Goal: Transaction & Acquisition: Purchase product/service

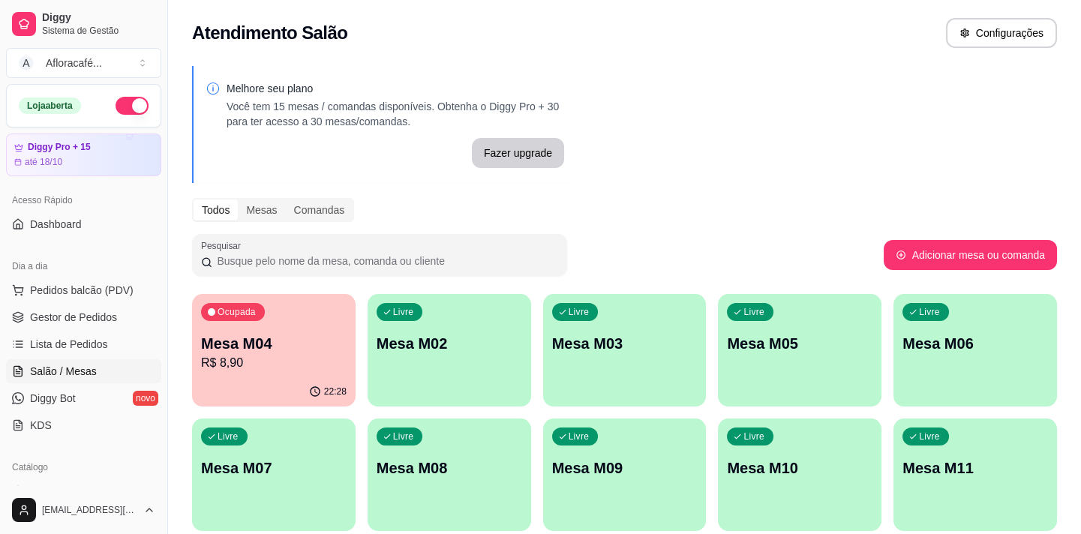
click at [487, 307] on div "Livre Mesa M02" at bounding box center [450, 341] width 164 height 95
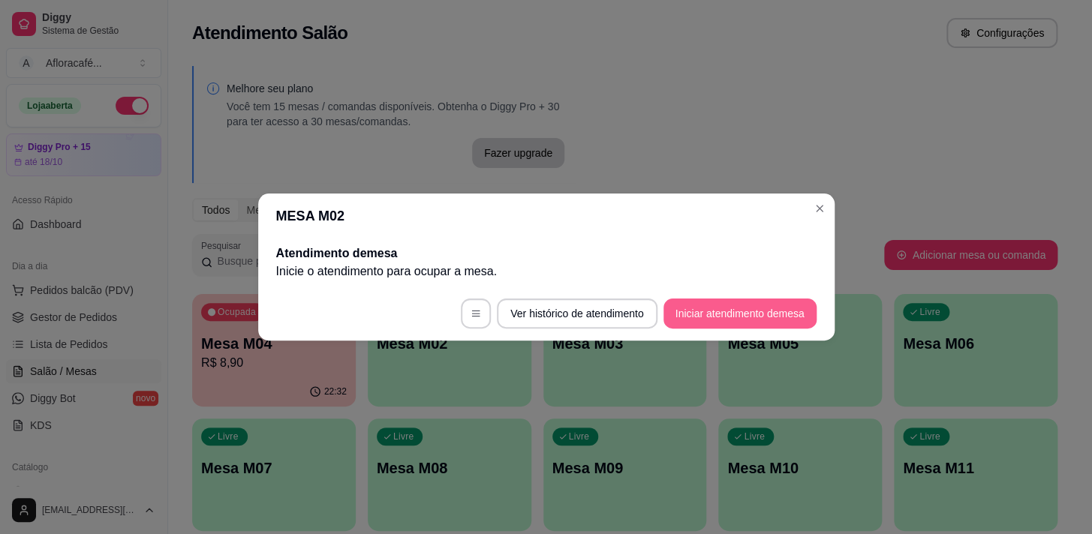
click at [727, 310] on button "Iniciar atendimento de mesa" at bounding box center [739, 314] width 153 height 30
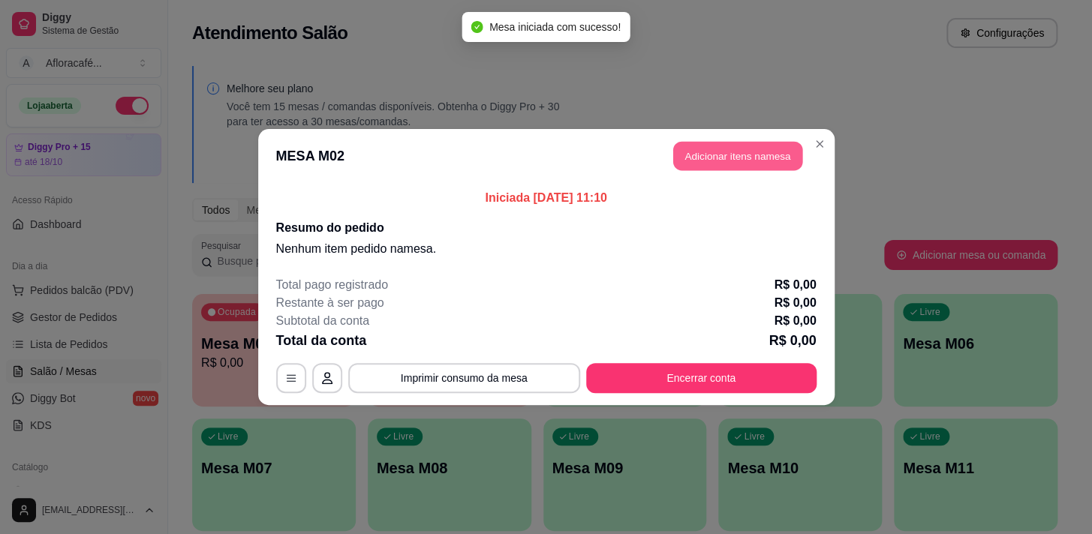
click at [763, 140] on header "MESA M02 Adicionar itens na mesa" at bounding box center [546, 156] width 576 height 54
click at [728, 156] on button "Adicionar itens na mesa" at bounding box center [737, 156] width 129 height 29
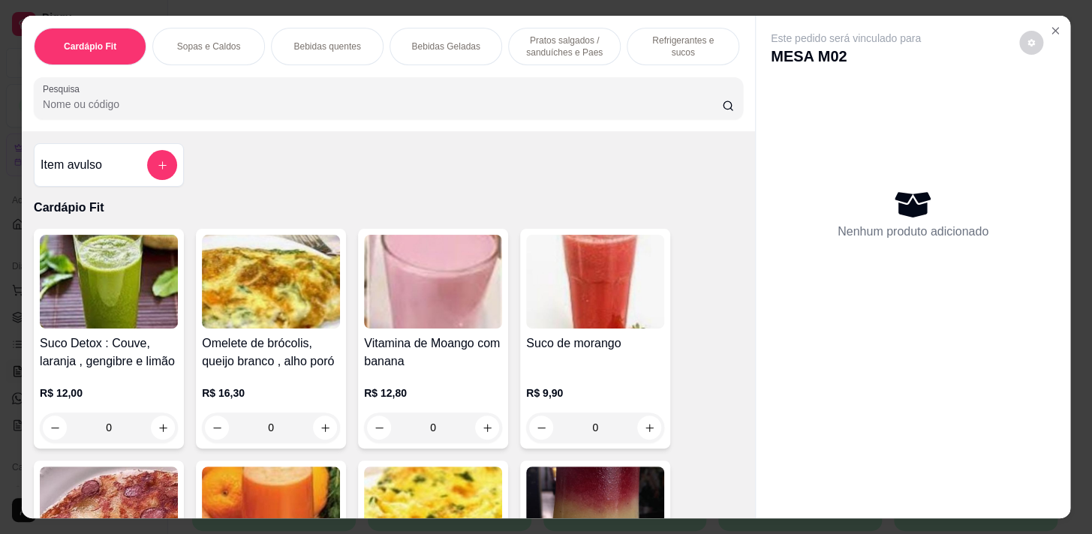
click at [438, 49] on div "Bebidas Geladas" at bounding box center [446, 47] width 113 height 38
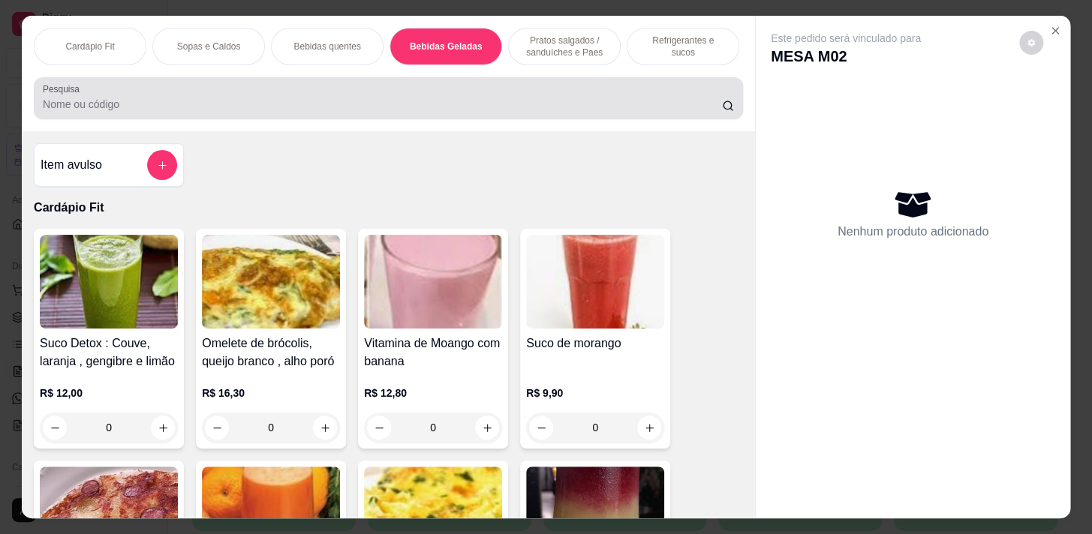
scroll to position [37, 0]
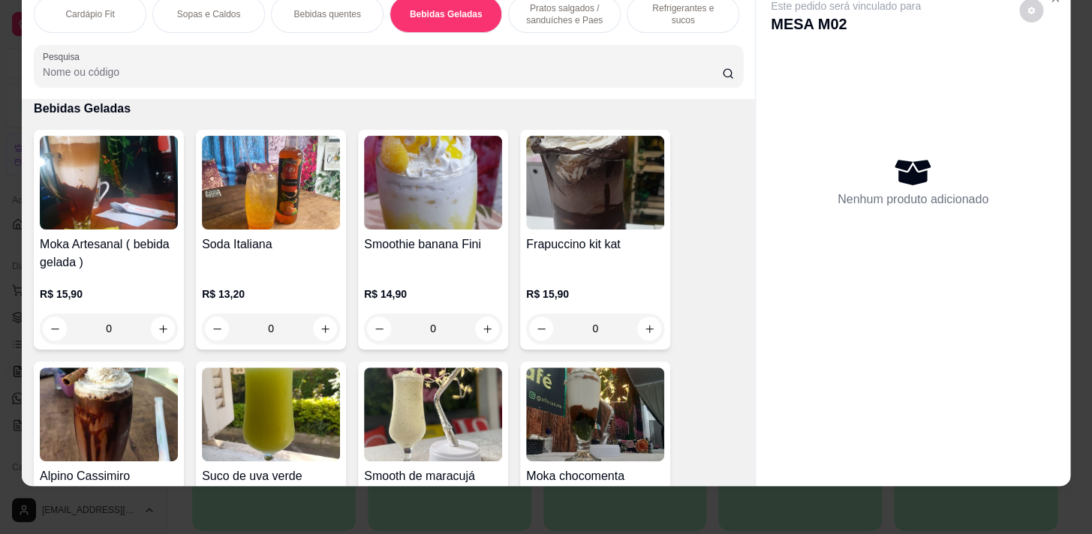
click at [630, 17] on div "Refrigerantes e sucos" at bounding box center [683, 14] width 113 height 38
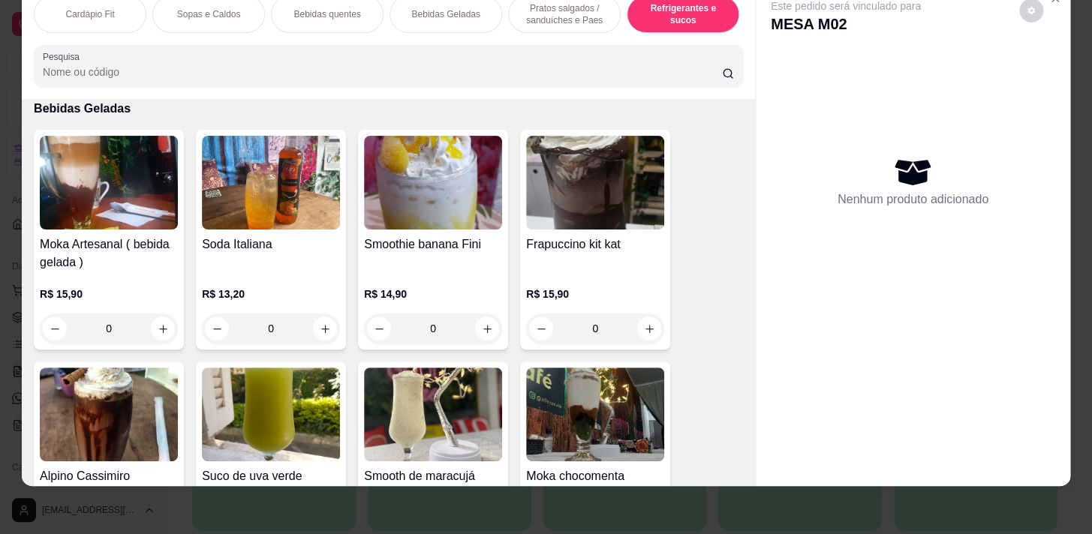
scroll to position [0, 620]
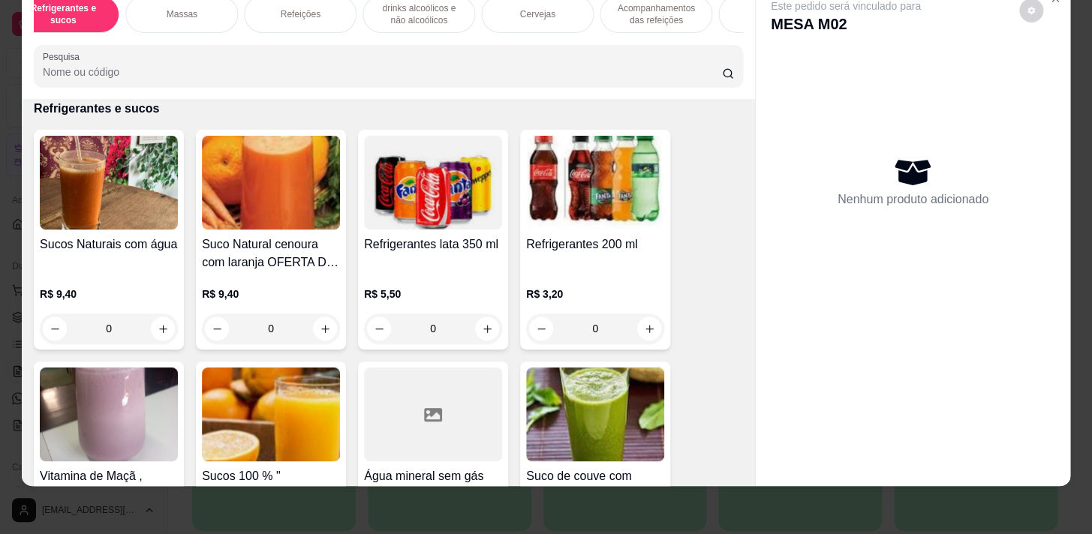
drag, startPoint x: 534, startPoint y: 3, endPoint x: 338, endPoint y: 5, distance: 195.1
click at [534, 8] on p "Cervejas" at bounding box center [536, 14] width 35 height 12
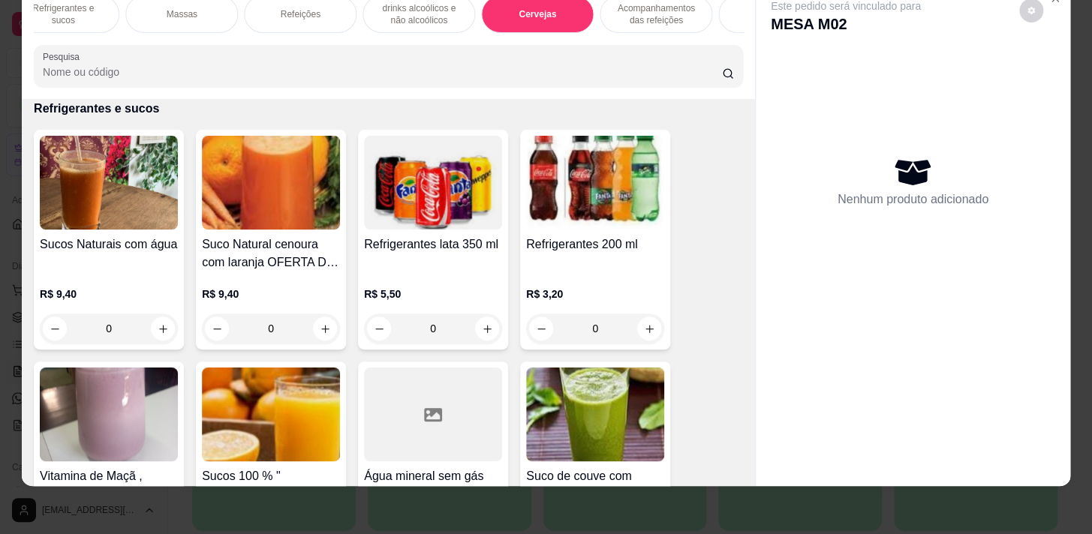
scroll to position [10932, 0]
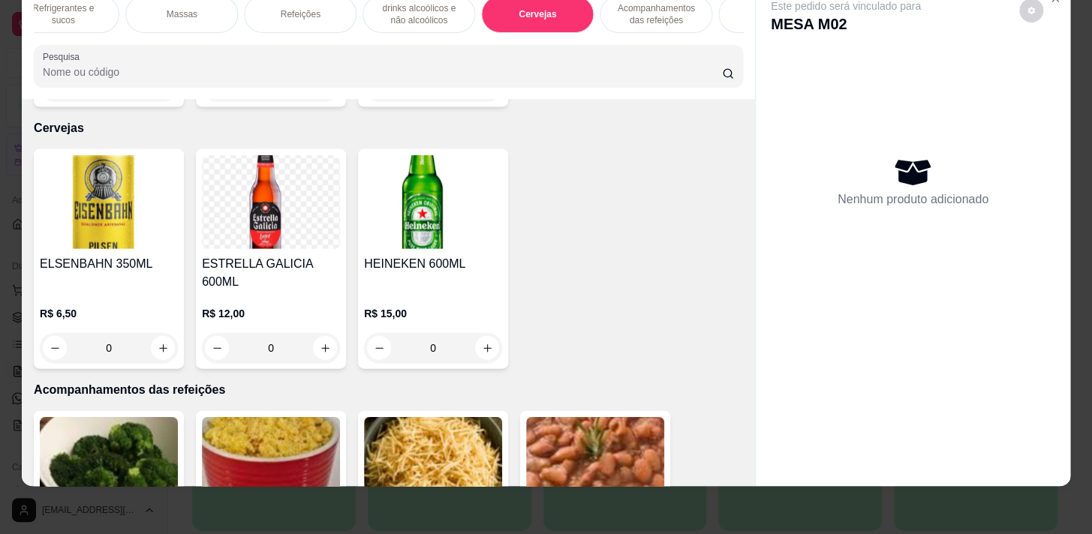
click at [197, 15] on div "Massas" at bounding box center [181, 14] width 113 height 38
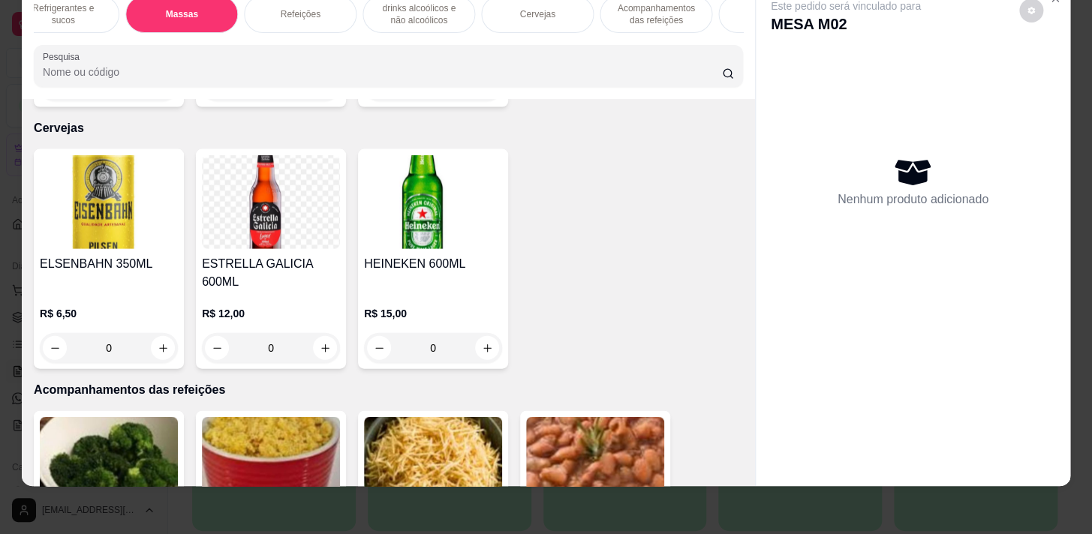
scroll to position [9022, 0]
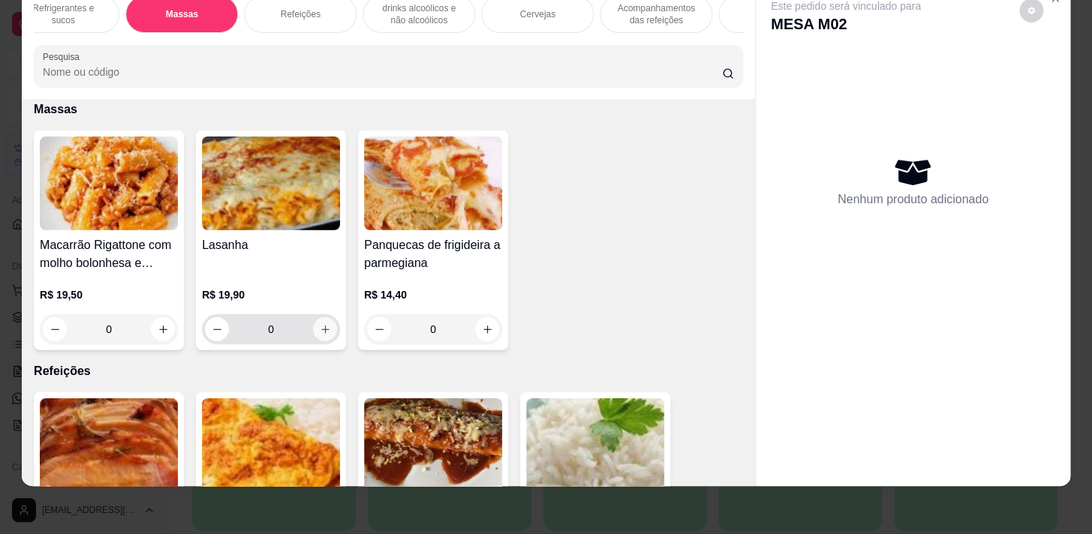
click at [304, 332] on input "0" at bounding box center [271, 329] width 84 height 30
click at [325, 326] on button "increase-product-quantity" at bounding box center [325, 329] width 24 height 24
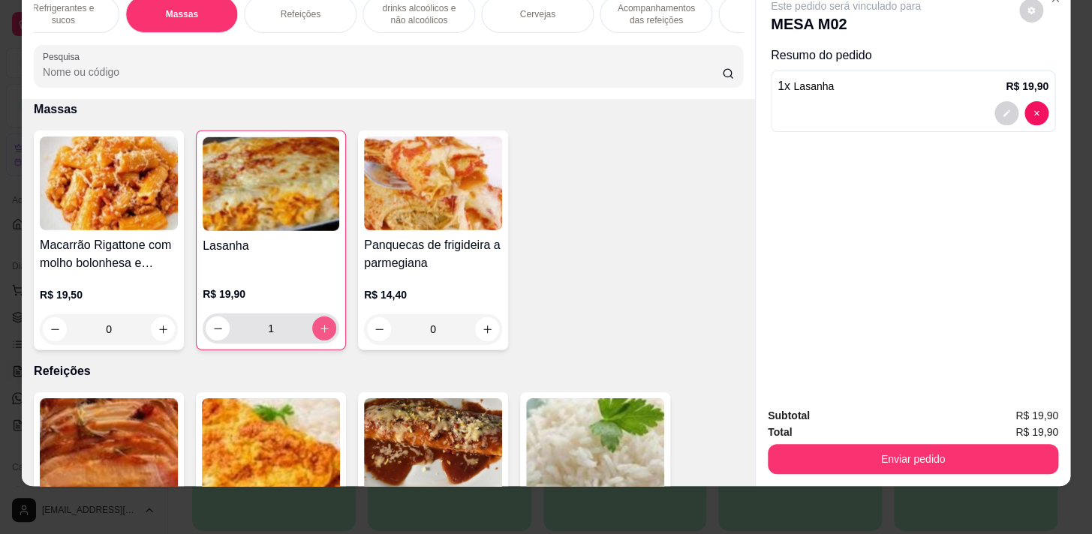
type input "1"
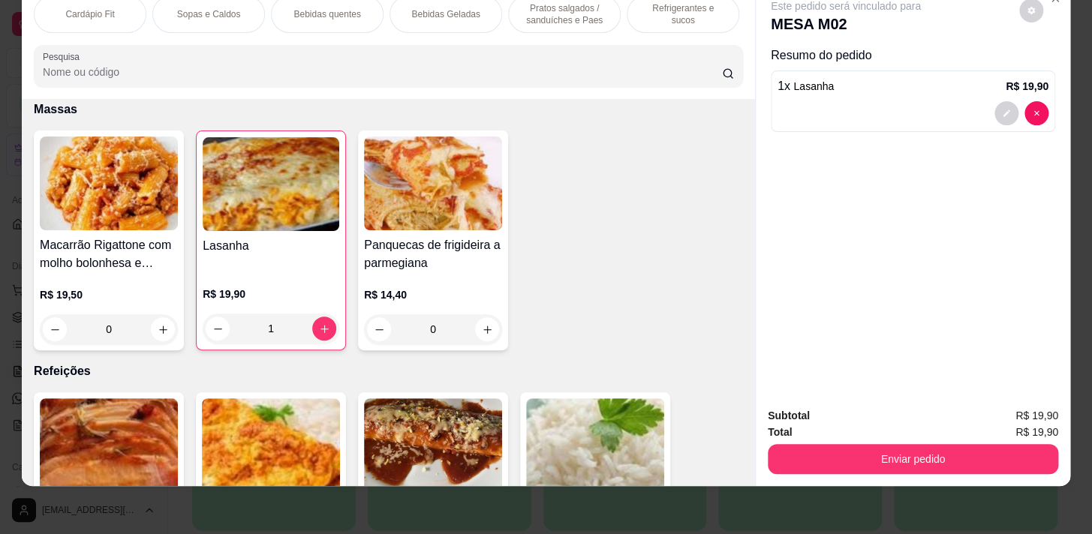
click at [639, 9] on p "Refrigerantes e sucos" at bounding box center [682, 14] width 87 height 24
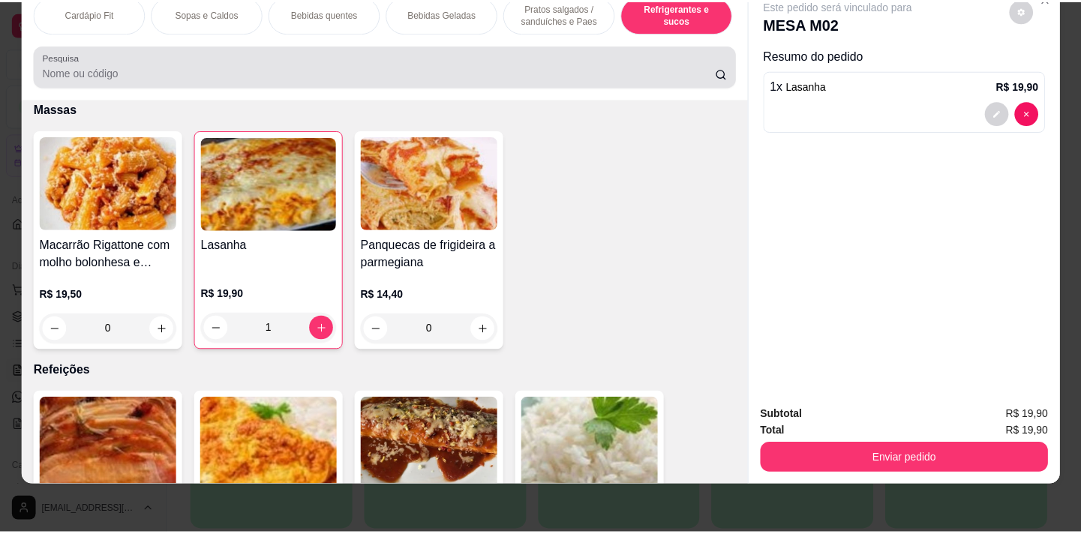
scroll to position [7370, 0]
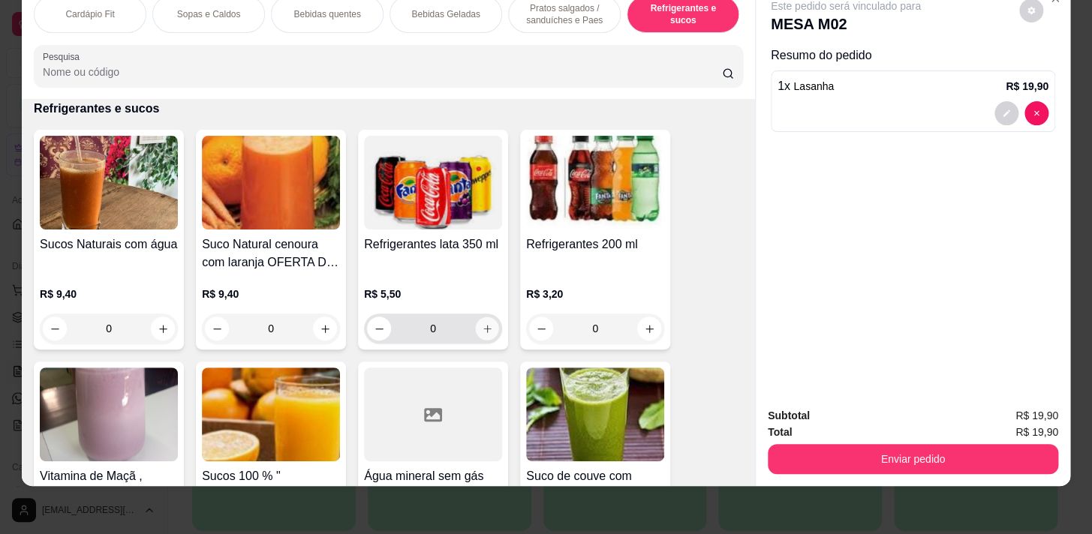
click at [489, 328] on button "increase-product-quantity" at bounding box center [487, 328] width 23 height 23
type input "1"
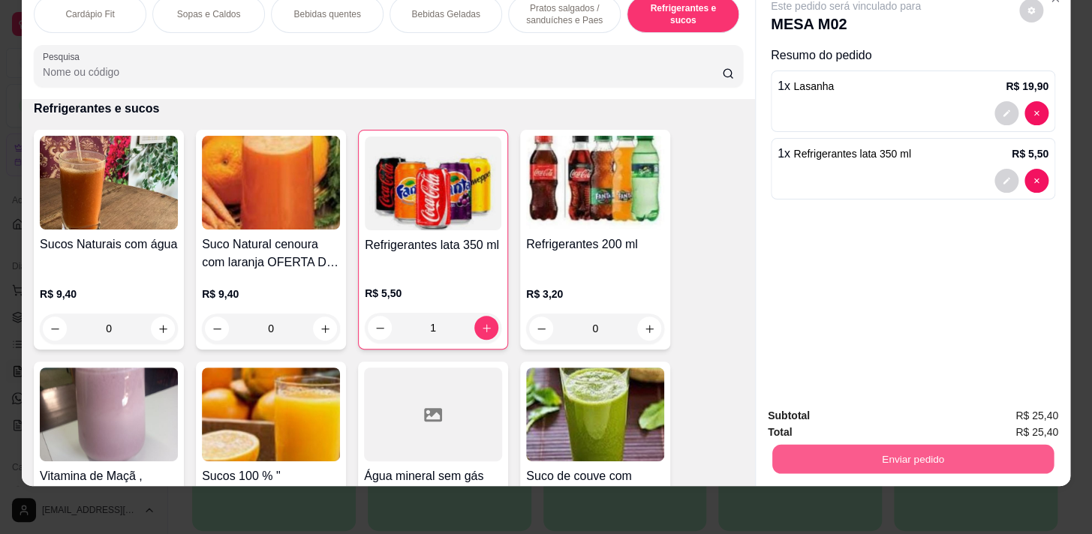
click at [1018, 452] on button "Enviar pedido" at bounding box center [912, 458] width 281 height 29
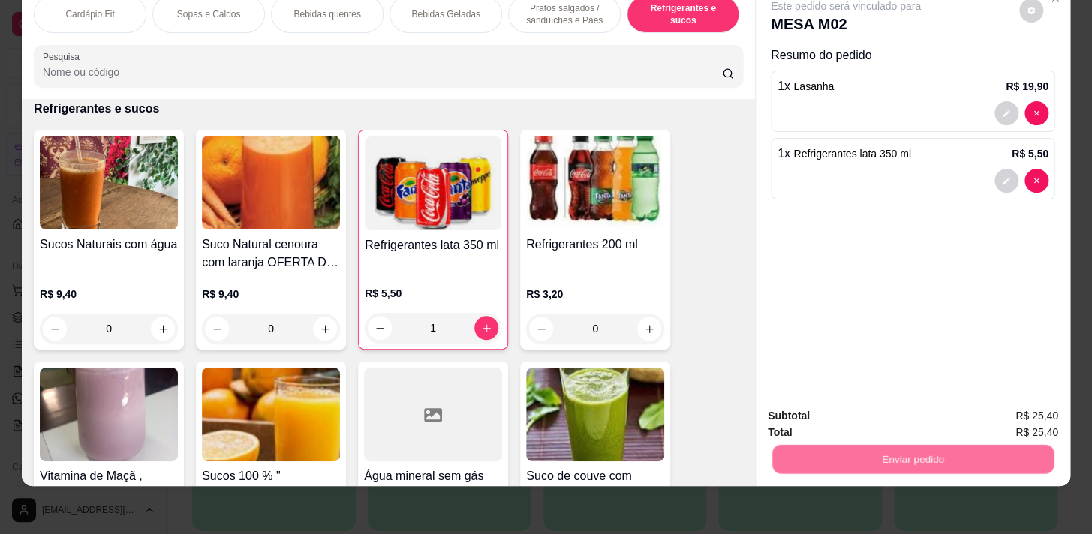
click at [1019, 408] on button "Enviar pedido" at bounding box center [1019, 413] width 85 height 29
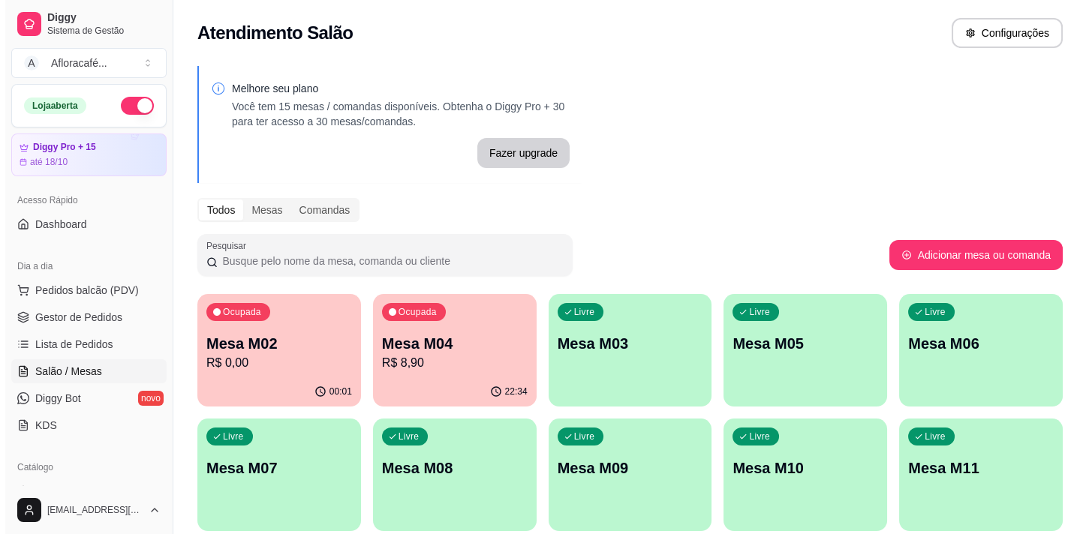
scroll to position [136, 0]
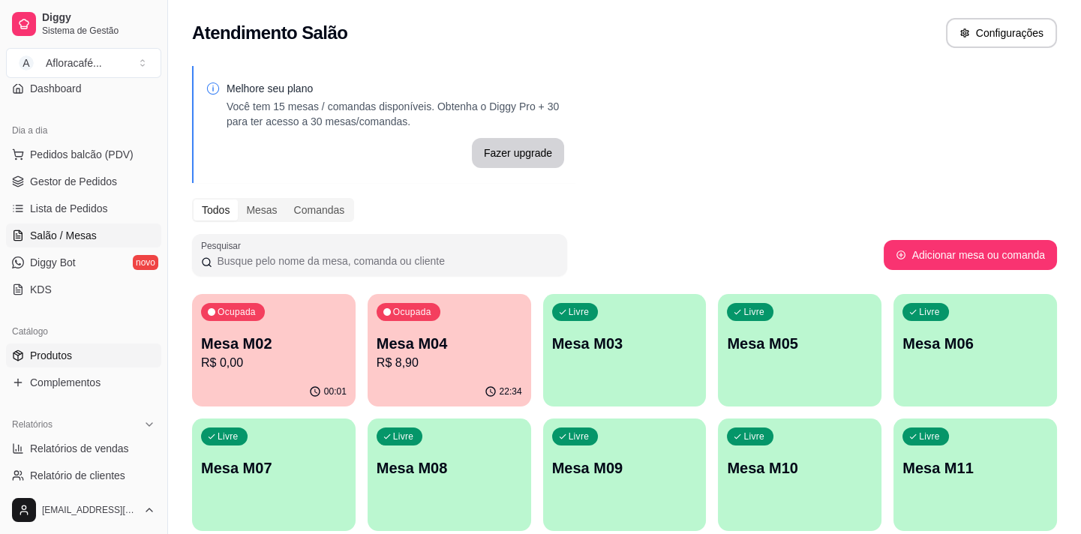
click at [77, 351] on link "Produtos" at bounding box center [83, 356] width 155 height 24
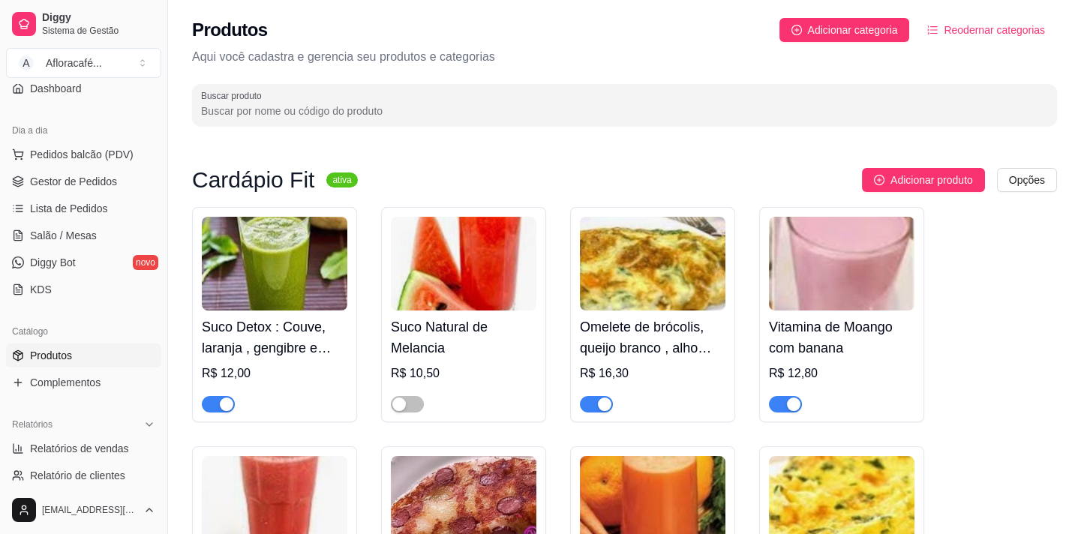
click at [334, 120] on div "Buscar produto" at bounding box center [624, 105] width 865 height 42
click at [344, 108] on input "Buscar produto" at bounding box center [624, 111] width 847 height 15
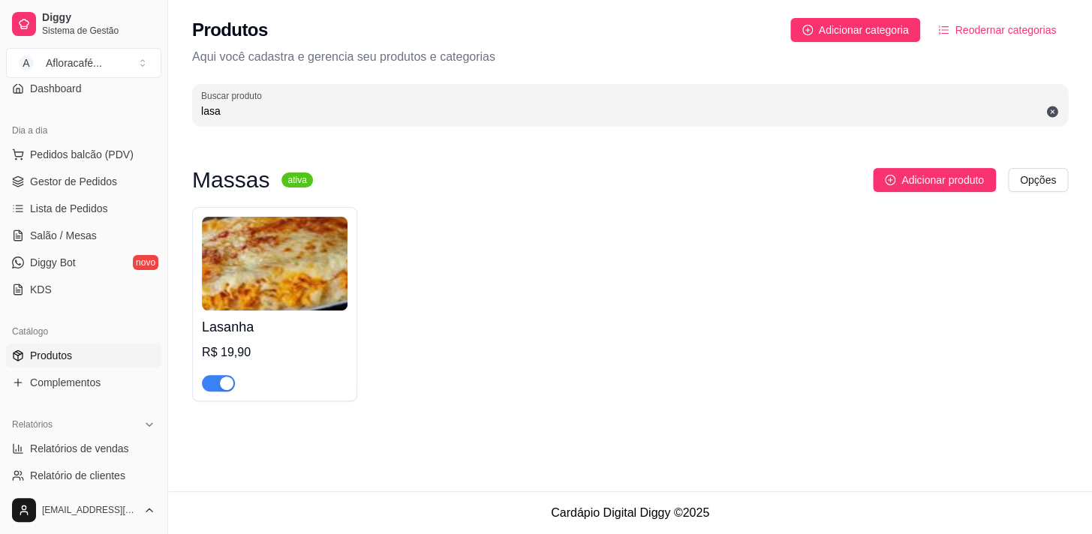
type input "lasa"
click at [278, 326] on h4 "Lasanha" at bounding box center [275, 327] width 146 height 21
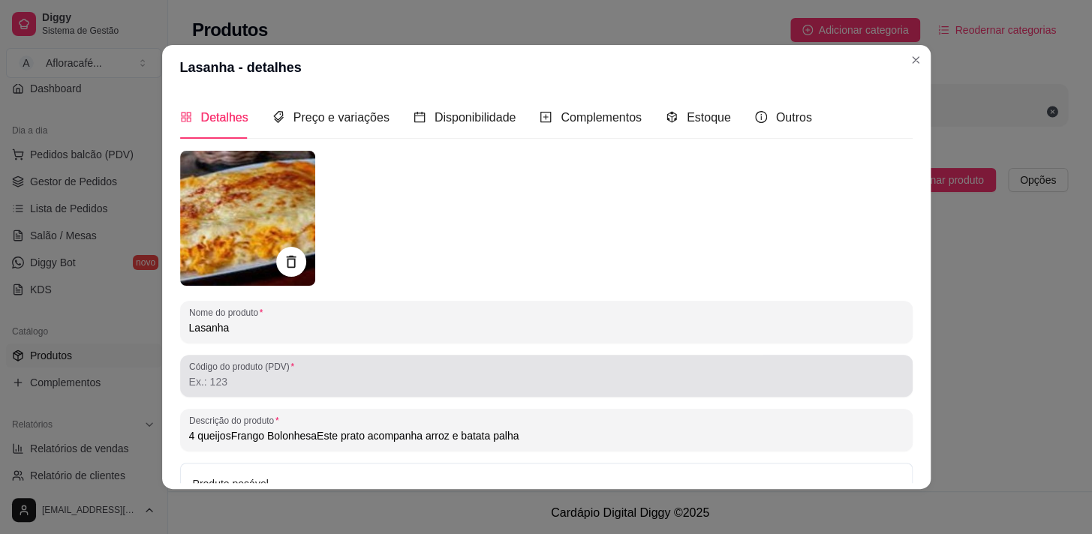
click at [341, 367] on div at bounding box center [546, 376] width 714 height 30
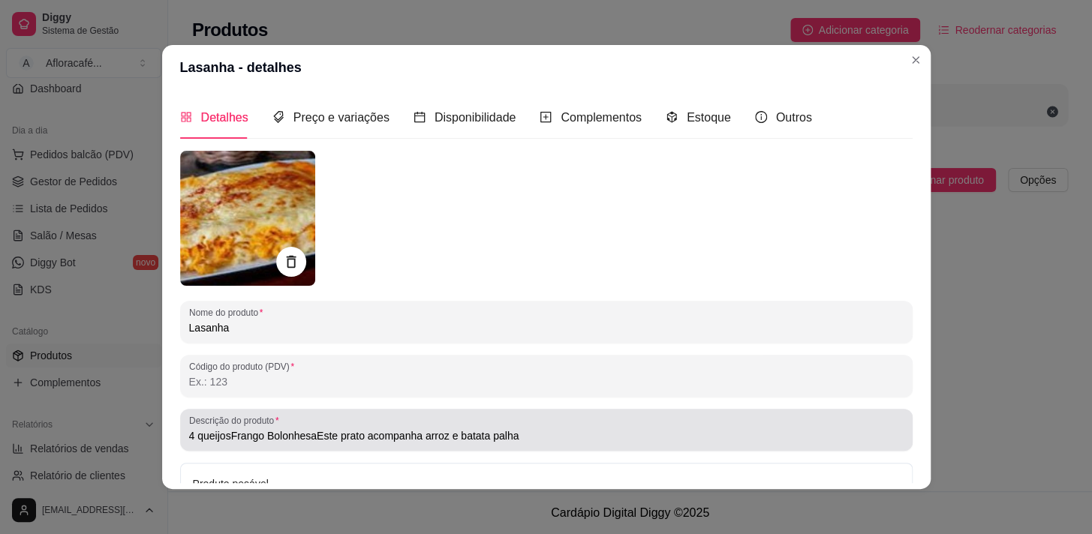
click at [510, 422] on div "4 queijosFrango BolonhesaEste prato acompanha arroz e batata palha" at bounding box center [546, 430] width 714 height 30
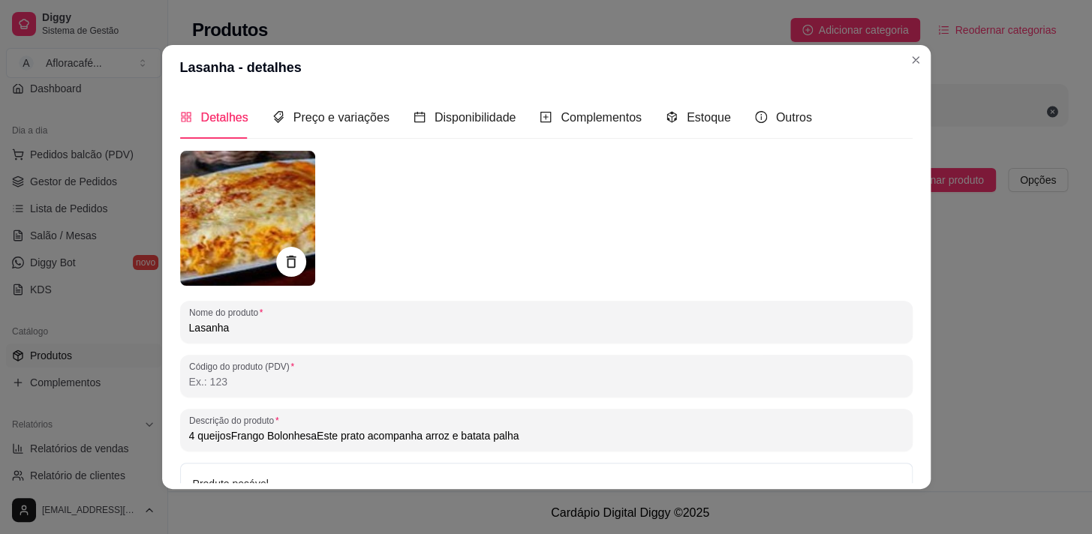
click at [256, 428] on div "4 queijosFrango BolonhesaEste prato acompanha arroz e batata palha" at bounding box center [546, 430] width 714 height 30
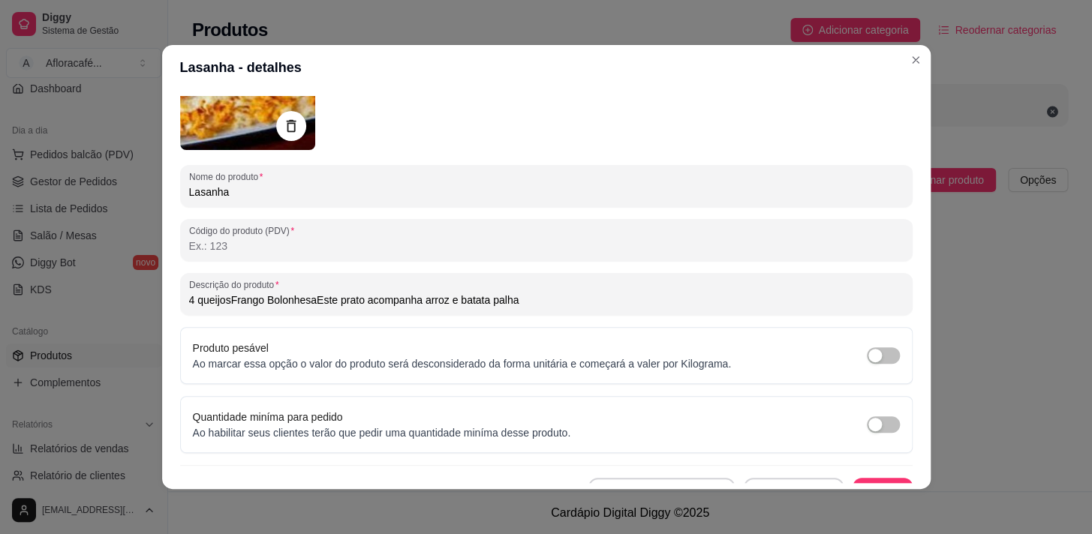
scroll to position [160, 0]
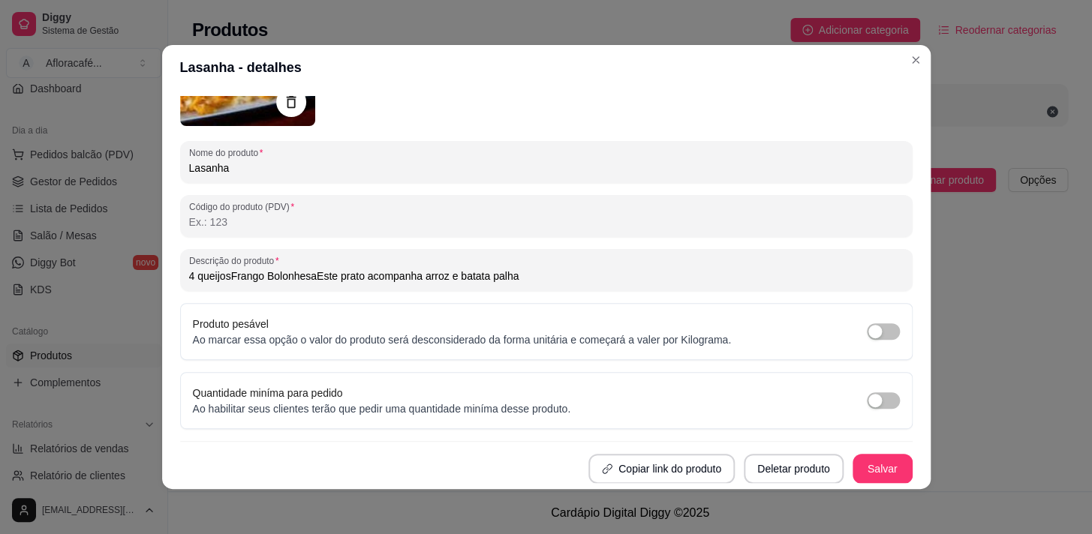
click at [225, 269] on input "4 queijosFrango BolonhesaEste prato acompanha arroz e batata palha" at bounding box center [546, 276] width 714 height 15
drag, startPoint x: 265, startPoint y: 276, endPoint x: 275, endPoint y: 203, distance: 74.3
click at [265, 274] on input "4 queijos, Frango BolonhesaEste prato acompanha arroz e batata palha" at bounding box center [546, 276] width 714 height 15
click at [330, 272] on input "4 queijos, Frango ou a BolonhesaEste prato acompanha arroz e batata palha" at bounding box center [546, 276] width 714 height 15
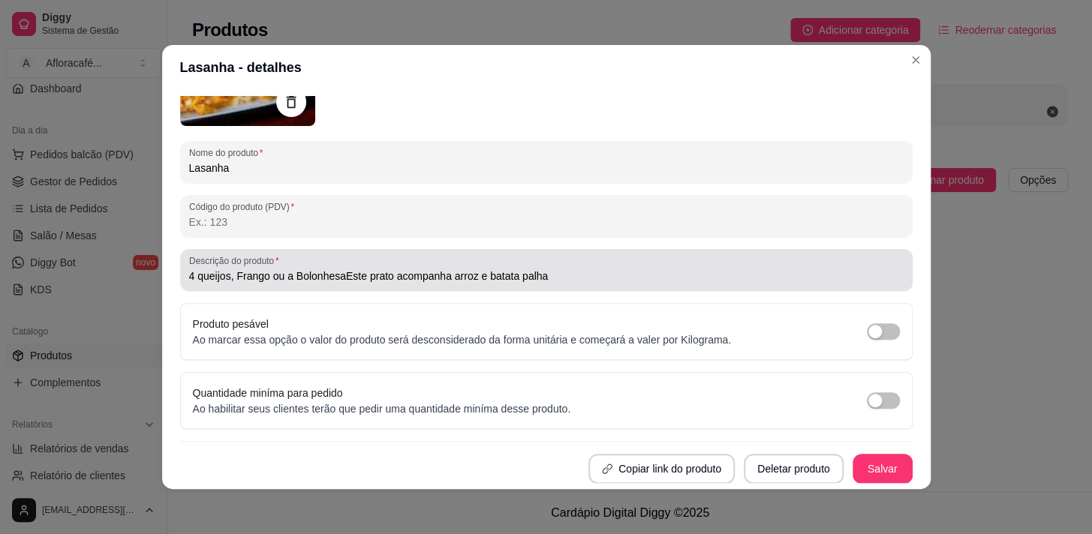
click at [329, 266] on div "4 queijos, Frango ou a BolonhesaEste prato acompanha arroz e batata palha" at bounding box center [546, 270] width 714 height 30
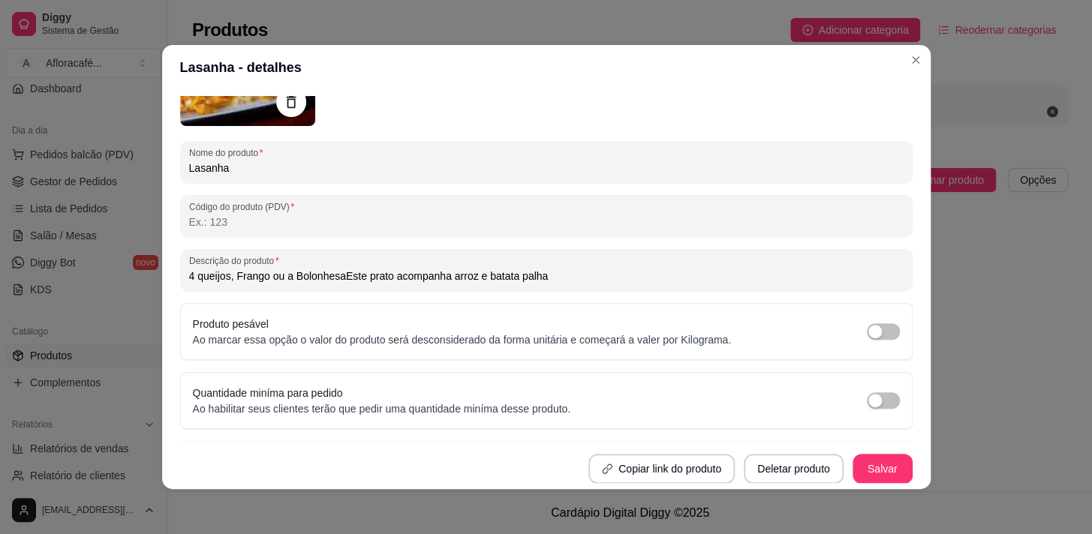
click at [335, 269] on input "4 queijos, Frango ou a BolonhesaEste prato acompanha arroz e batata palha" at bounding box center [546, 276] width 714 height 15
drag, startPoint x: 460, startPoint y: 276, endPoint x: 468, endPoint y: 269, distance: 10.6
click at [464, 272] on input "4 queijos, Frango ou a Bolonhesa Este prato acompanha arroz e batata palha" at bounding box center [546, 276] width 714 height 15
drag, startPoint x: 468, startPoint y: 268, endPoint x: 475, endPoint y: 251, distance: 18.1
click at [466, 269] on input "4 queijos, Frango ou a Bolonhesa Este prato acompanha arroz e batata palha" at bounding box center [546, 276] width 714 height 15
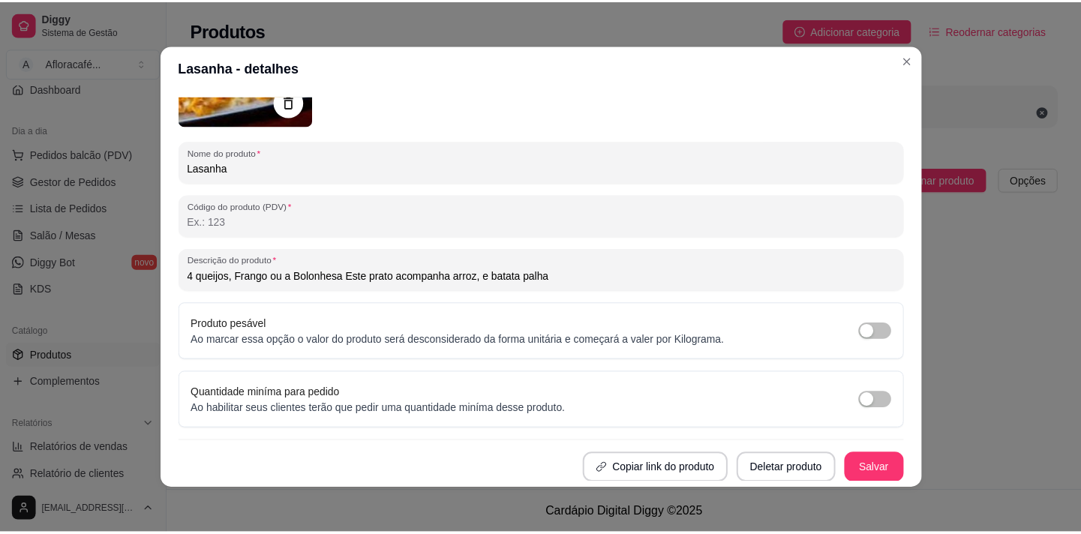
scroll to position [2, 0]
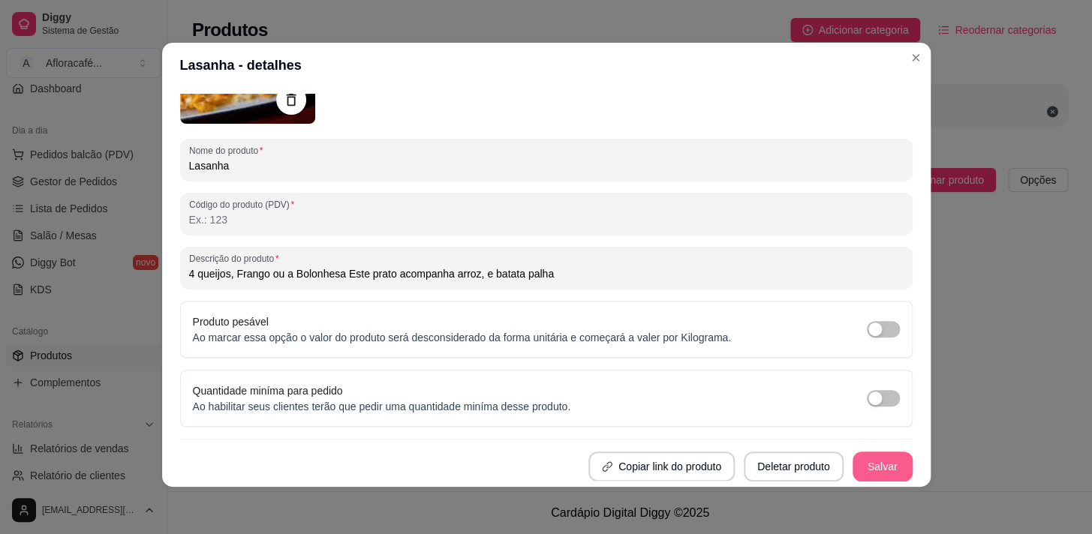
type input "4 queijos, Frango ou a Bolonhesa Este prato acompanha arroz, e batata palha"
click at [859, 465] on button "Salvar" at bounding box center [882, 467] width 59 height 29
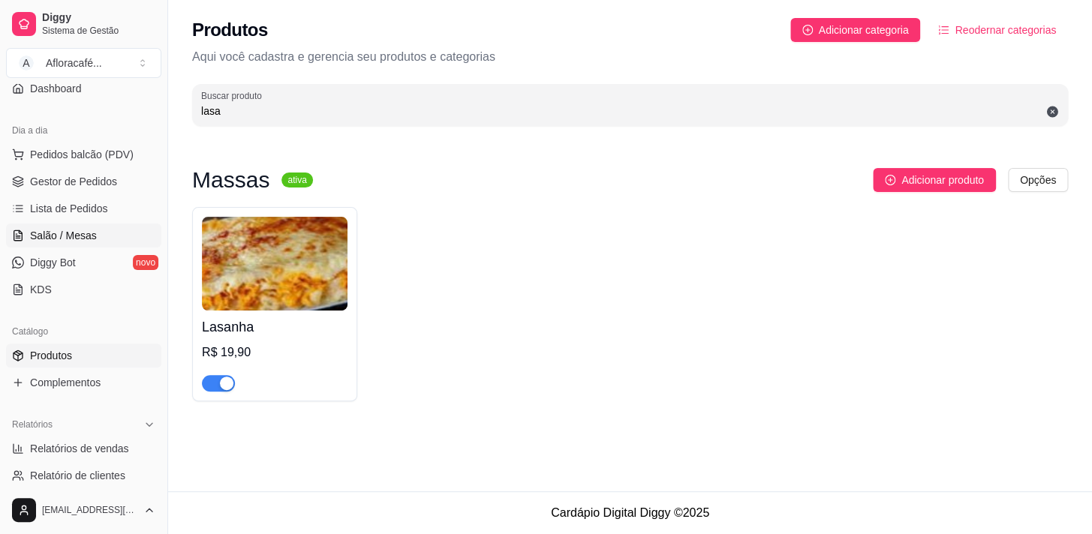
drag, startPoint x: 105, startPoint y: 237, endPoint x: 82, endPoint y: 227, distance: 25.5
click at [105, 237] on link "Salão / Mesas" at bounding box center [83, 236] width 155 height 24
click at [86, 229] on span "Salão / Mesas" at bounding box center [63, 235] width 67 height 15
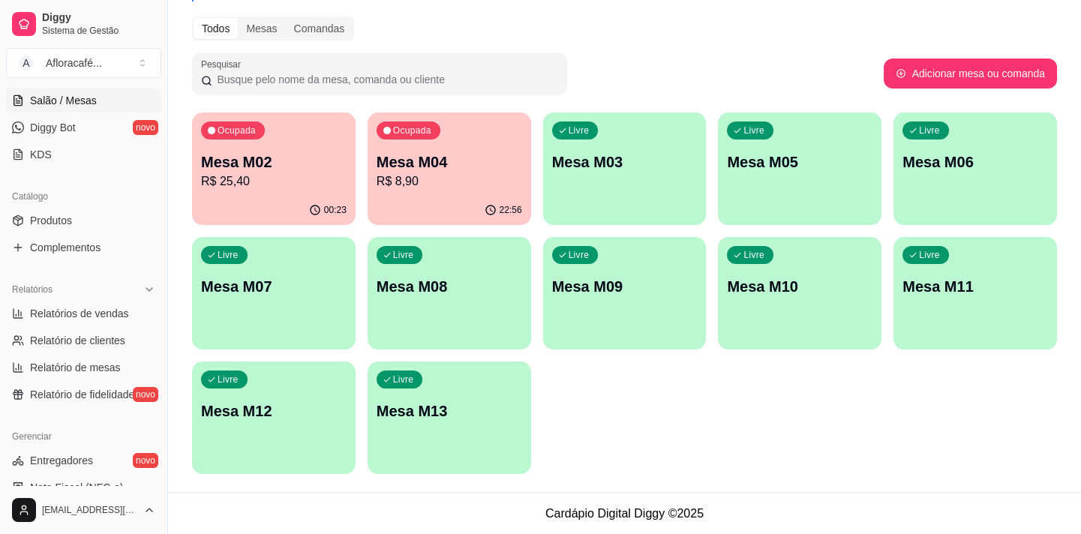
scroll to position [203, 0]
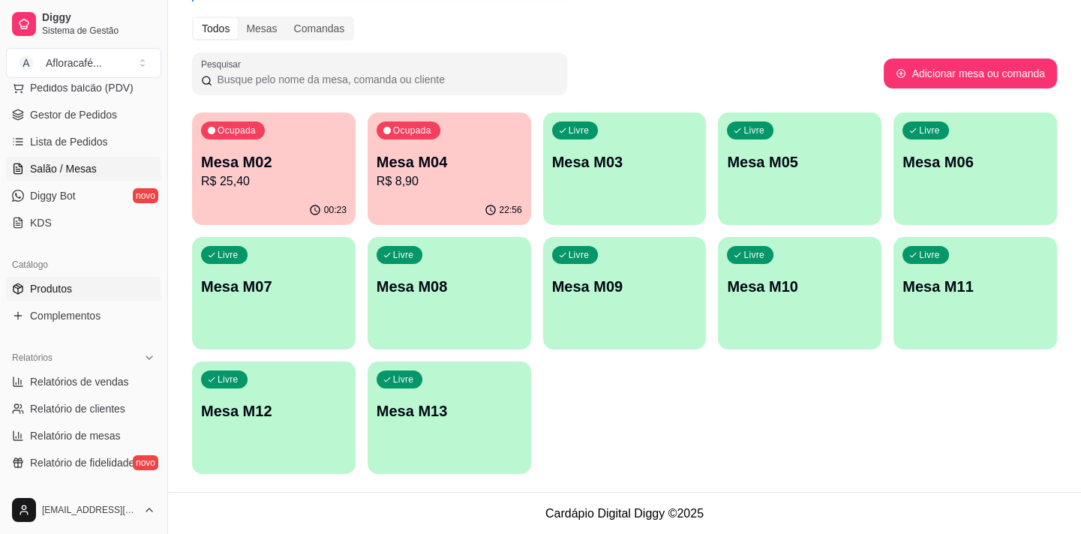
click at [86, 297] on link "Produtos" at bounding box center [83, 289] width 155 height 24
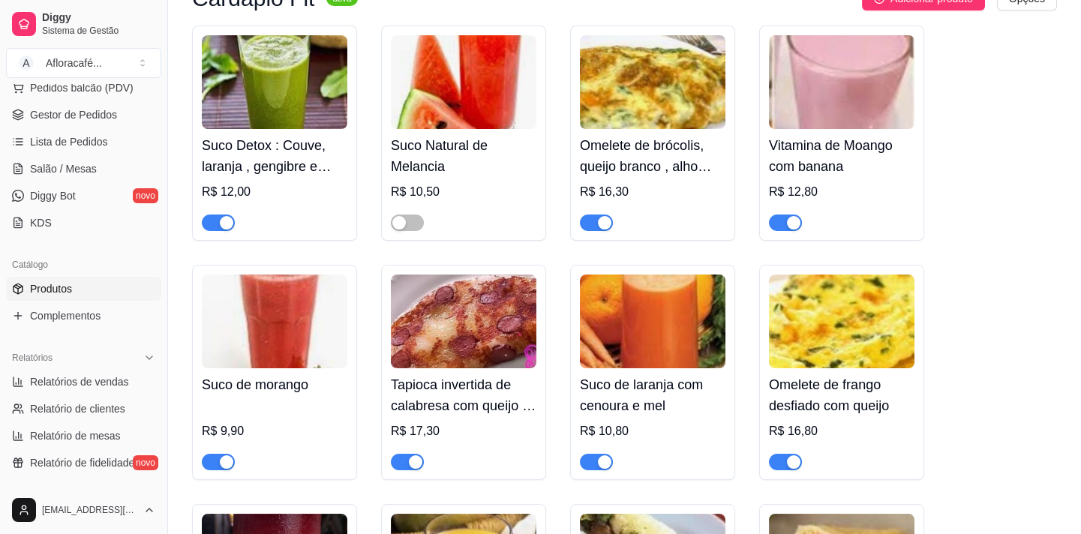
click at [87, 283] on link "Produtos" at bounding box center [83, 289] width 155 height 24
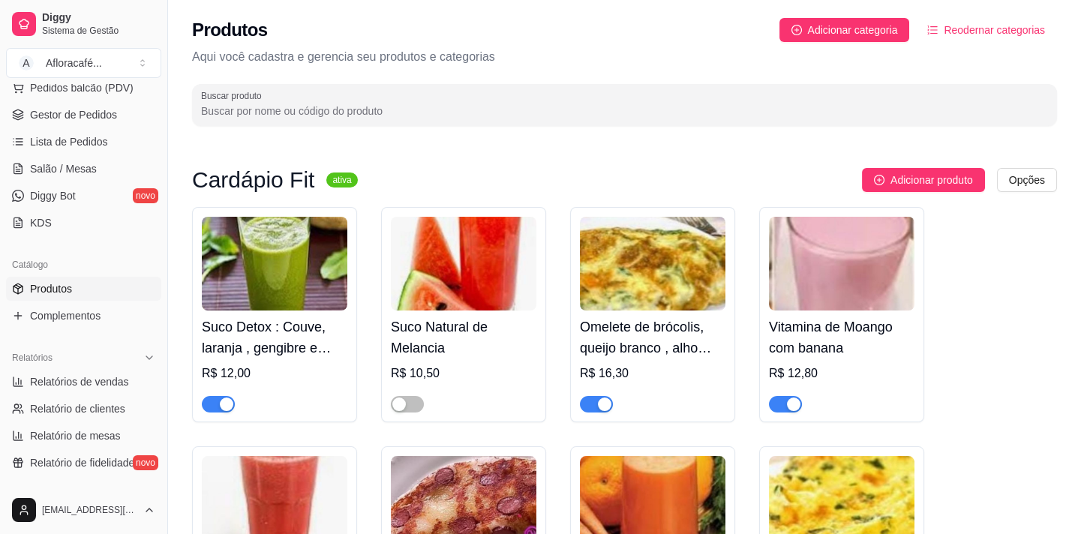
click at [516, 132] on div "Produtos Adicionar categoria Reodernar categorias Aqui você cadastra e gerencia…" at bounding box center [624, 67] width 913 height 135
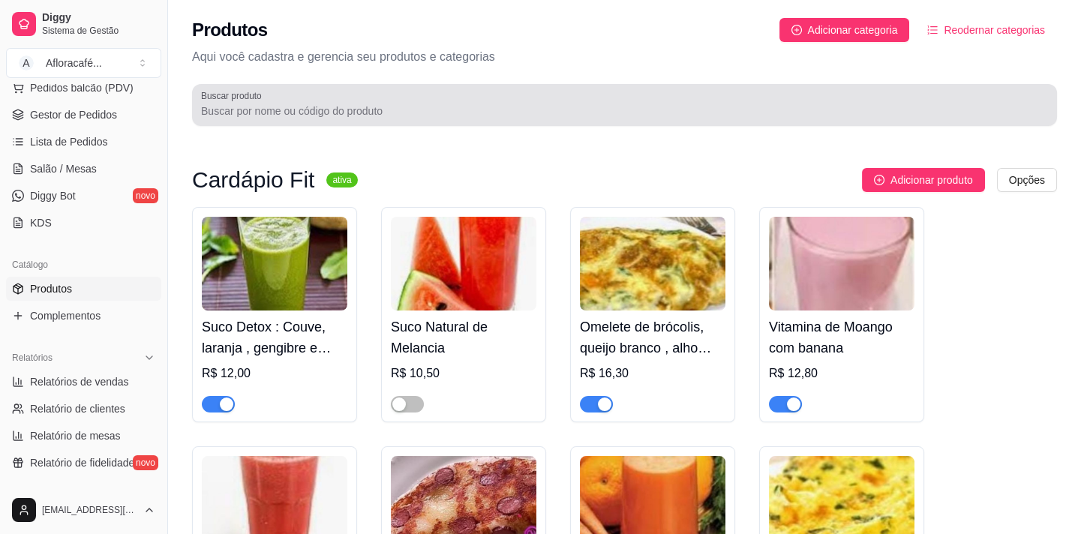
click at [516, 124] on div "Buscar produto" at bounding box center [624, 105] width 865 height 42
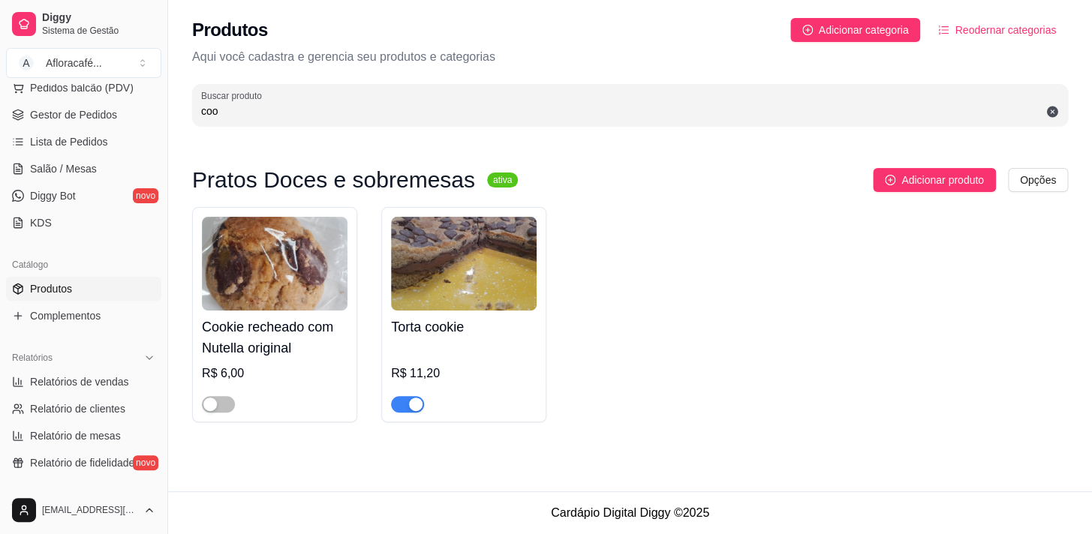
click at [411, 405] on div "button" at bounding box center [416, 405] width 14 height 14
drag, startPoint x: 669, startPoint y: 126, endPoint x: 692, endPoint y: 135, distance: 24.9
click at [672, 126] on div "Produtos Adicionar categoria Reodernar categorias Aqui você cadastra e gerencia…" at bounding box center [630, 67] width 924 height 135
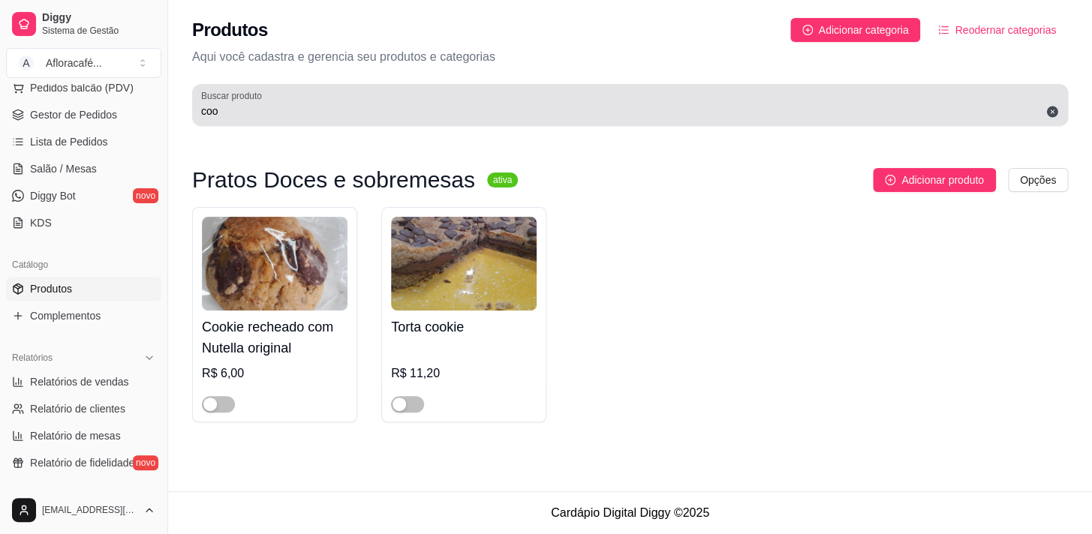
click at [696, 97] on div "coo" at bounding box center [630, 105] width 858 height 30
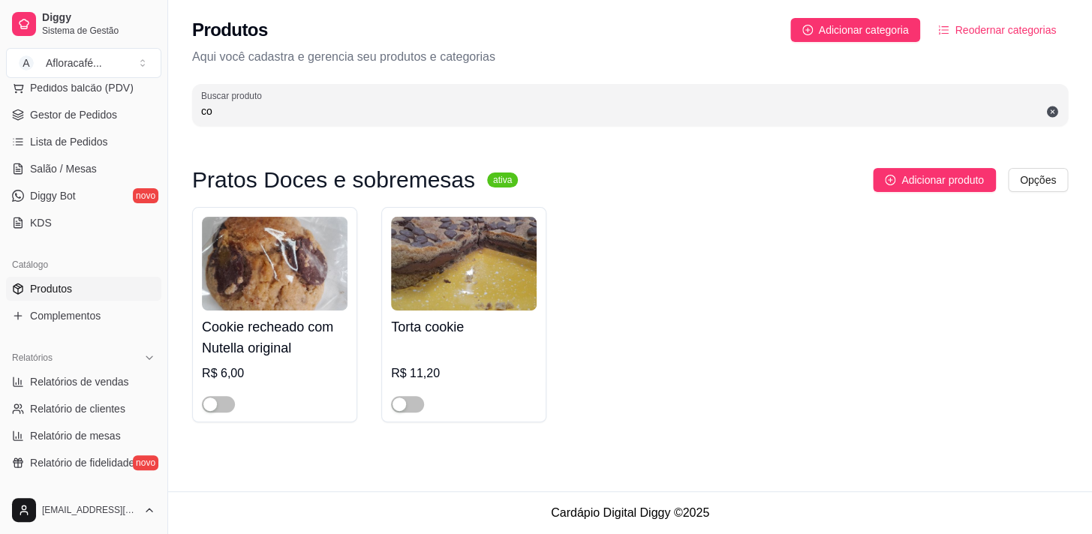
type input "c"
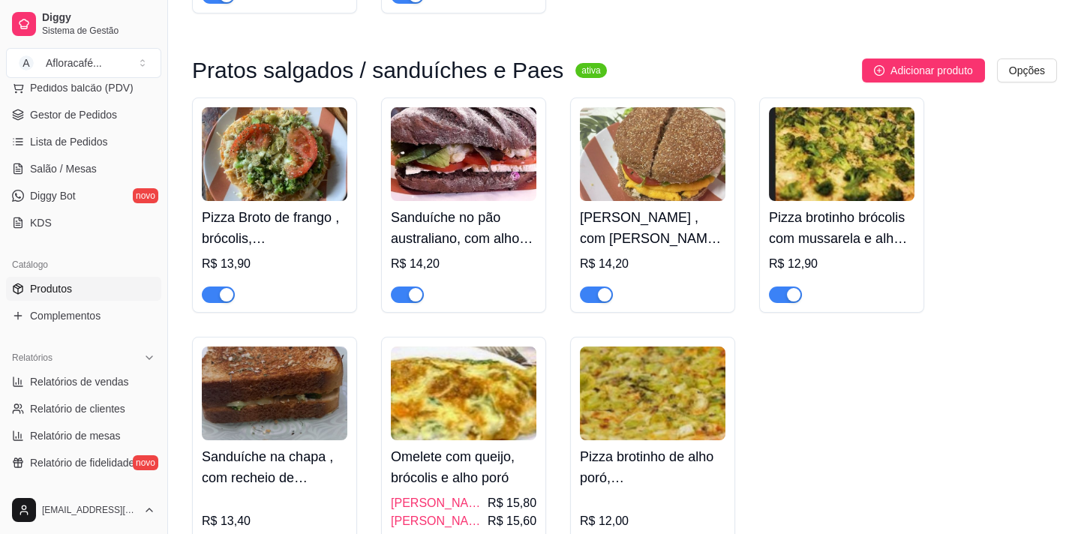
scroll to position [477, 0]
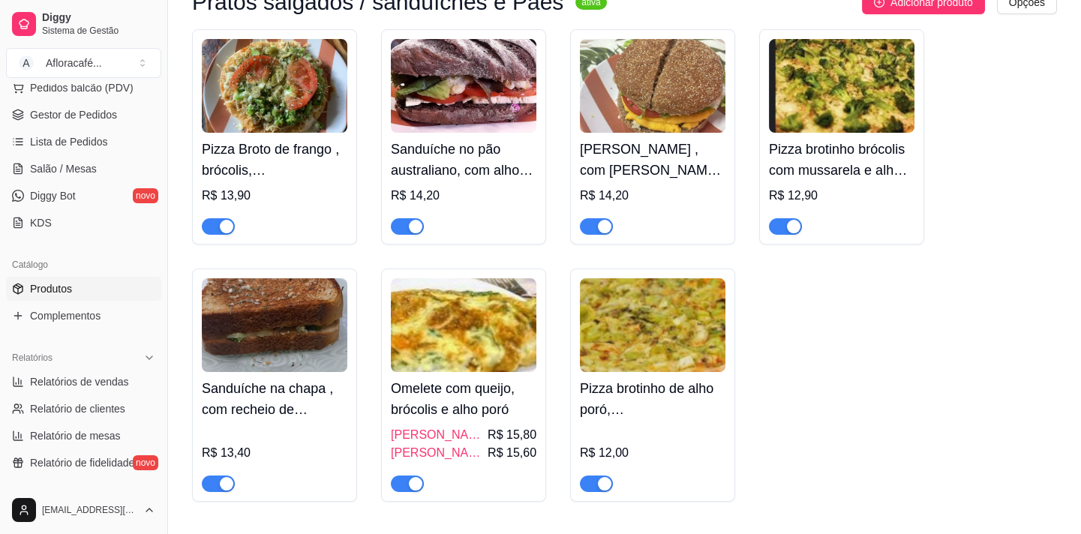
type input "alho"
click at [601, 227] on div "button" at bounding box center [605, 227] width 14 height 14
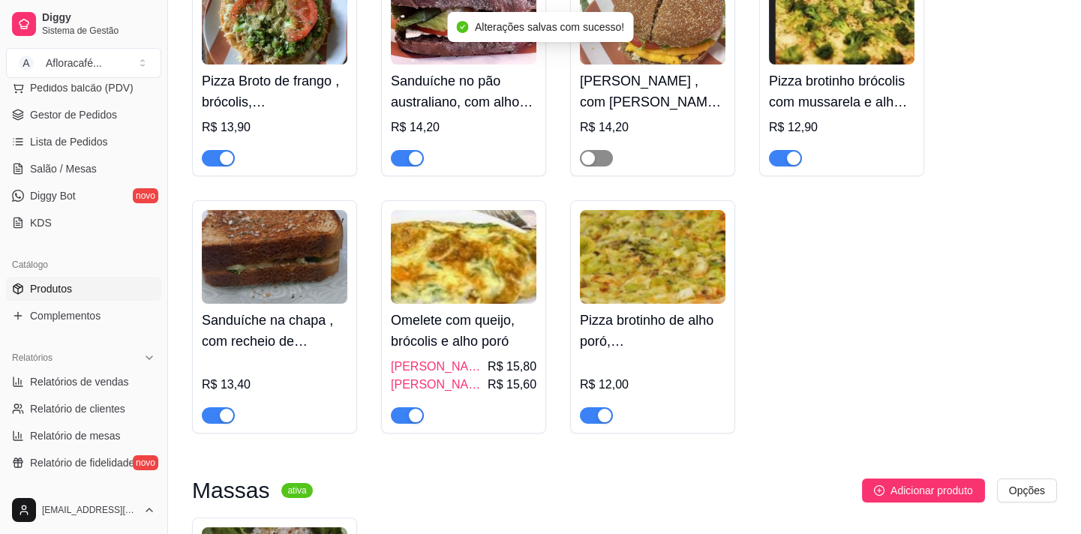
scroll to position [614, 0]
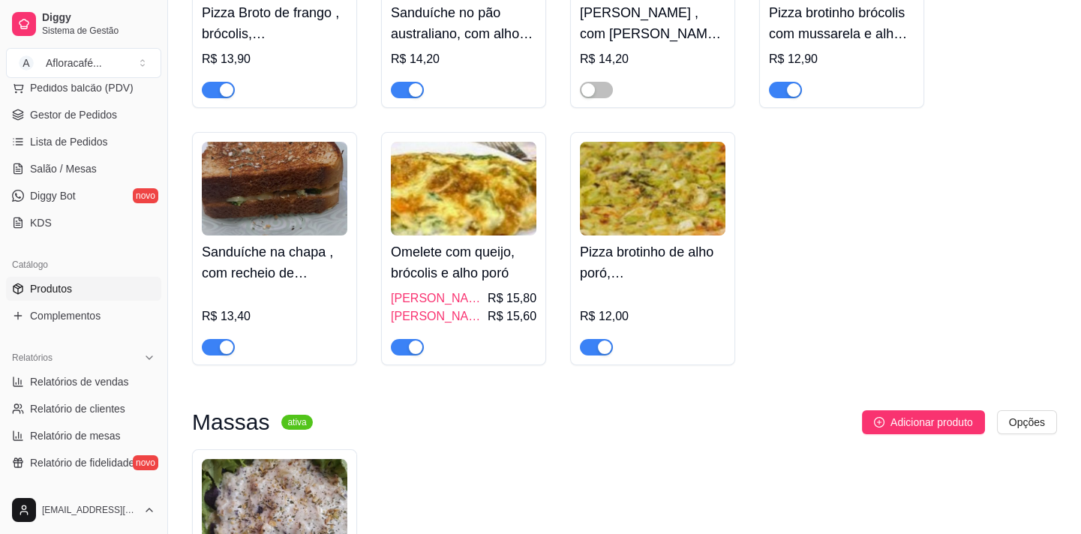
click at [597, 355] on span "button" at bounding box center [596, 347] width 33 height 17
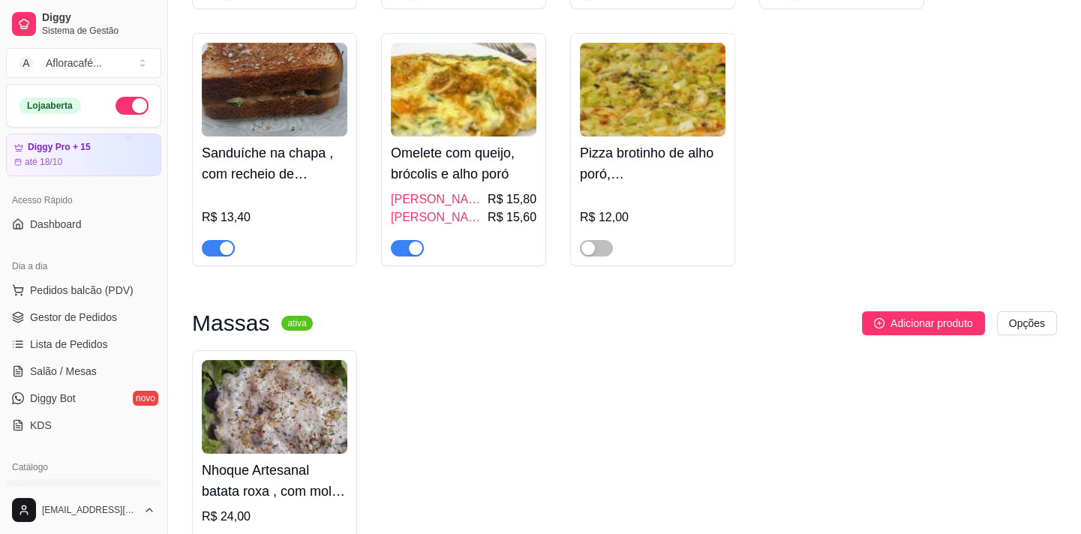
scroll to position [645, 0]
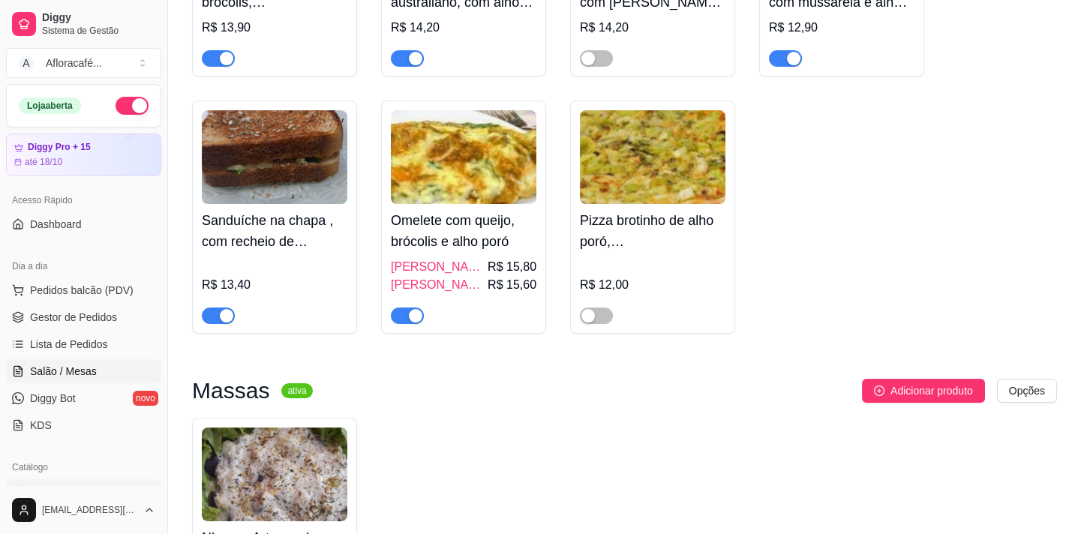
click at [81, 379] on link "Salão / Mesas" at bounding box center [83, 371] width 155 height 24
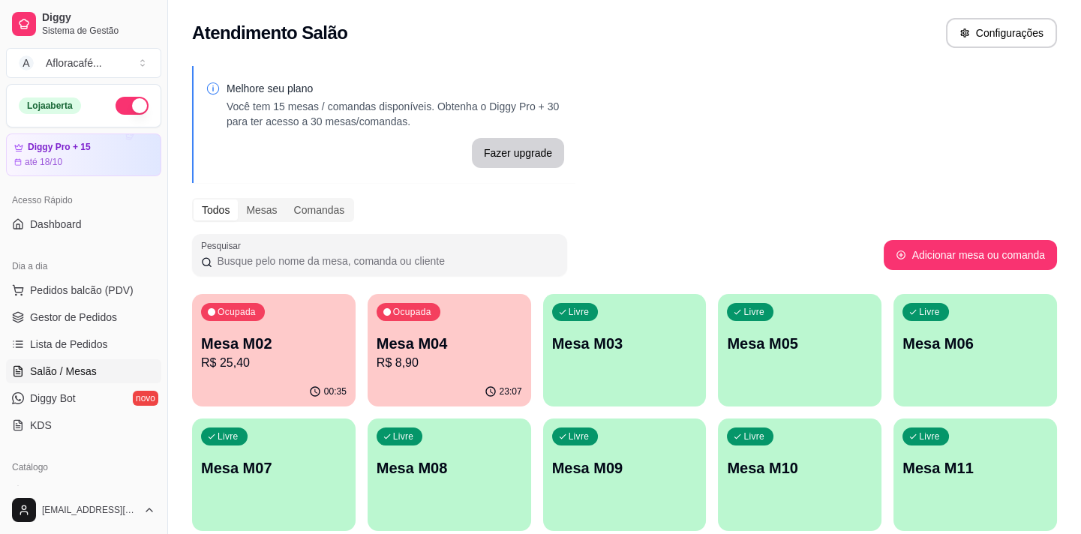
click at [315, 337] on p "Mesa M02" at bounding box center [274, 343] width 146 height 21
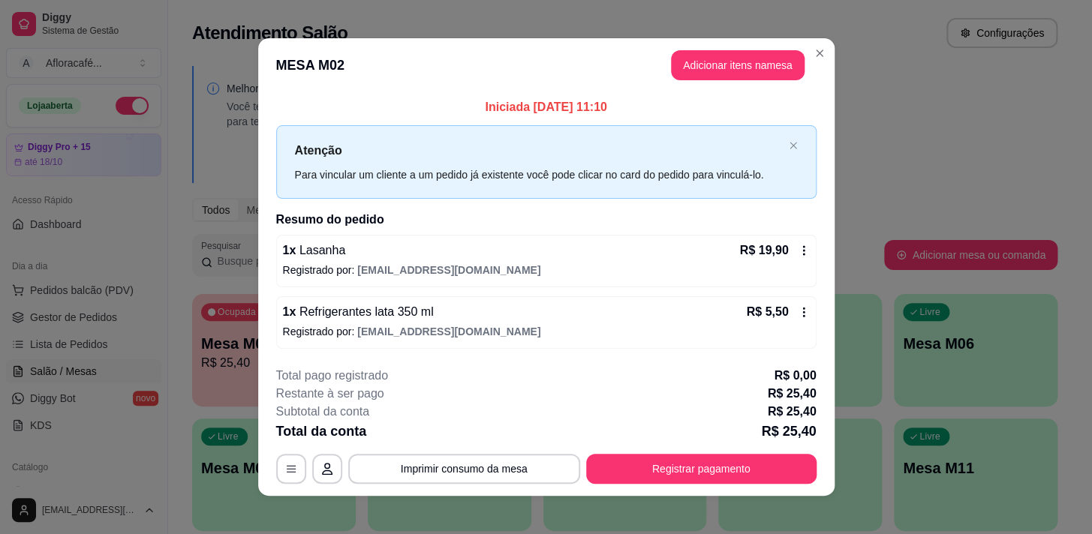
scroll to position [9, 0]
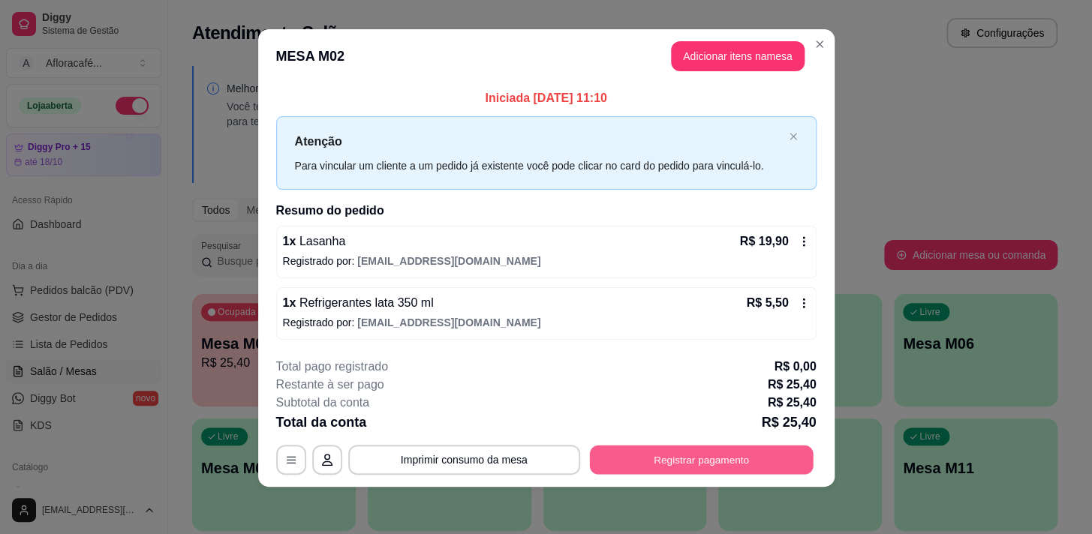
click at [648, 461] on button "Registrar pagamento" at bounding box center [701, 459] width 224 height 29
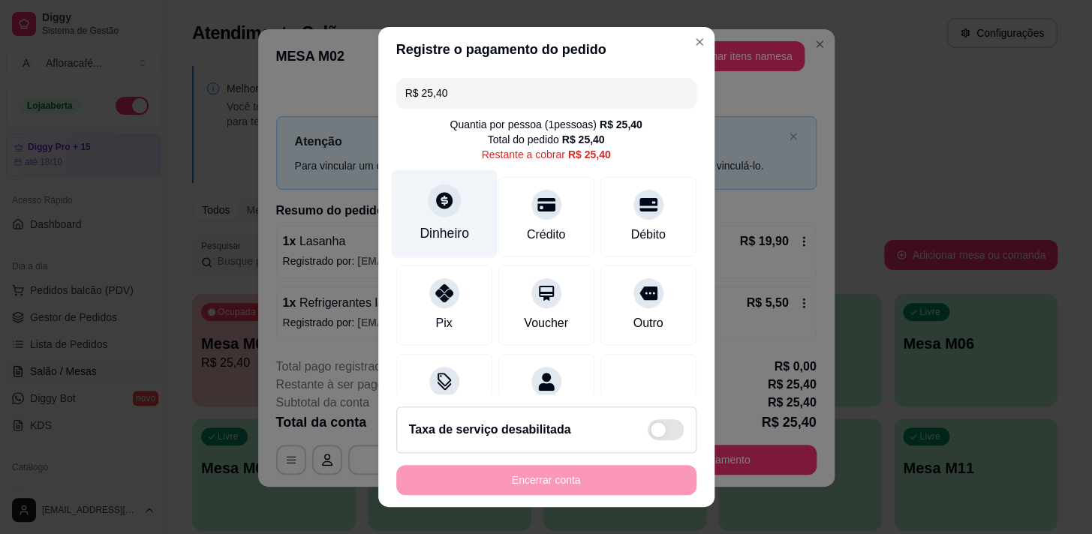
click at [450, 220] on div "Dinheiro" at bounding box center [444, 214] width 106 height 88
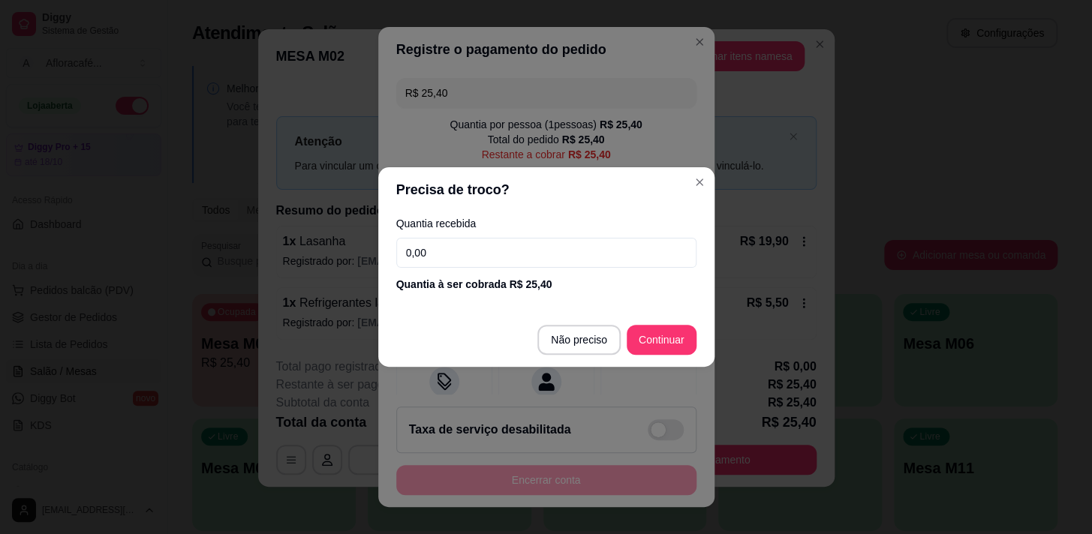
click at [512, 246] on input "0,00" at bounding box center [546, 253] width 300 height 30
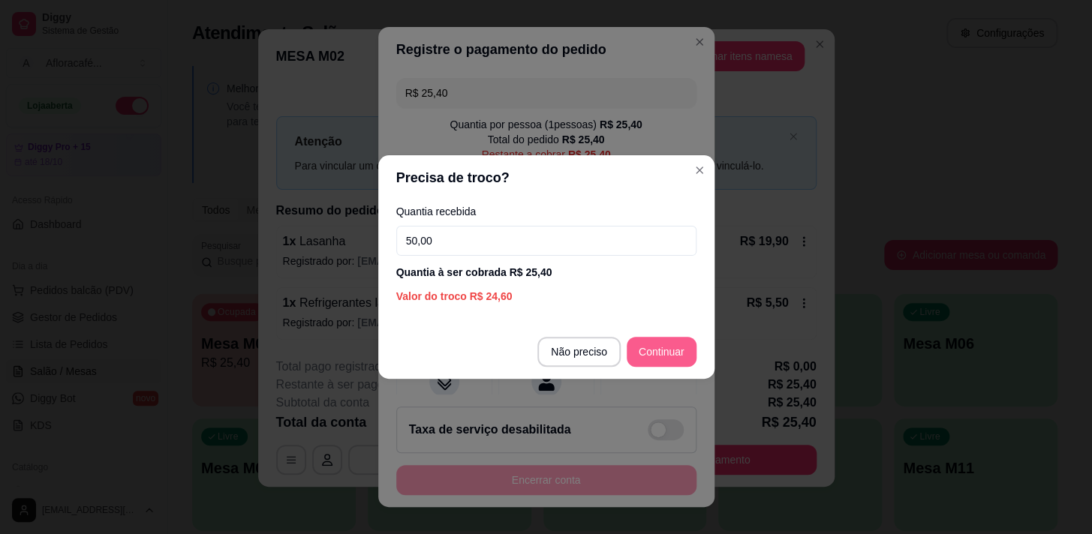
type input "50,00"
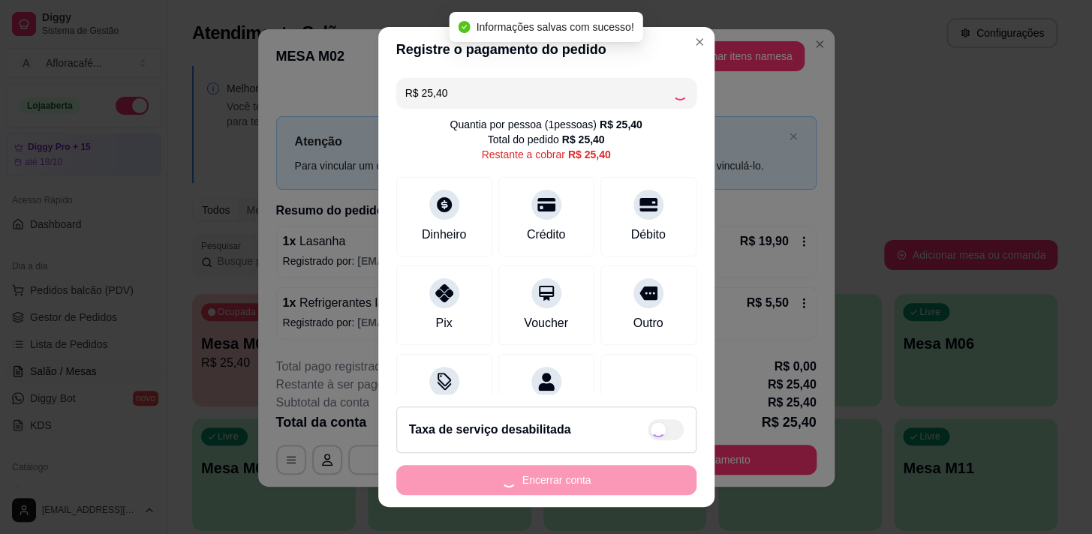
type input "R$ 0,00"
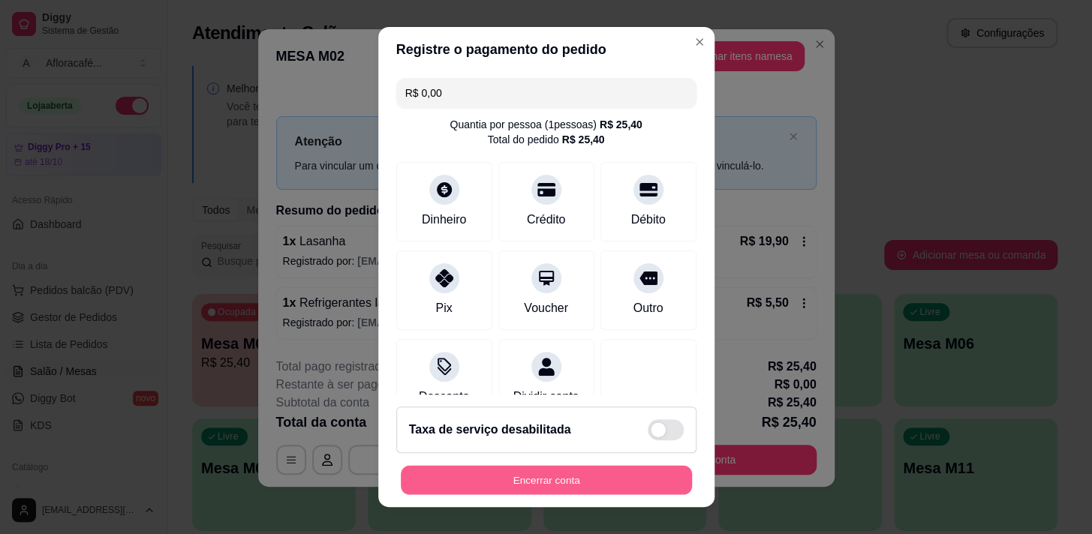
click at [567, 480] on button "Encerrar conta" at bounding box center [546, 480] width 291 height 29
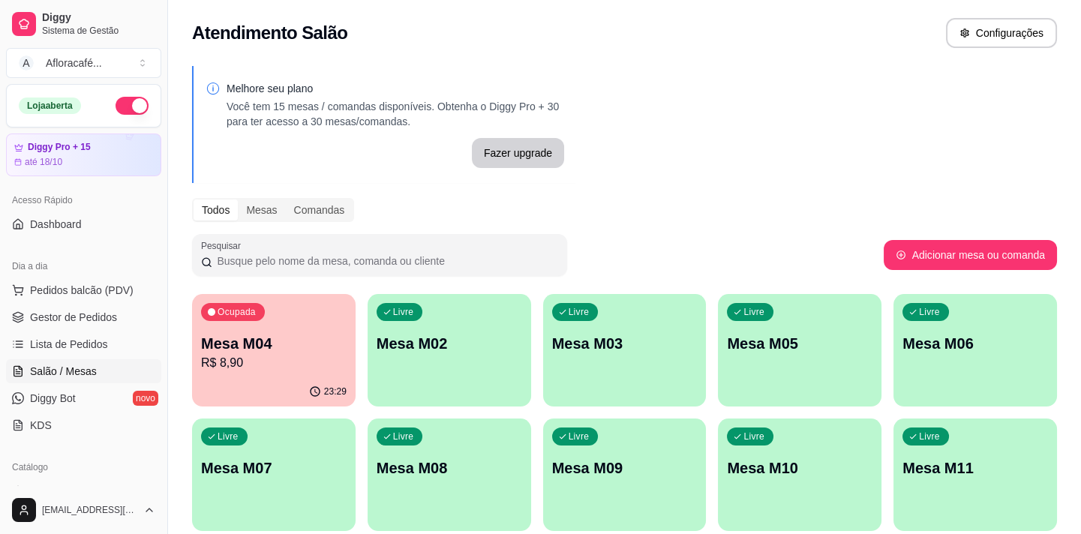
scroll to position [204, 0]
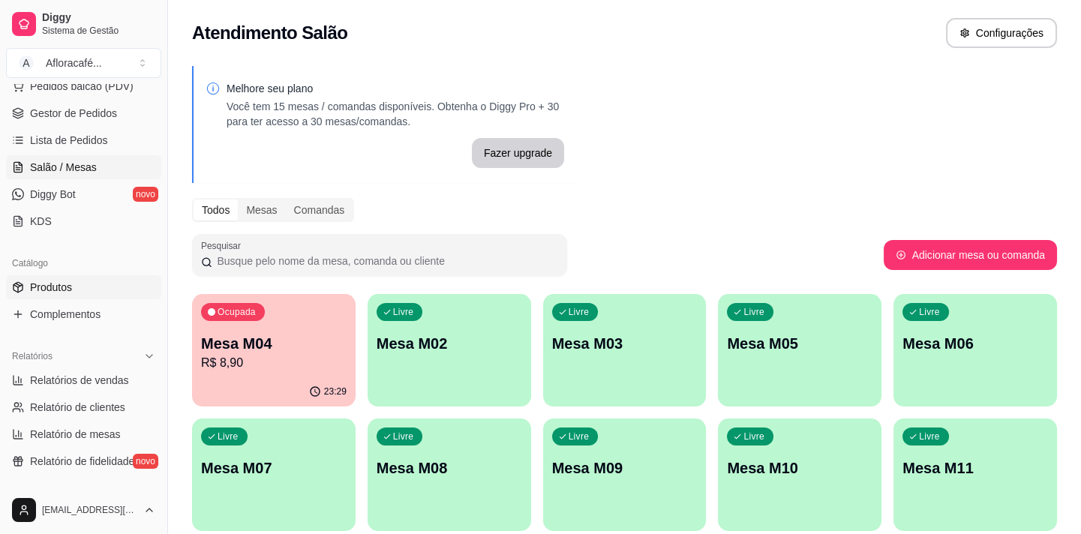
click at [107, 283] on link "Produtos" at bounding box center [83, 287] width 155 height 24
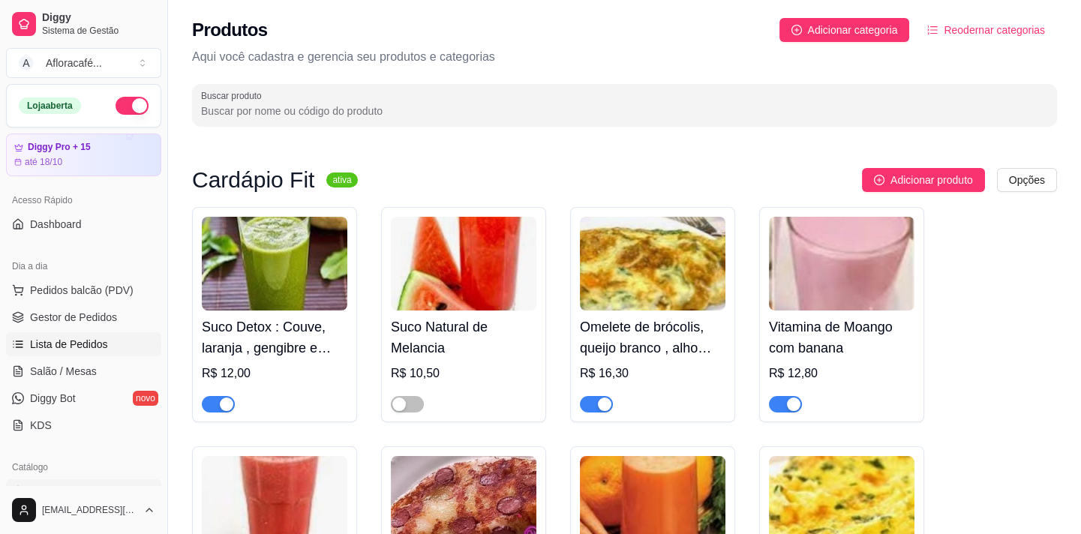
click at [102, 339] on span "Lista de Pedidos" at bounding box center [69, 344] width 78 height 15
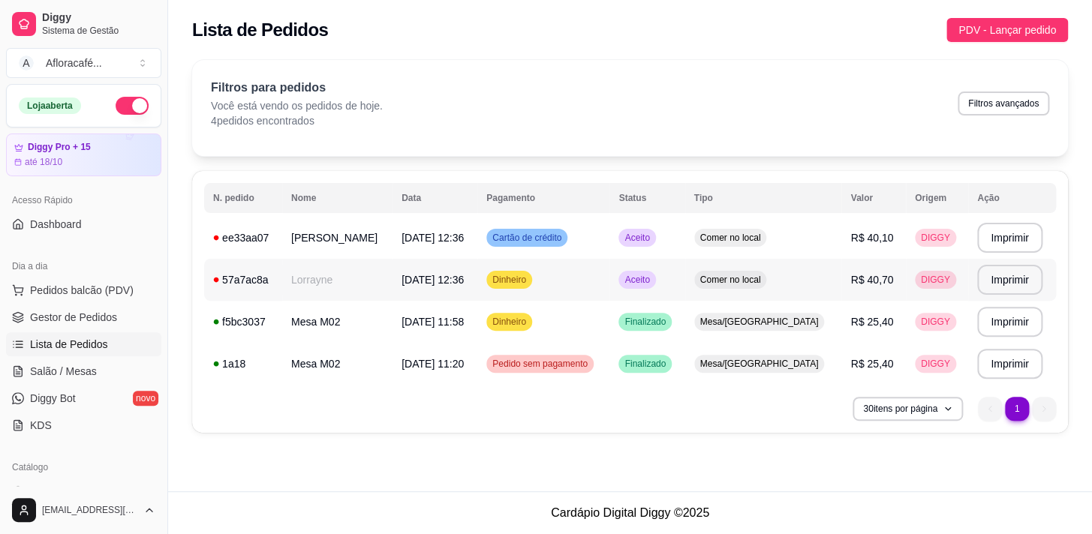
click at [319, 275] on td "Lorrayne" at bounding box center [337, 280] width 110 height 42
click at [609, 236] on td "Cartão de crédito" at bounding box center [543, 238] width 132 height 42
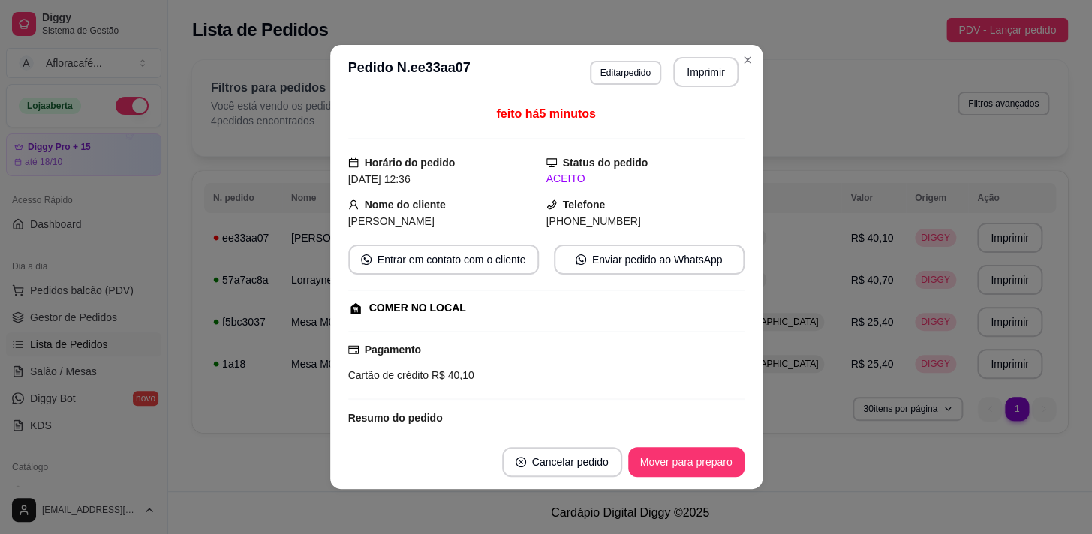
scroll to position [220, 0]
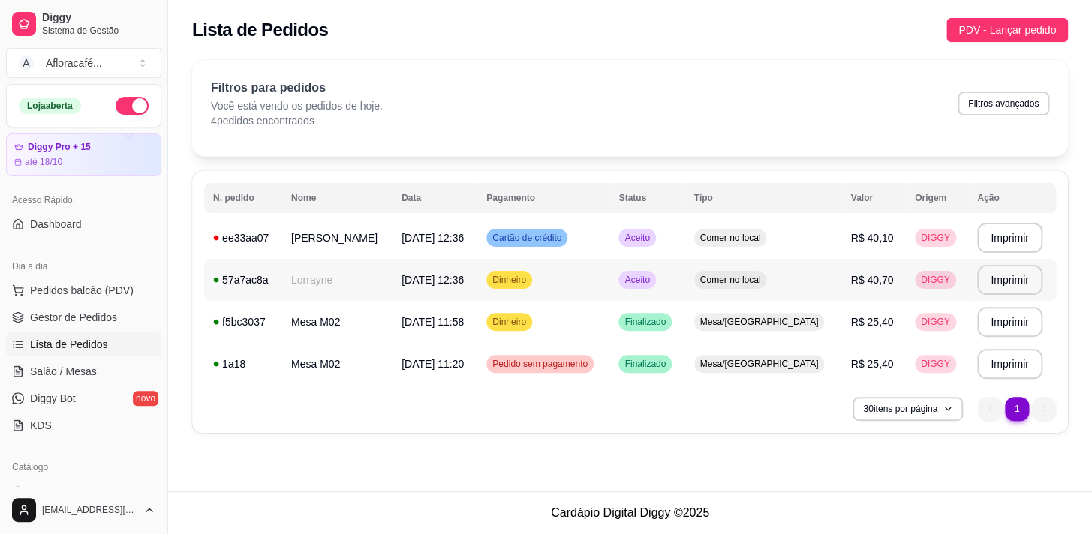
click at [606, 276] on td "Dinheiro" at bounding box center [543, 280] width 132 height 42
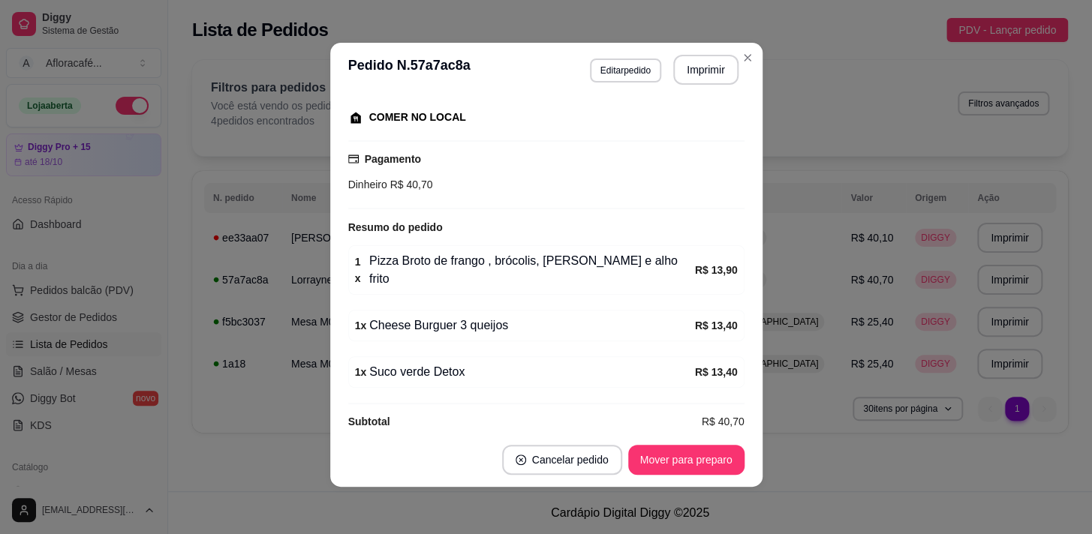
scroll to position [0, 0]
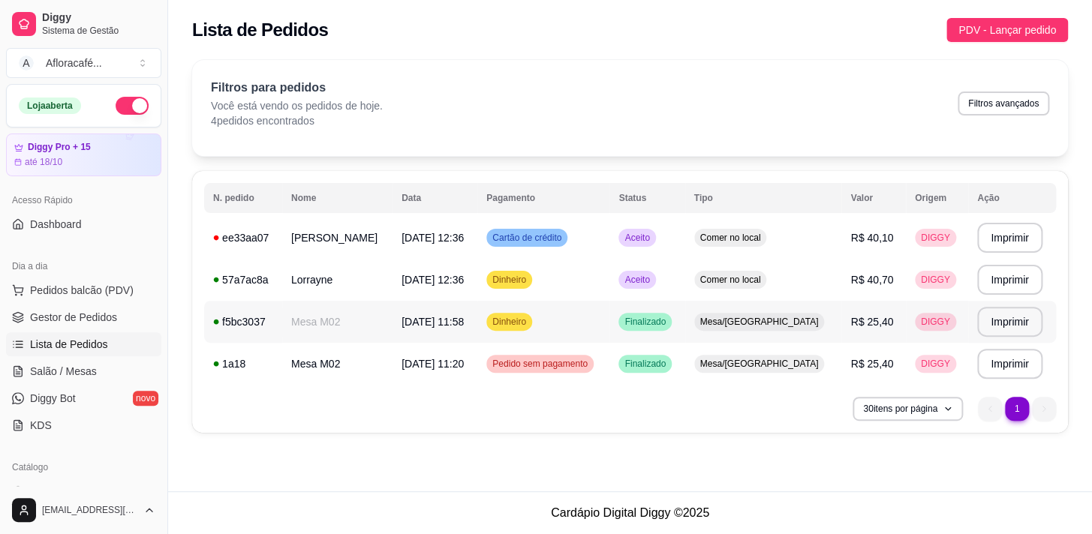
click at [585, 320] on td "Dinheiro" at bounding box center [543, 322] width 132 height 42
click at [448, 279] on span "[DATE] 12:36" at bounding box center [433, 280] width 62 height 12
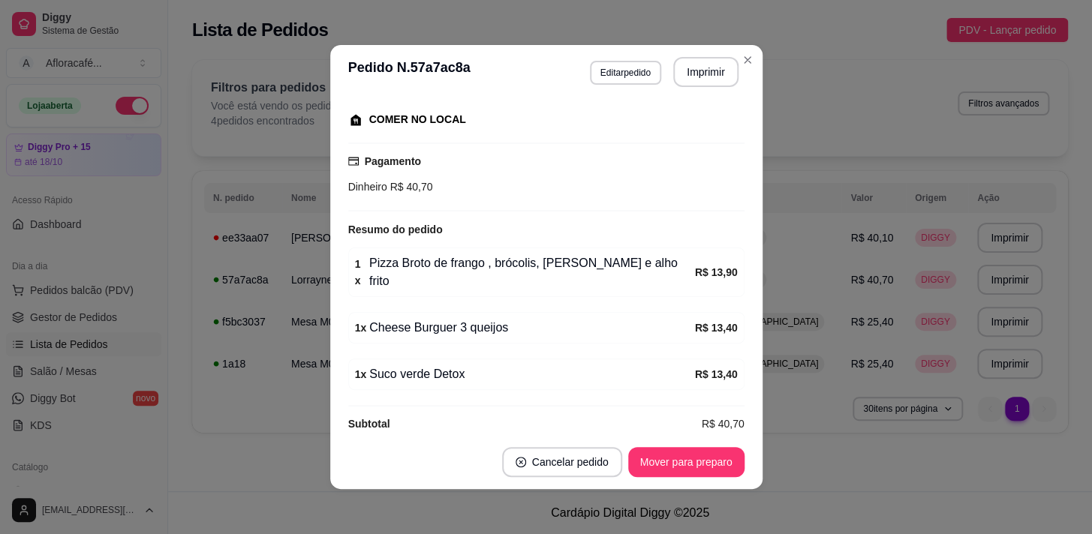
scroll to position [2, 0]
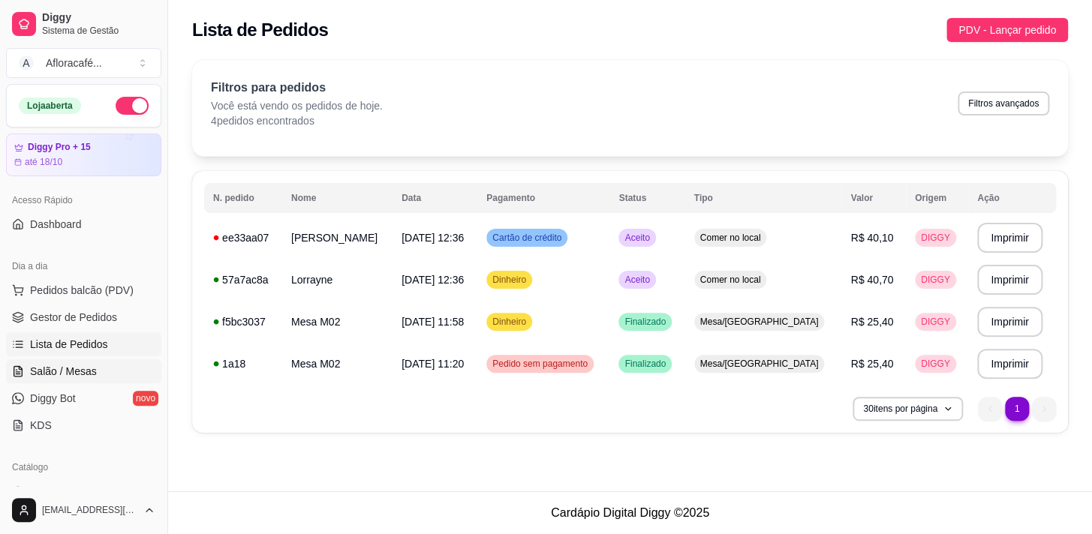
click at [104, 375] on link "Salão / Mesas" at bounding box center [83, 371] width 155 height 24
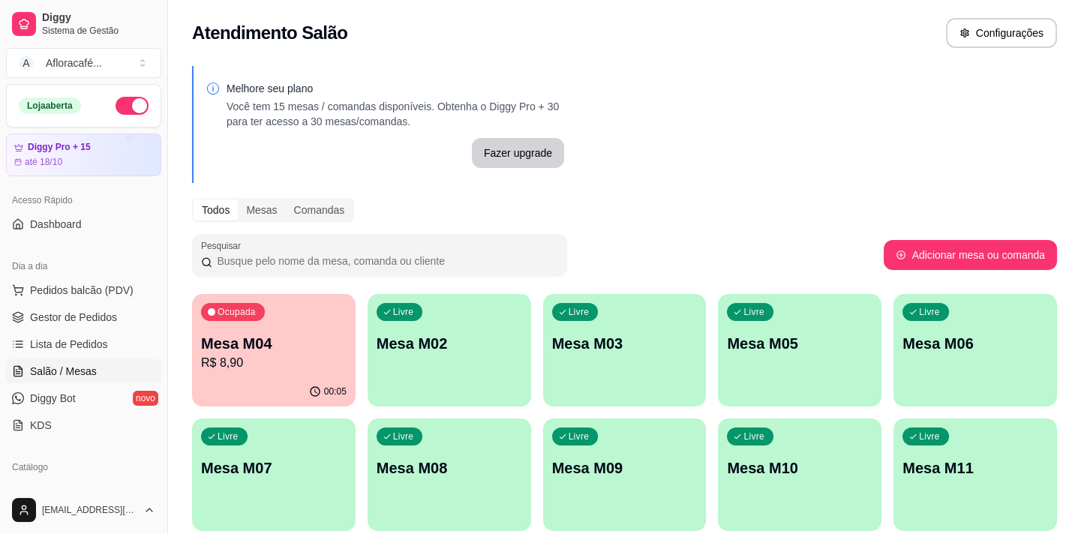
click at [578, 190] on div "Melhore seu plano Você tem 15 mesas / comandas disponíveis. Obtenha o Diggy Pro…" at bounding box center [624, 365] width 913 height 617
click at [487, 353] on div "Livre Mesa M02" at bounding box center [449, 342] width 158 height 92
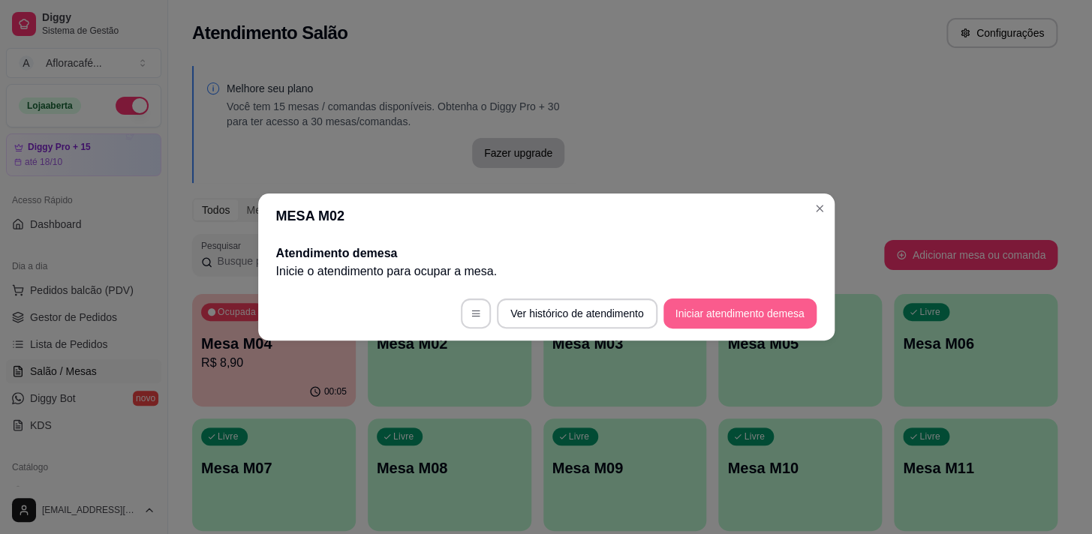
click at [744, 313] on button "Iniciar atendimento de mesa" at bounding box center [739, 314] width 153 height 30
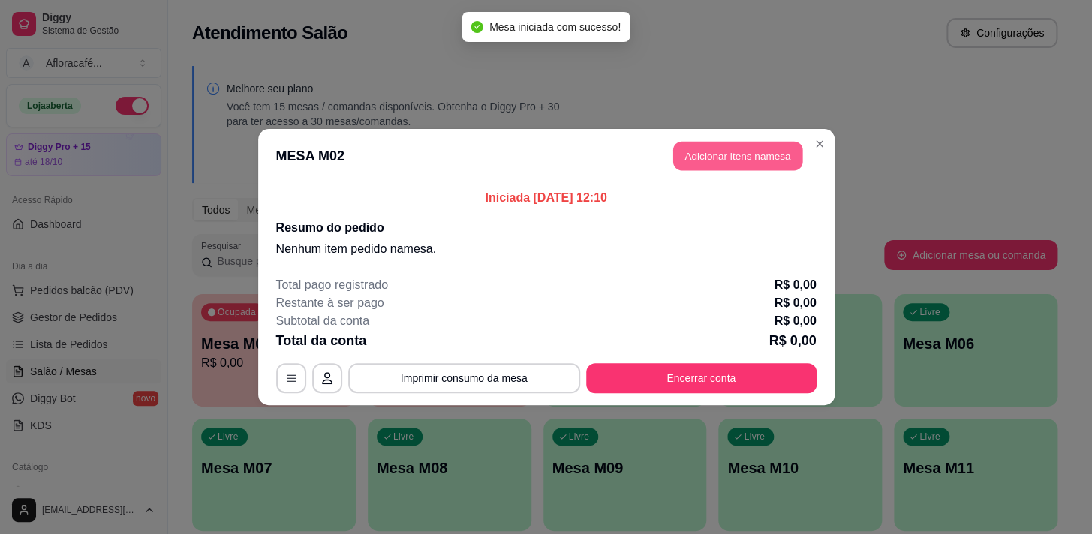
click at [769, 158] on button "Adicionar itens na mesa" at bounding box center [737, 156] width 129 height 29
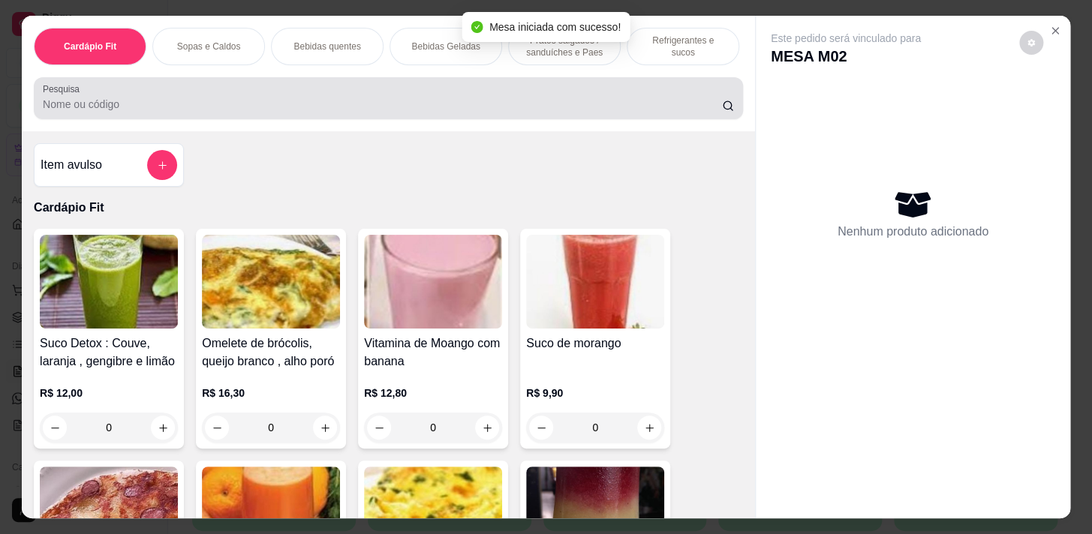
click at [525, 112] on input "Pesquisa" at bounding box center [382, 104] width 679 height 15
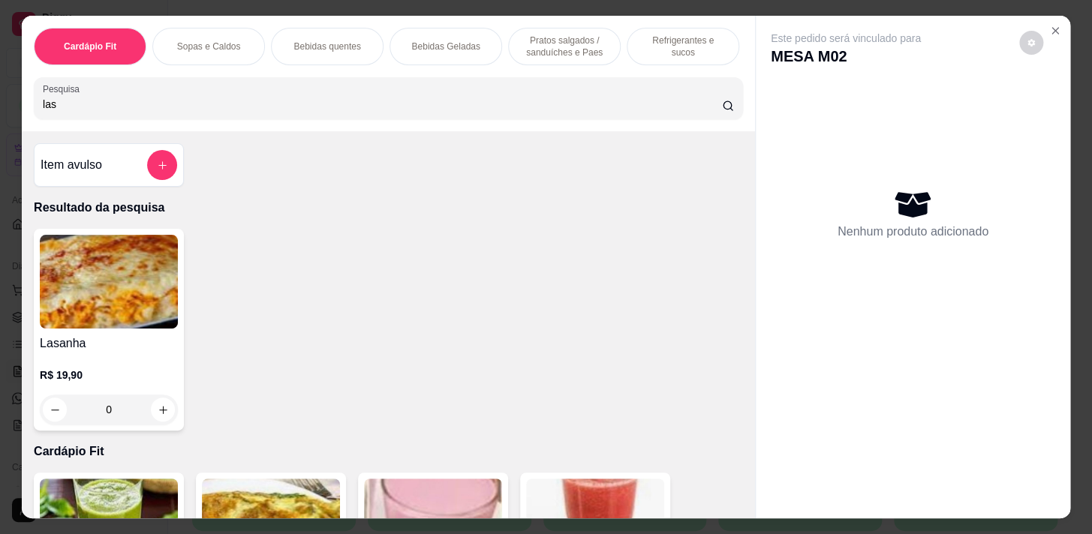
type input "las"
drag, startPoint x: 661, startPoint y: 26, endPoint x: 630, endPoint y: 42, distance: 34.9
click at [660, 28] on div "Refrigerantes e sucos" at bounding box center [683, 47] width 113 height 38
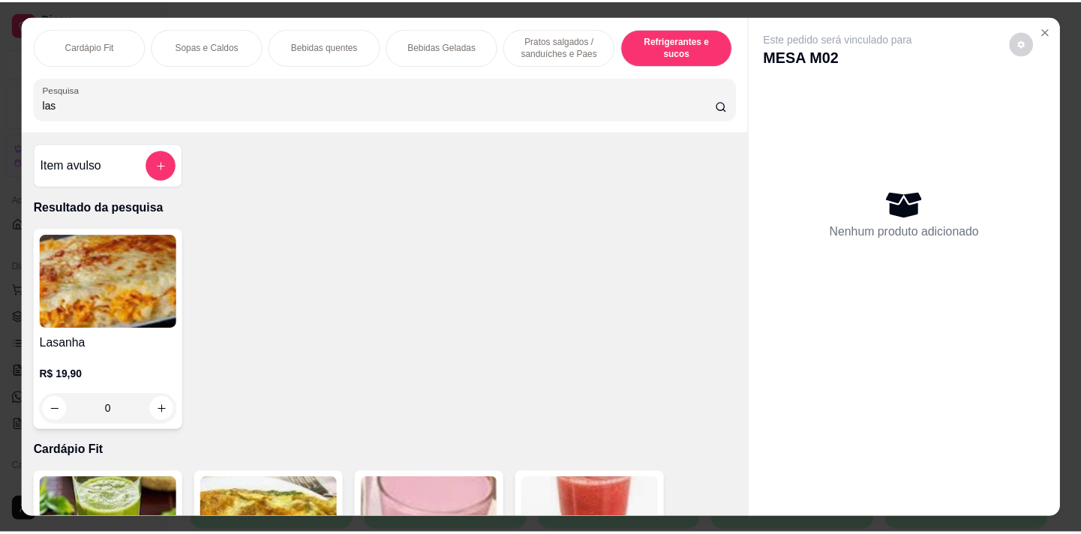
scroll to position [37, 0]
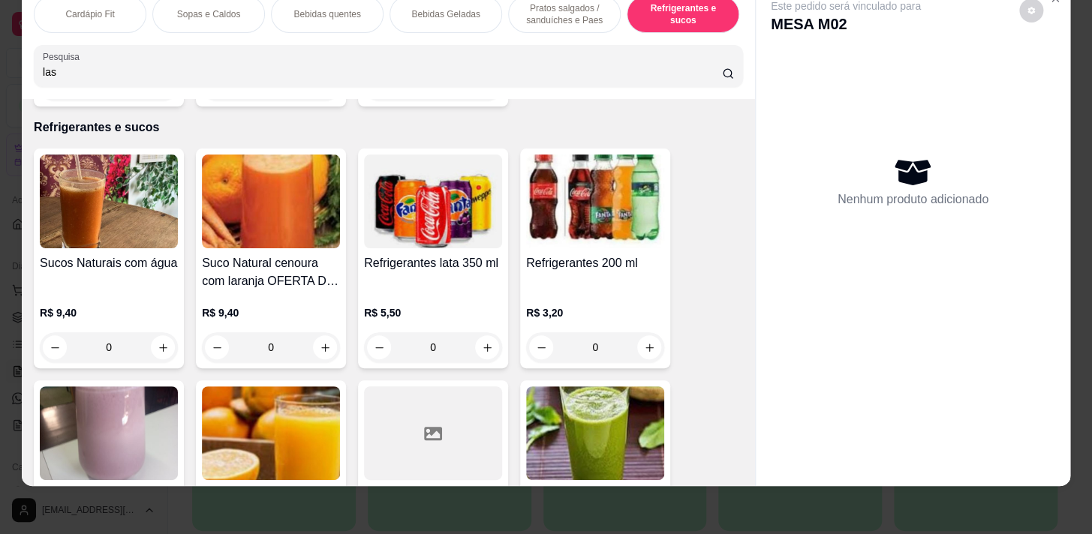
click at [633, 43] on div "Cardápio Fit Sopas e Caldos Bebidas quentes Bebidas Geladas Pratos salgados / s…" at bounding box center [388, 41] width 733 height 116
click at [489, 336] on button "increase-product-quantity" at bounding box center [487, 347] width 23 height 23
type input "1"
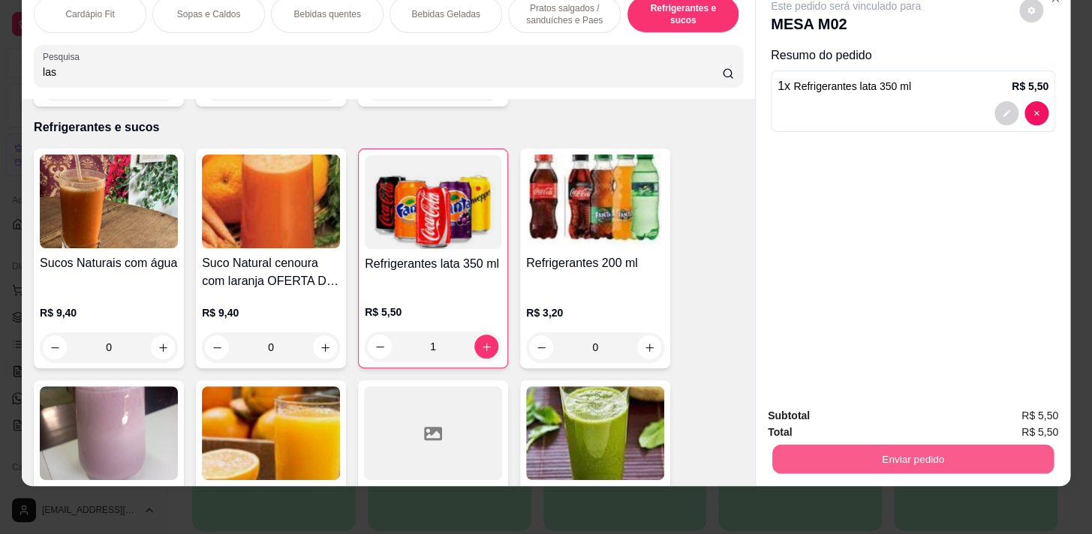
click at [928, 458] on button "Enviar pedido" at bounding box center [912, 458] width 281 height 29
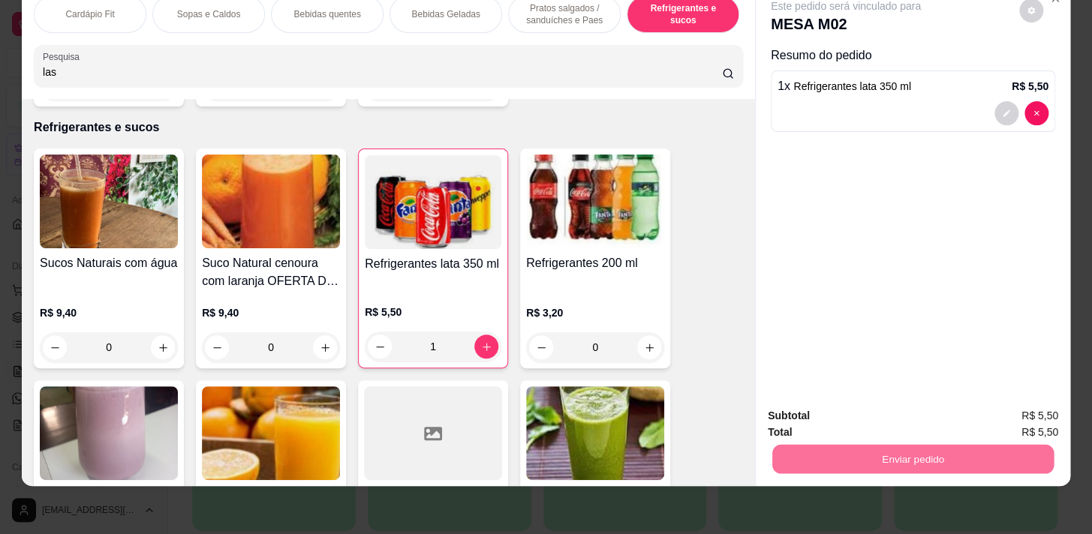
click at [1003, 399] on button "Enviar pedido" at bounding box center [1019, 413] width 83 height 28
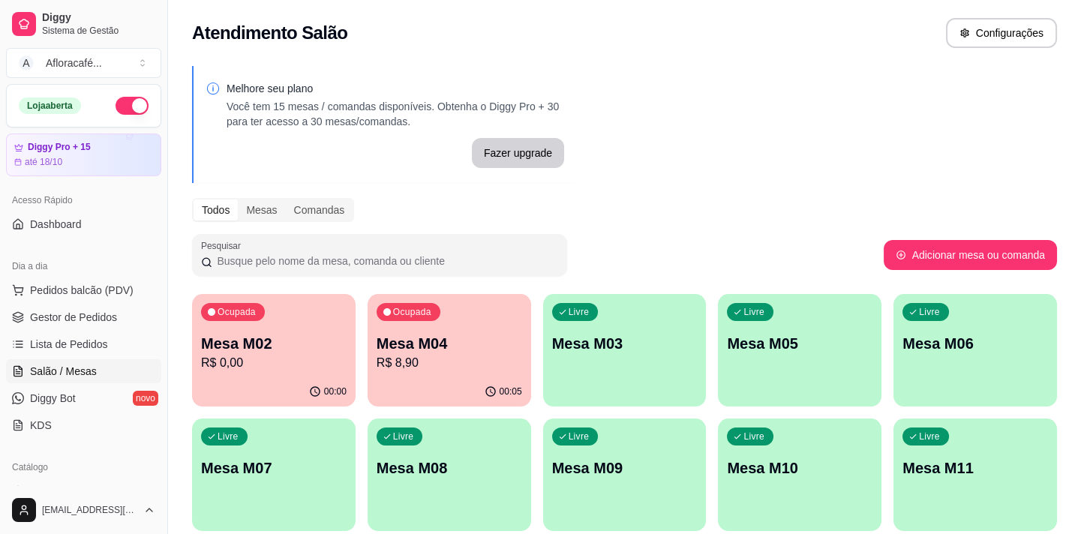
drag, startPoint x: 532, startPoint y: 357, endPoint x: 540, endPoint y: 347, distance: 13.4
click at [540, 348] on div "Ocupada Mesa M02 R$ 0,00 00:00 Ocupada Mesa M04 R$ 8,90 00:05 Livre Mesa M03 Li…" at bounding box center [624, 475] width 865 height 362
click at [596, 372] on div "Livre Mesa M03" at bounding box center [625, 342] width 158 height 92
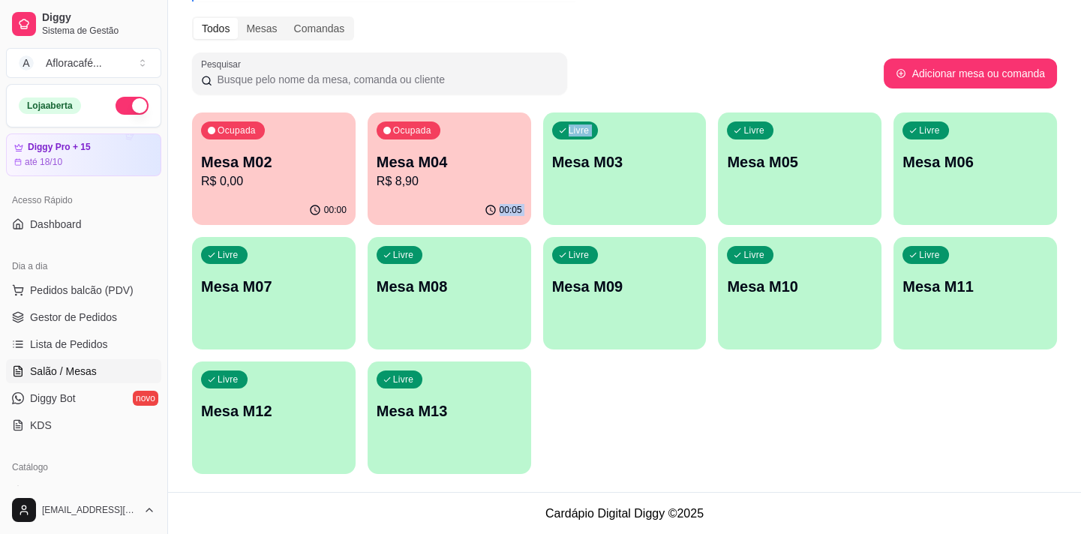
scroll to position [0, 0]
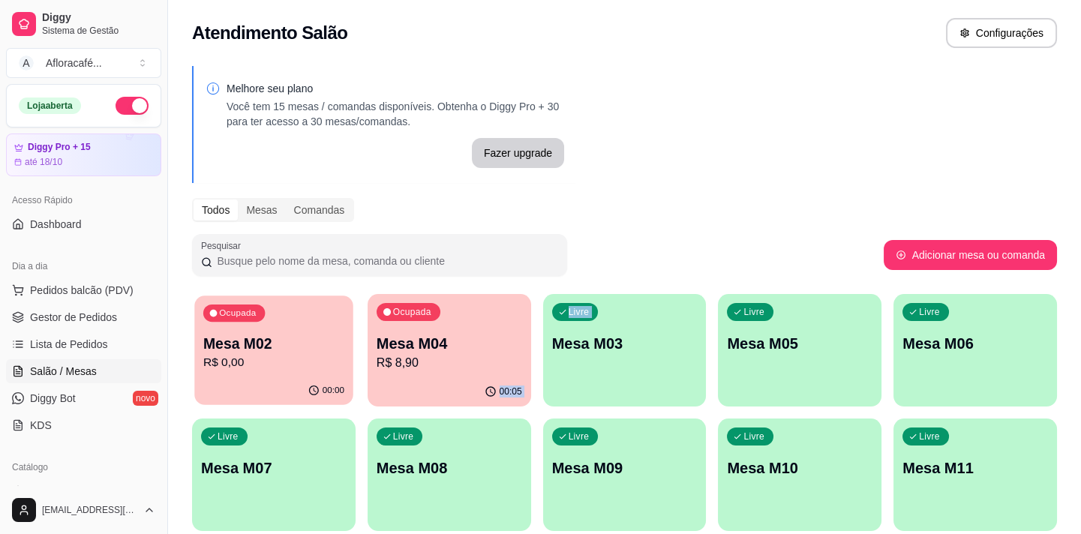
click at [337, 362] on p "R$ 0,00" at bounding box center [273, 362] width 141 height 17
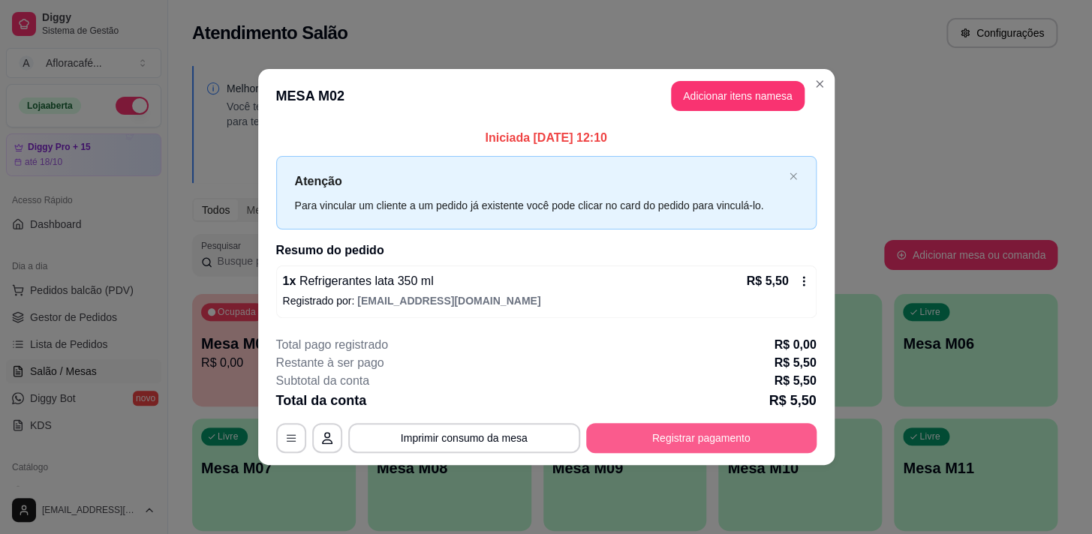
click at [654, 449] on button "Registrar pagamento" at bounding box center [701, 438] width 230 height 30
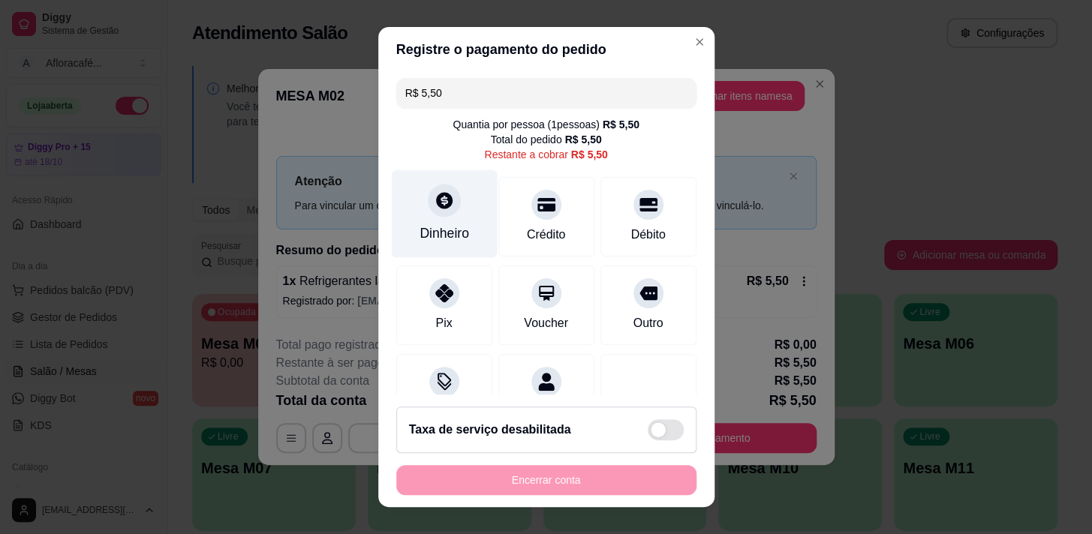
click at [443, 236] on div "Dinheiro" at bounding box center [445, 234] width 50 height 20
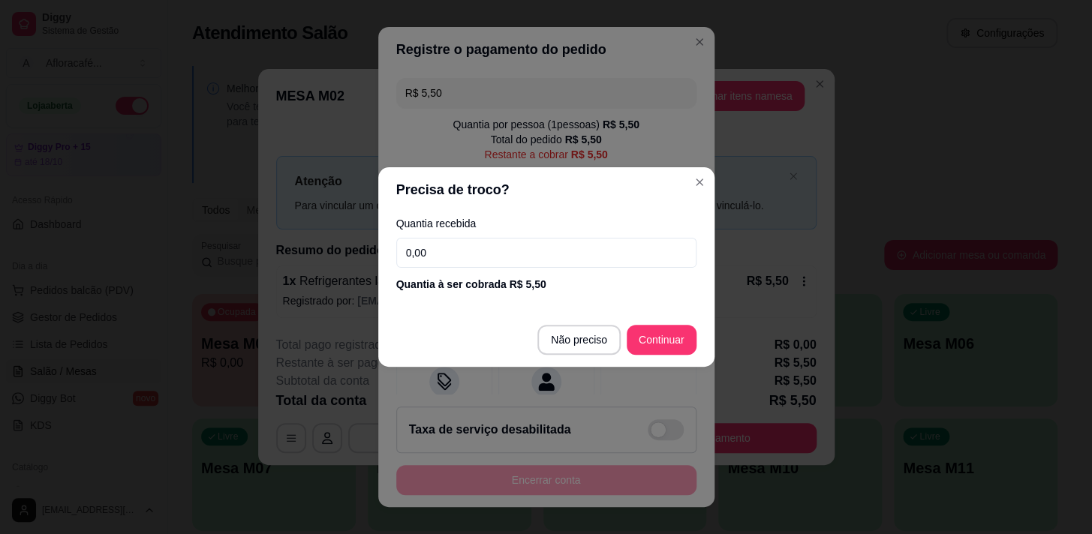
click at [484, 253] on input "0,00" at bounding box center [546, 253] width 300 height 30
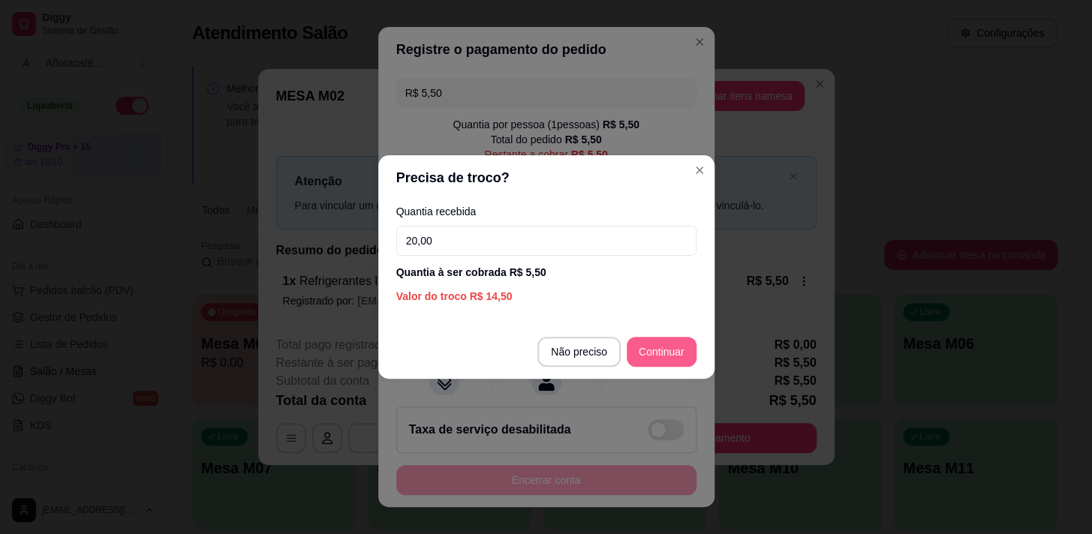
type input "20,00"
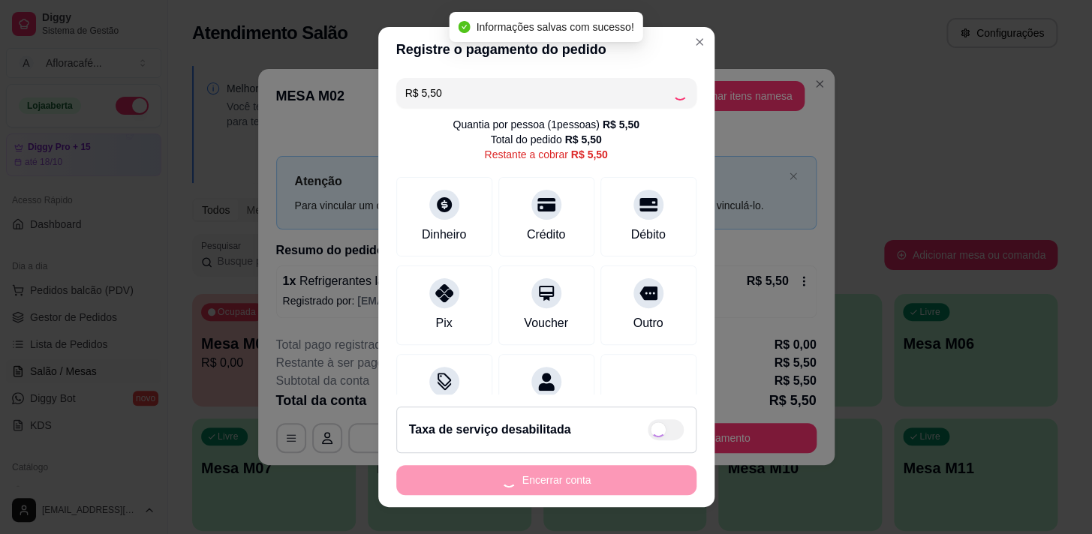
type input "R$ 0,00"
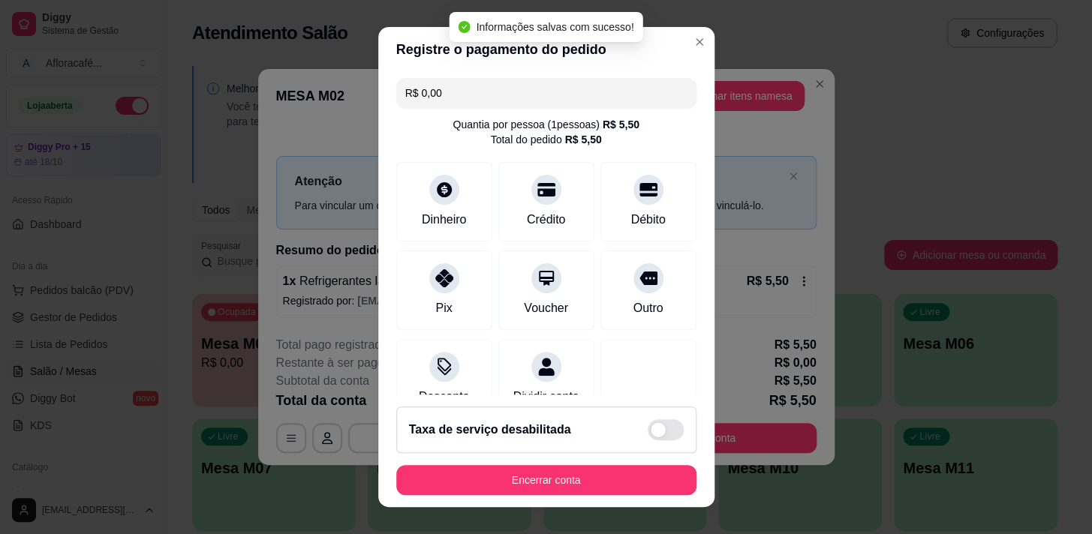
drag, startPoint x: 586, startPoint y: 446, endPoint x: 594, endPoint y: 466, distance: 21.9
click at [589, 449] on div "Taxa de serviço desabilitada" at bounding box center [546, 430] width 300 height 47
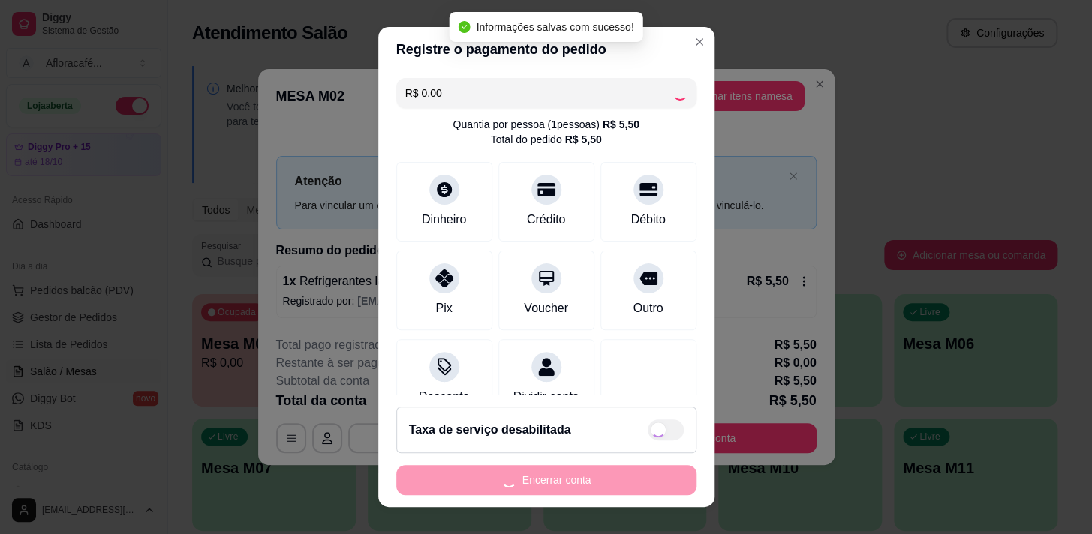
click at [594, 467] on div "Encerrar conta" at bounding box center [546, 480] width 300 height 30
checkbox input "true"
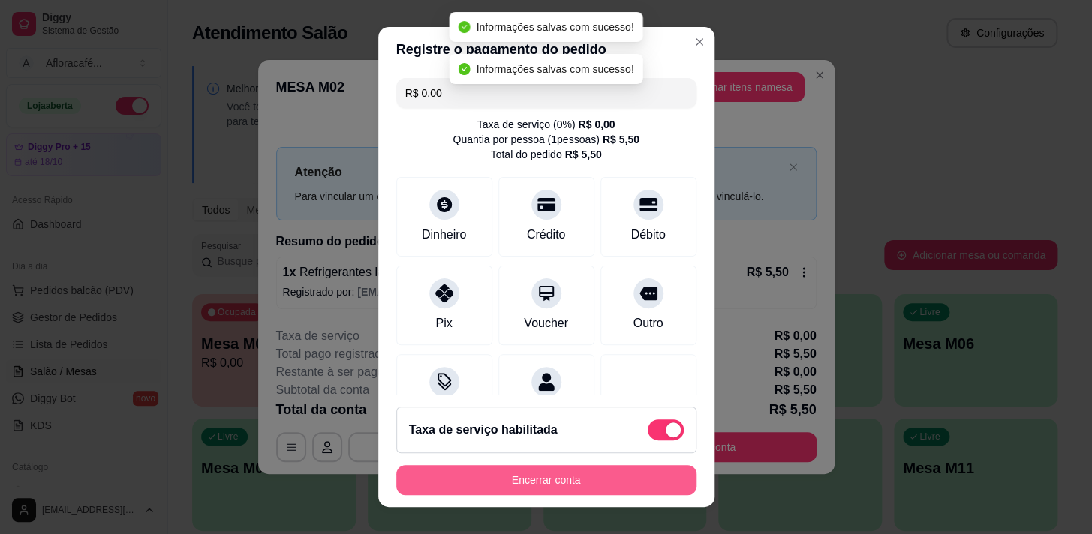
click at [609, 489] on button "Encerrar conta" at bounding box center [546, 480] width 300 height 30
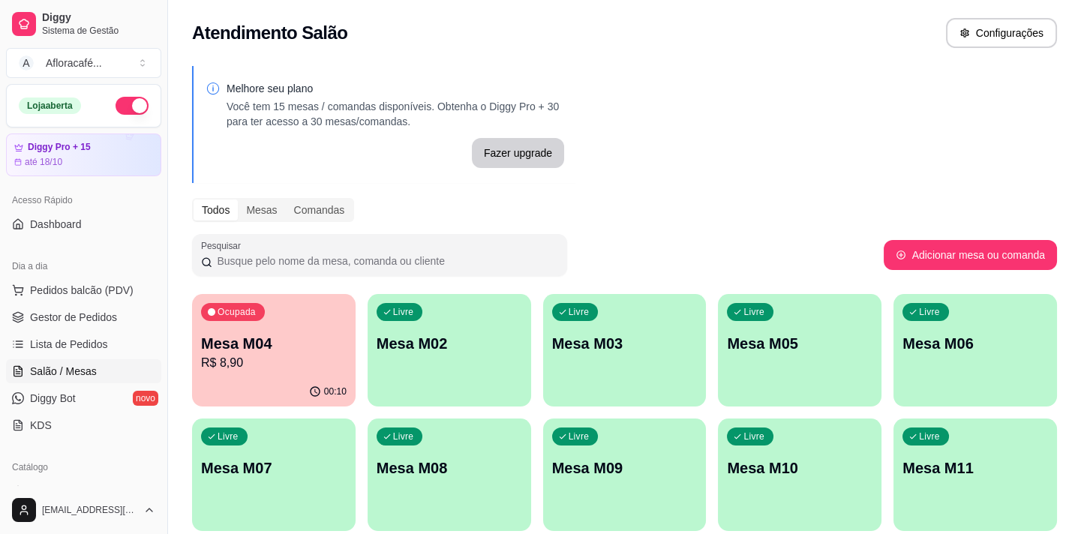
click at [182, 370] on div "Melhore seu plano Você tem 15 mesas / comandas disponíveis. Obtenha o Diggy Pro…" at bounding box center [624, 365] width 913 height 617
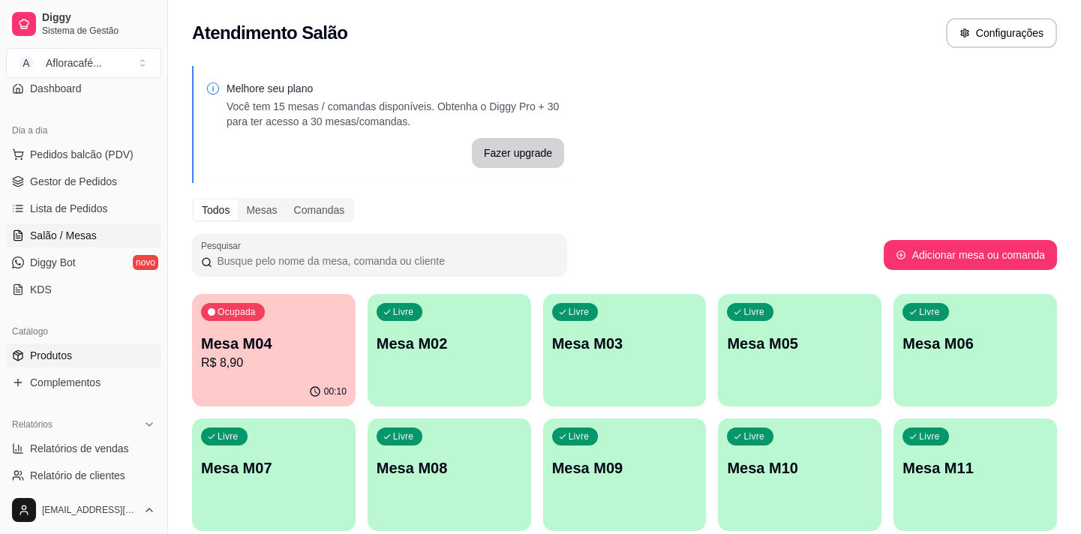
click at [65, 358] on span "Produtos" at bounding box center [51, 355] width 42 height 15
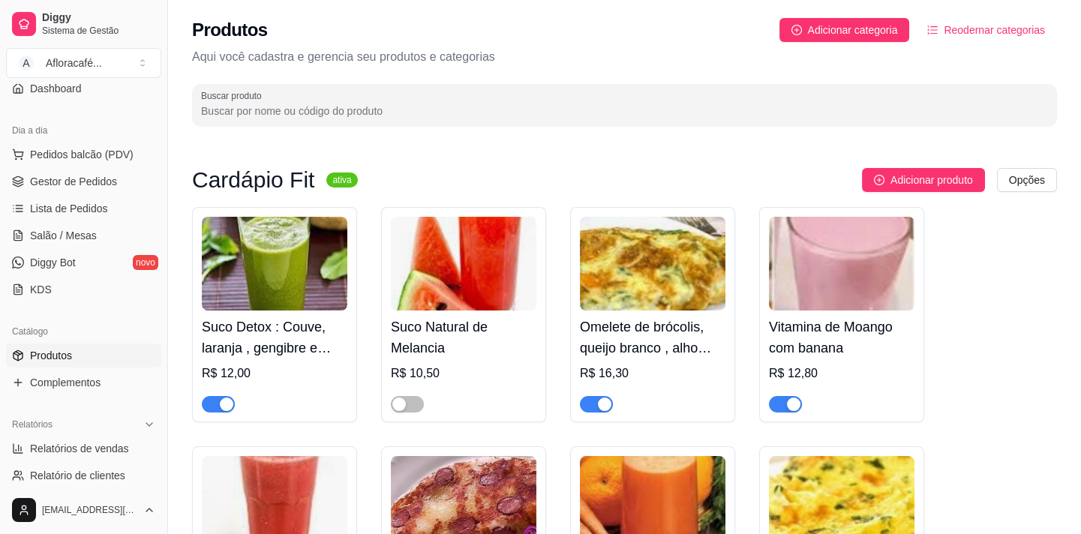
click at [344, 110] on input "Buscar produto" at bounding box center [624, 111] width 847 height 15
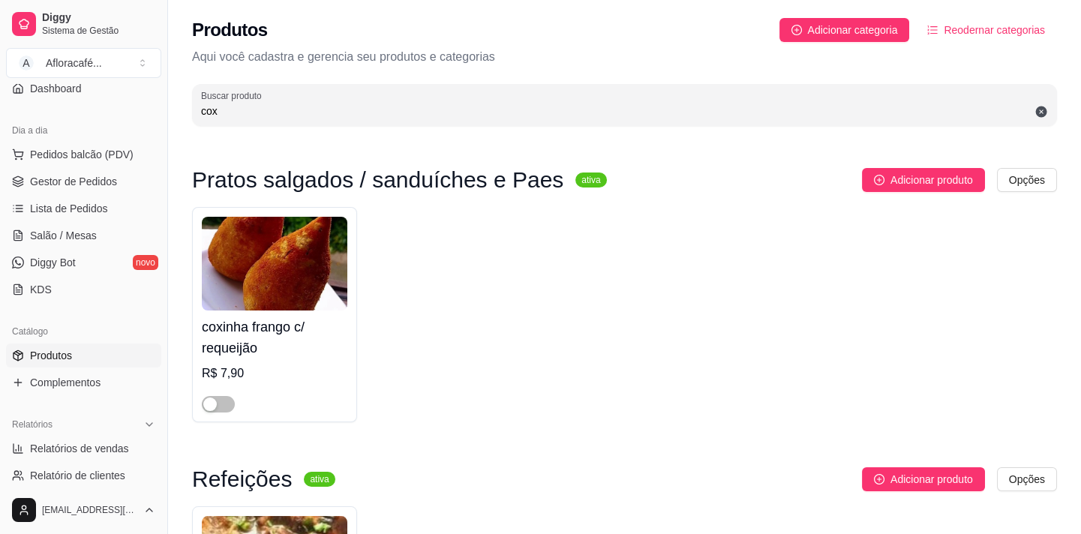
type input "cox"
click at [248, 308] on img at bounding box center [275, 264] width 146 height 94
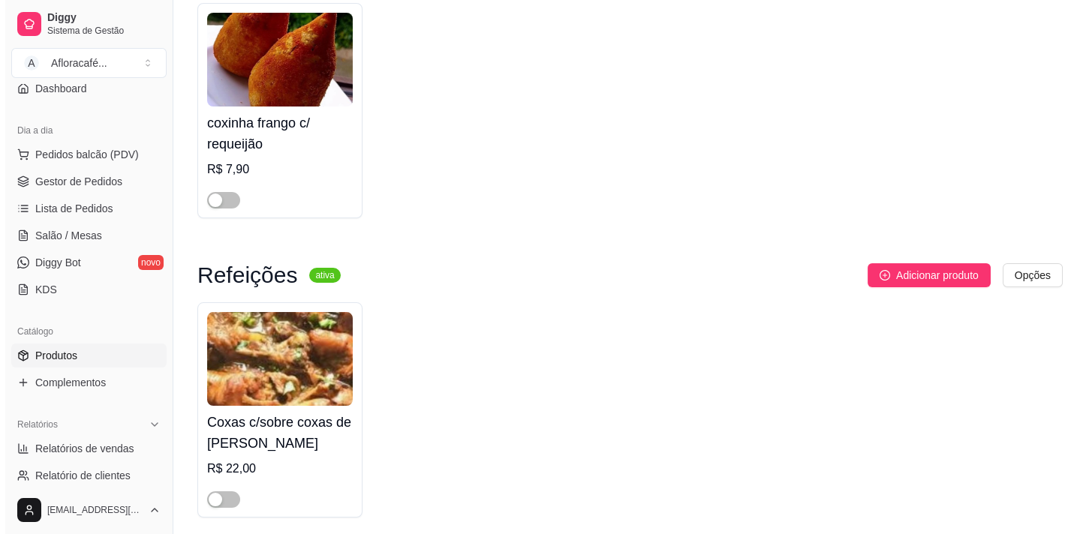
scroll to position [264, 0]
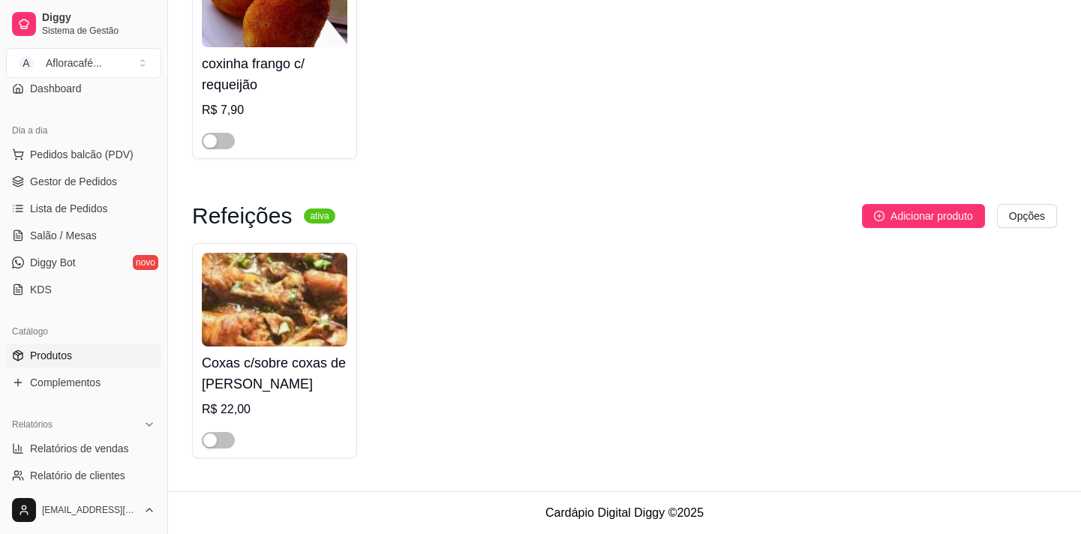
click at [304, 389] on h4 "Coxas c/sobre coxas de [PERSON_NAME]" at bounding box center [275, 374] width 146 height 42
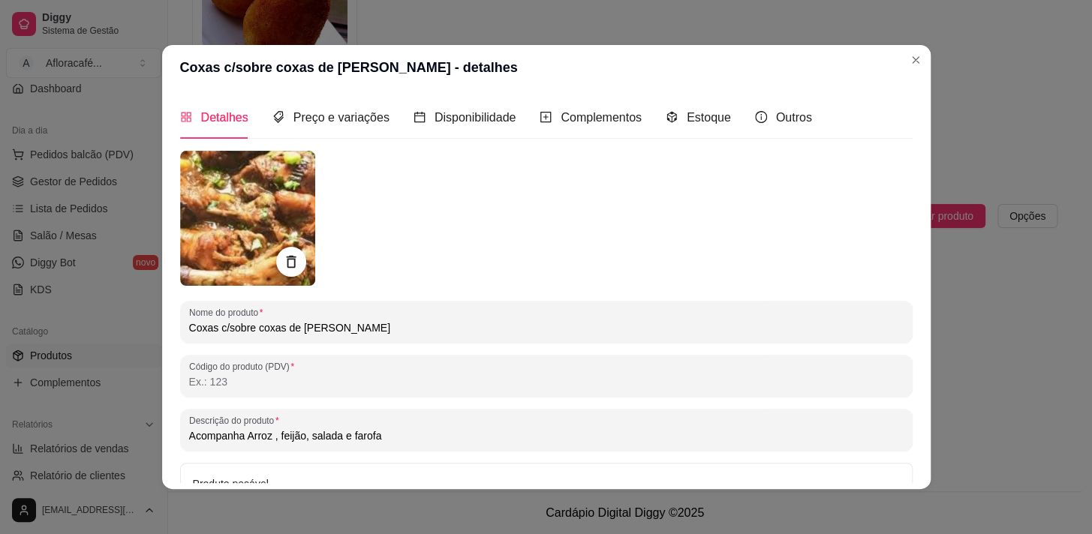
drag, startPoint x: 278, startPoint y: 326, endPoint x: 276, endPoint y: 318, distance: 7.7
click at [277, 326] on input "Coxas c/sobre coxas de [PERSON_NAME]" at bounding box center [546, 327] width 714 height 15
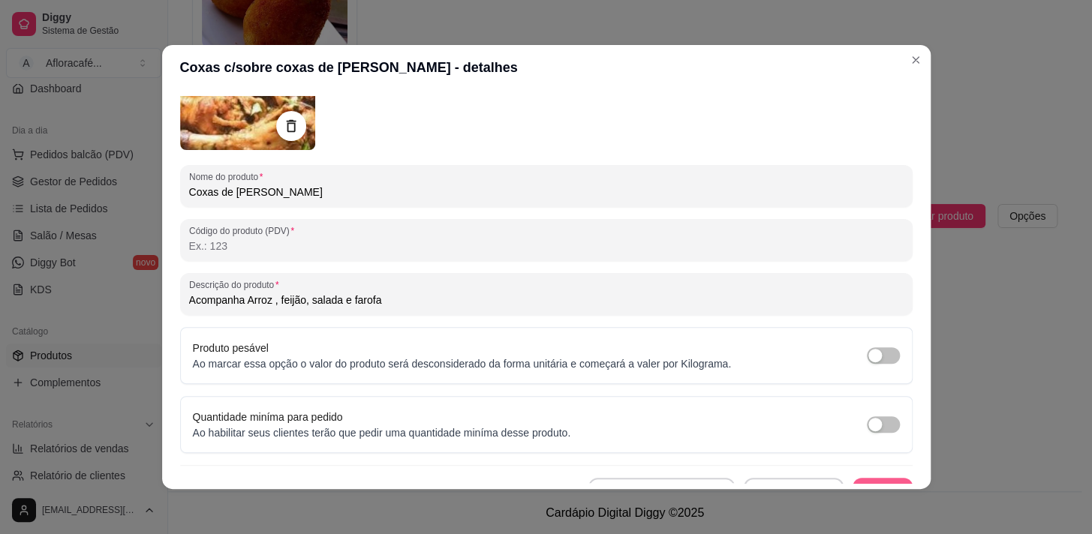
scroll to position [160, 0]
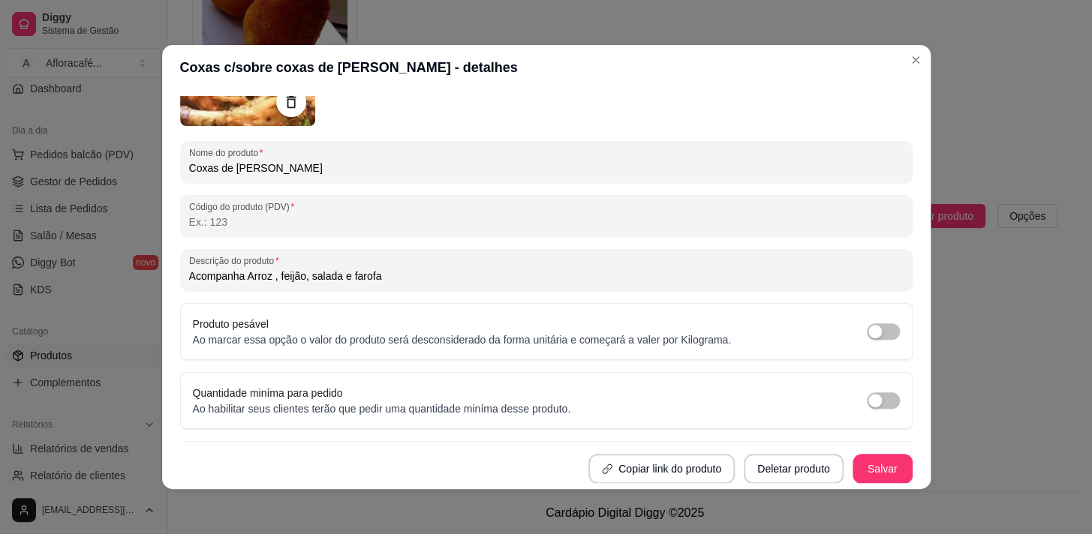
type input "Coxas de [PERSON_NAME]"
click at [863, 456] on button "Salvar" at bounding box center [882, 469] width 59 height 29
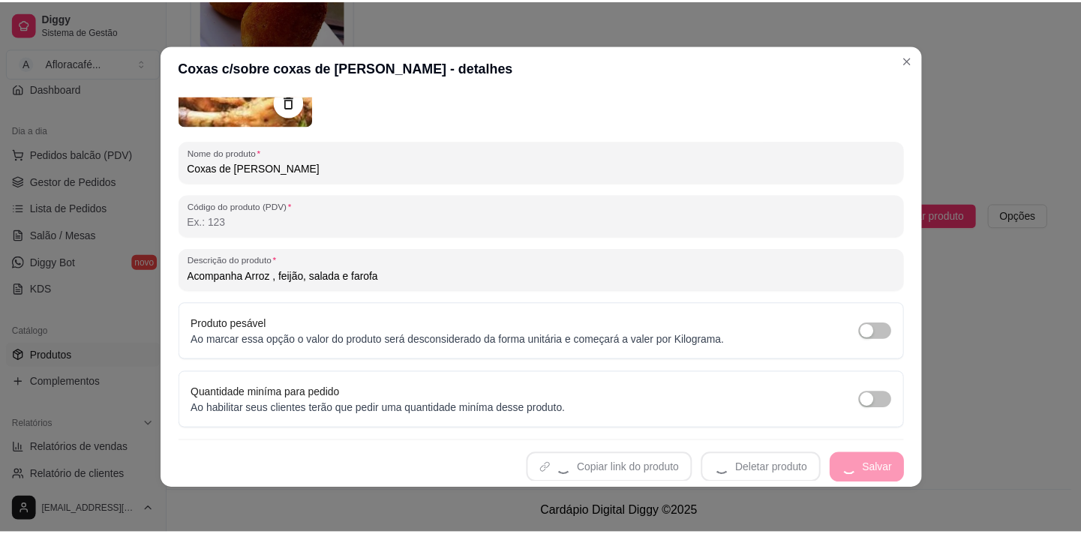
scroll to position [0, 0]
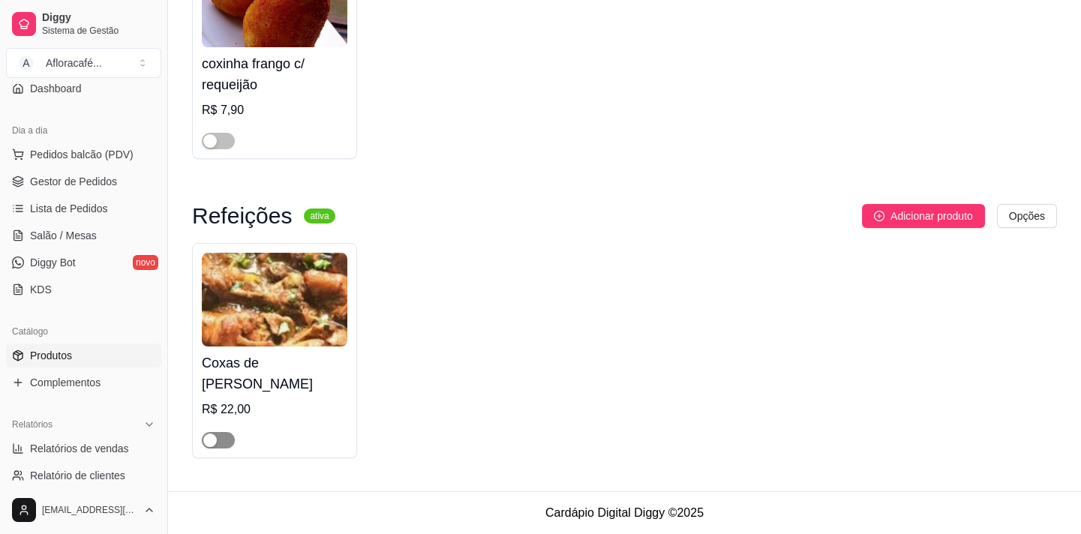
click at [216, 440] on div "button" at bounding box center [210, 441] width 14 height 14
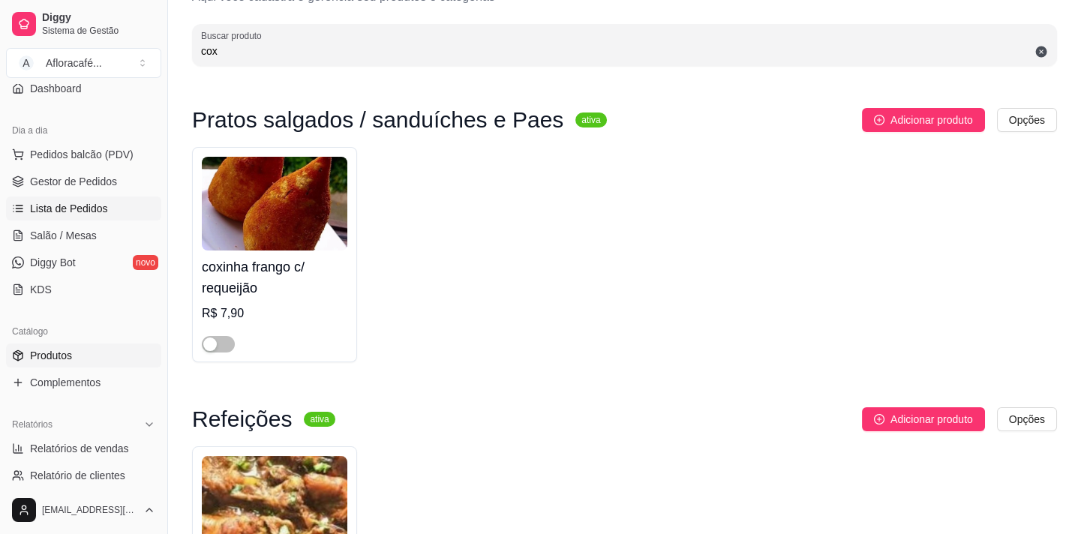
click at [87, 210] on span "Lista de Pedidos" at bounding box center [69, 208] width 78 height 15
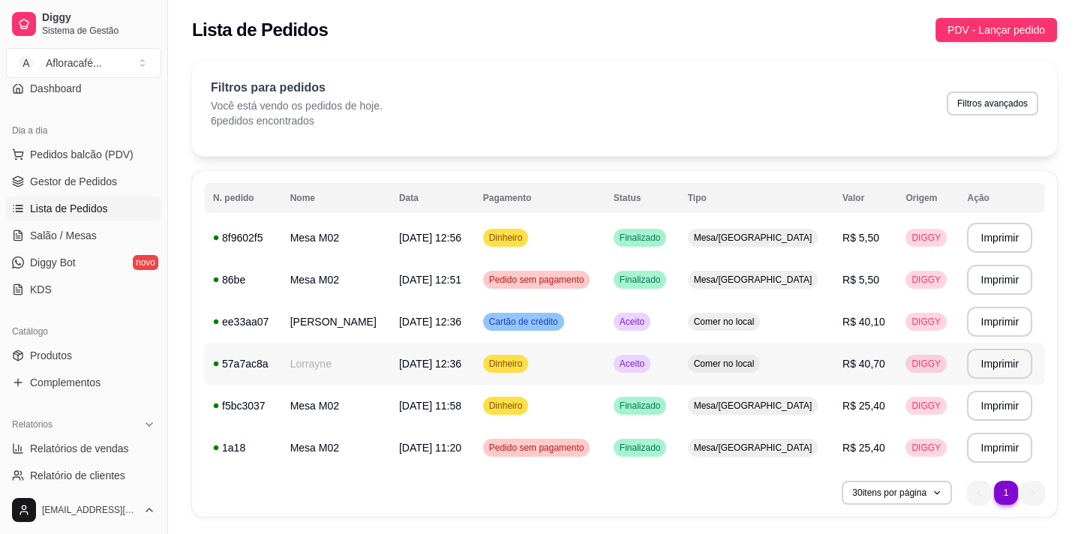
click at [347, 363] on td "Lorrayne" at bounding box center [335, 364] width 109 height 42
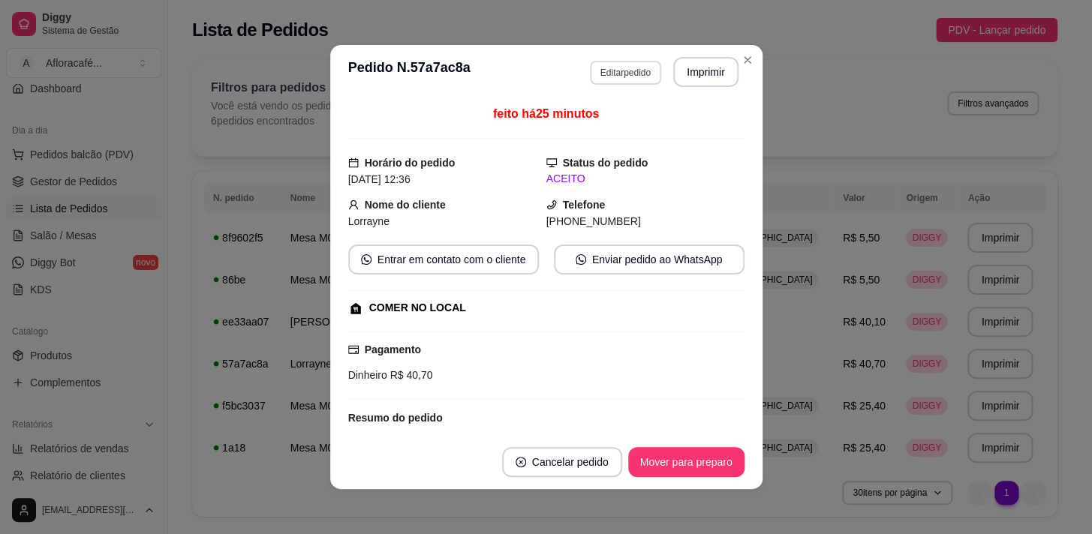
click at [651, 74] on button "Editar pedido" at bounding box center [625, 73] width 71 height 24
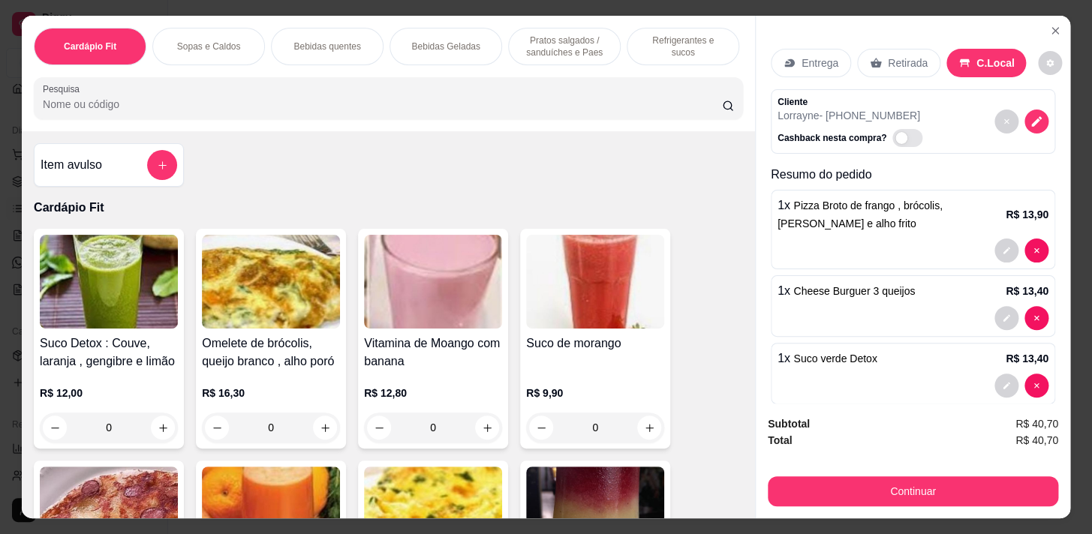
click at [686, 39] on p "Refrigerantes e sucos" at bounding box center [682, 47] width 87 height 24
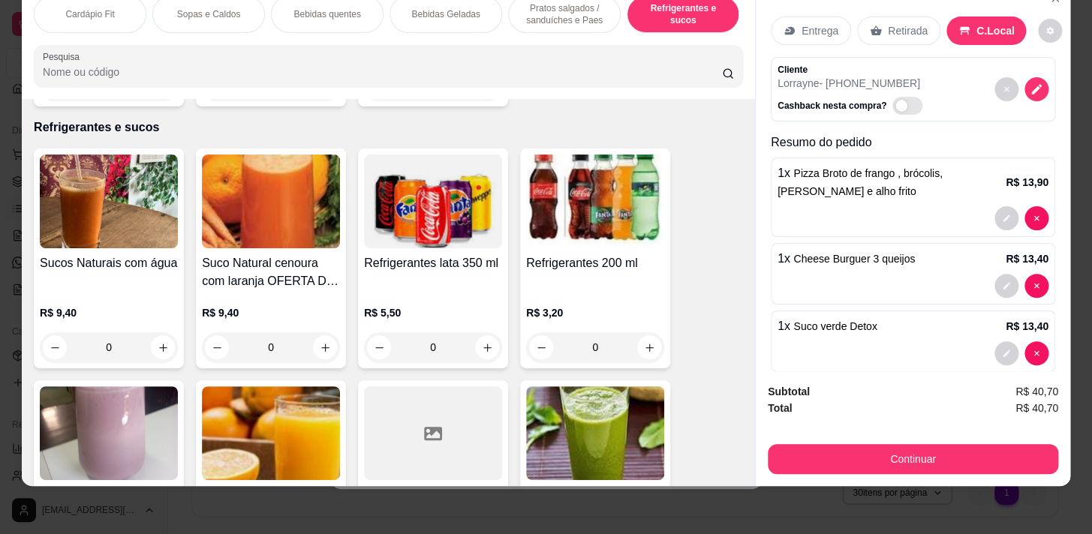
scroll to position [7190, 0]
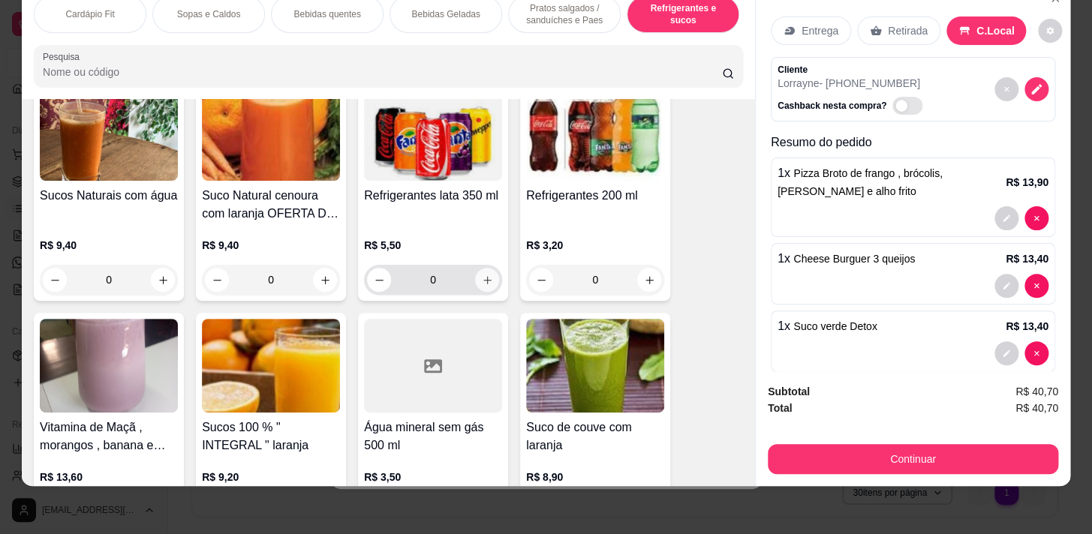
click at [484, 276] on icon "increase-product-quantity" at bounding box center [487, 280] width 8 height 8
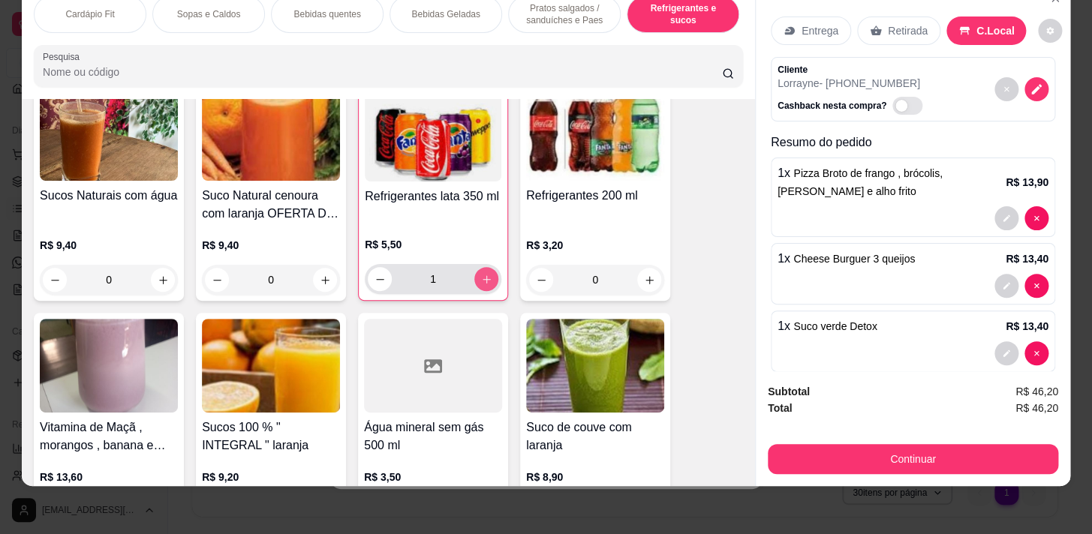
type input "1"
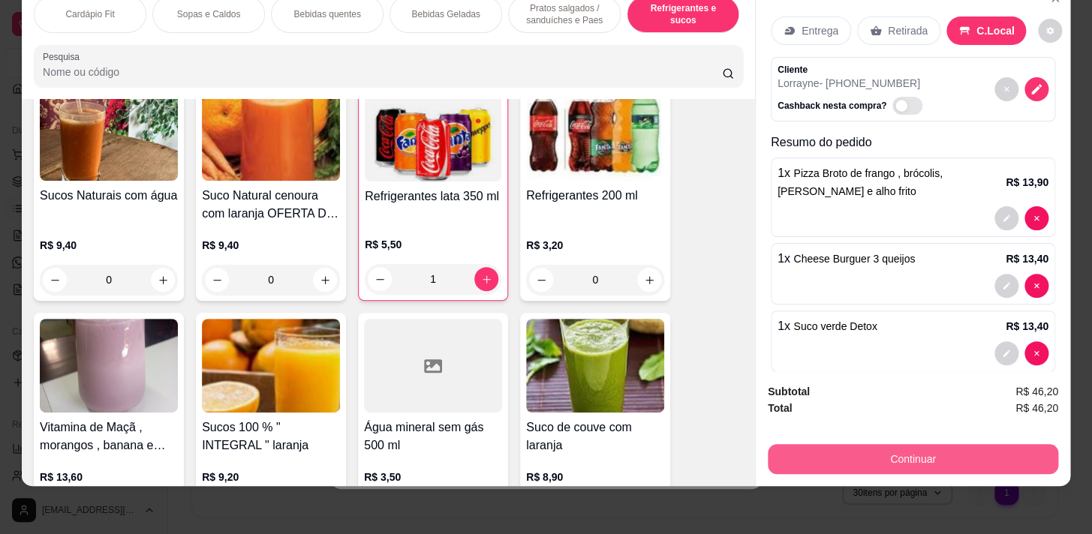
click at [1013, 453] on button "Continuar" at bounding box center [913, 459] width 290 height 30
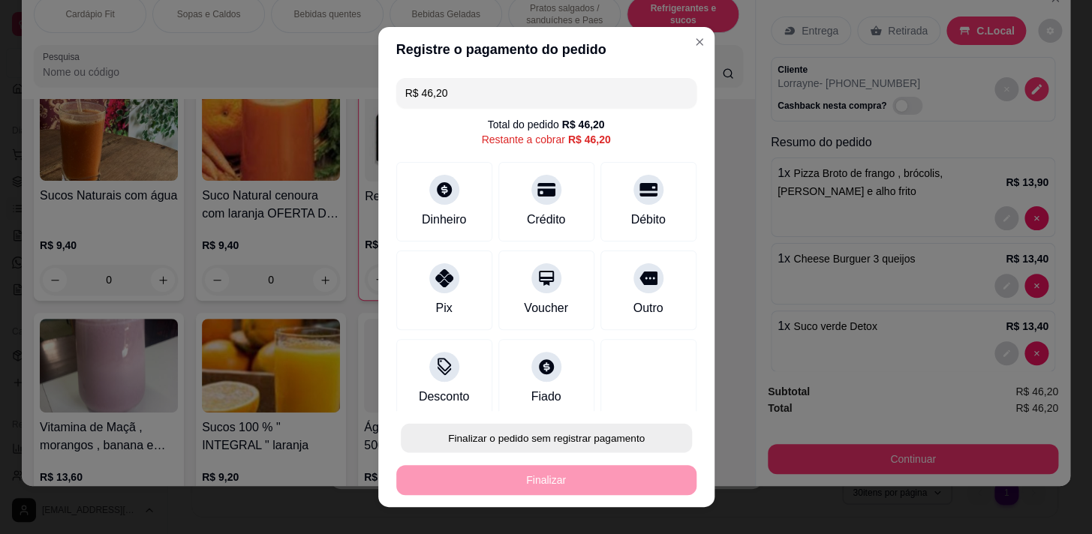
click at [552, 432] on button "Finalizar o pedido sem registrar pagamento" at bounding box center [546, 438] width 291 height 29
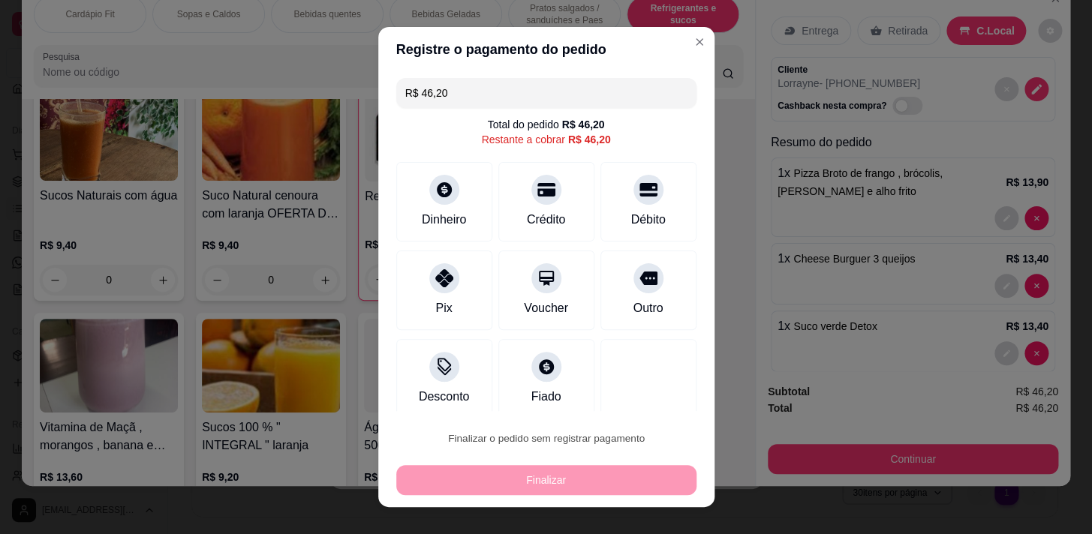
click at [648, 393] on button "Confirmar" at bounding box center [633, 395] width 56 height 23
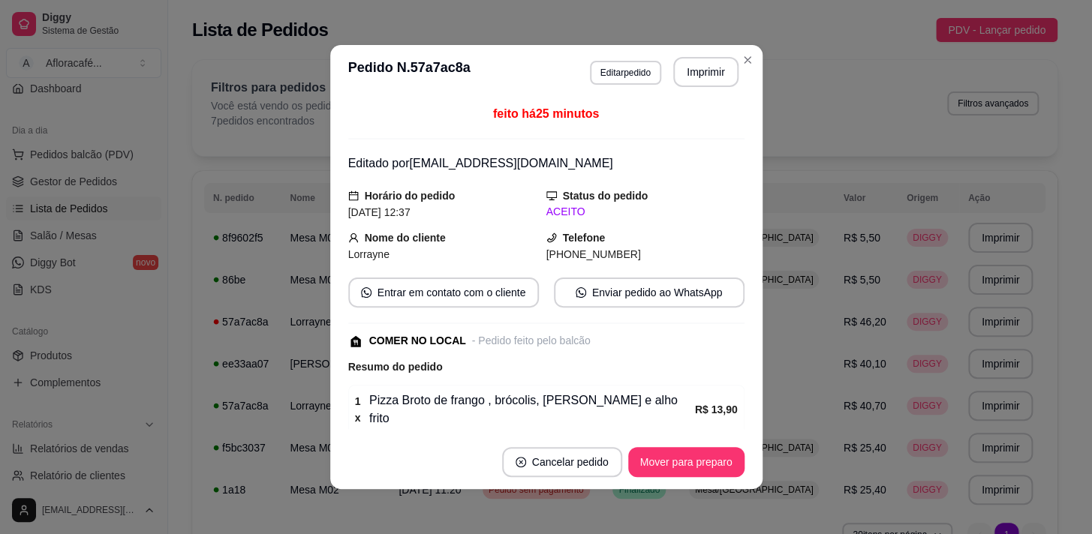
click at [679, 441] on footer "Cancelar pedido Mover para preparo" at bounding box center [546, 462] width 432 height 54
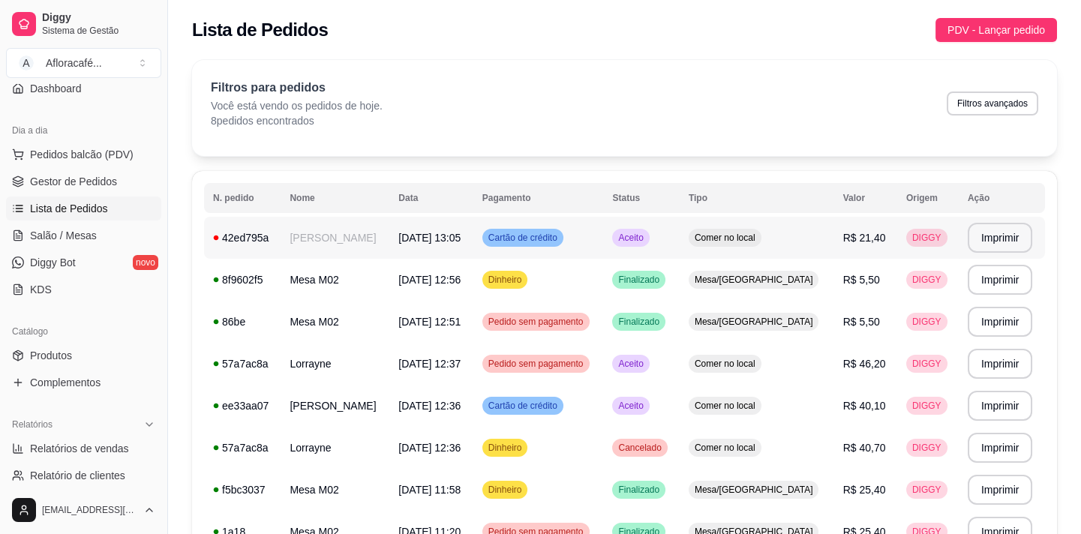
click at [323, 238] on td "[PERSON_NAME]" at bounding box center [335, 238] width 109 height 42
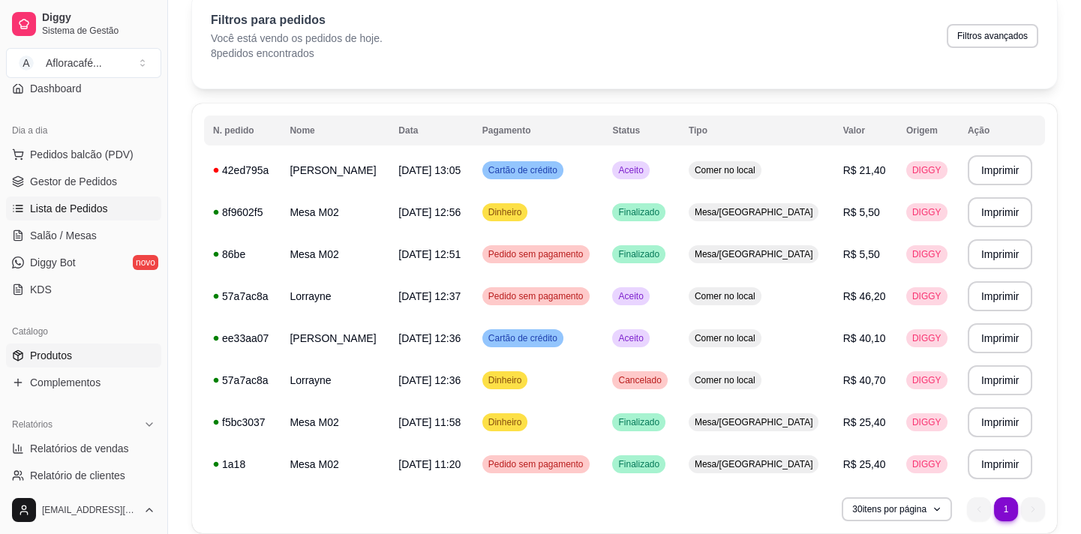
click at [70, 359] on link "Produtos" at bounding box center [83, 356] width 155 height 24
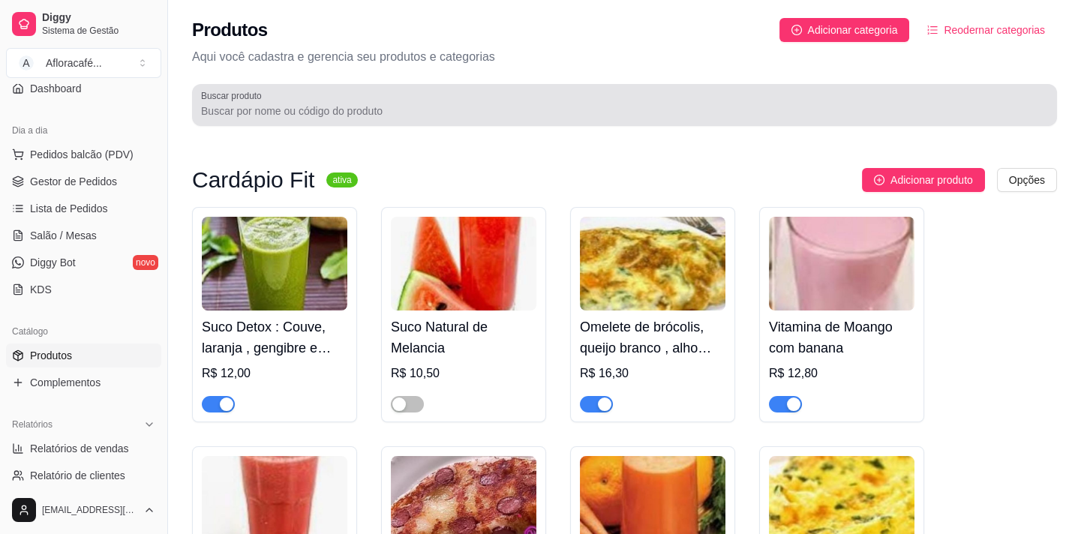
click at [552, 114] on input "Buscar produto" at bounding box center [624, 111] width 847 height 15
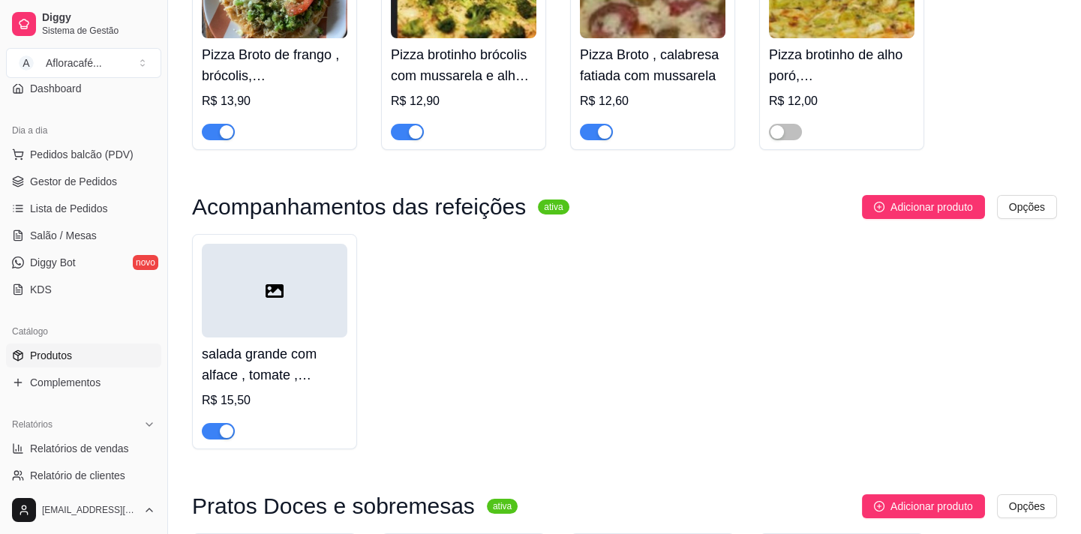
scroll to position [682, 0]
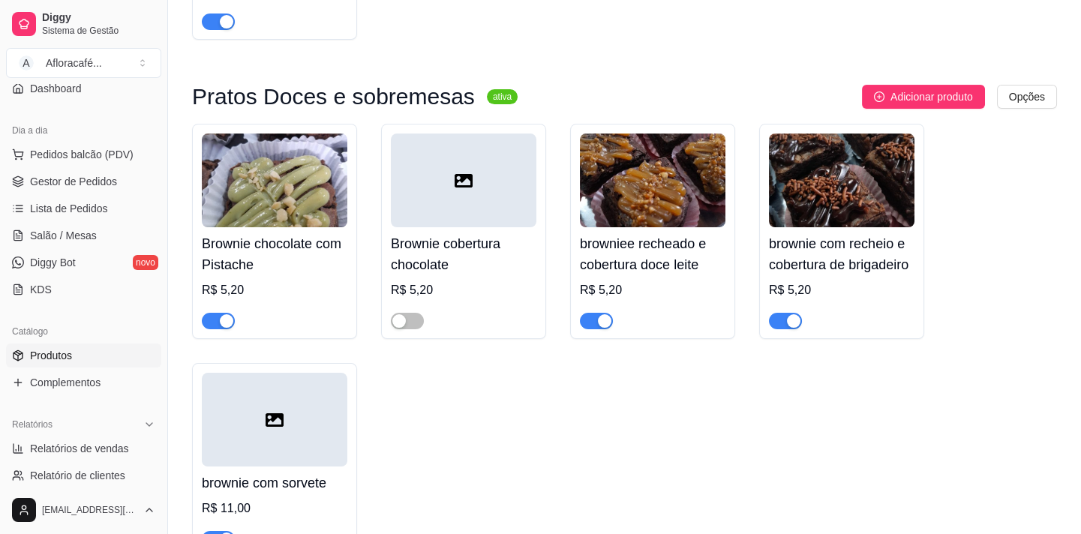
type input "bro"
click at [602, 318] on div "button" at bounding box center [605, 321] width 14 height 14
click at [789, 322] on div "button" at bounding box center [794, 321] width 14 height 14
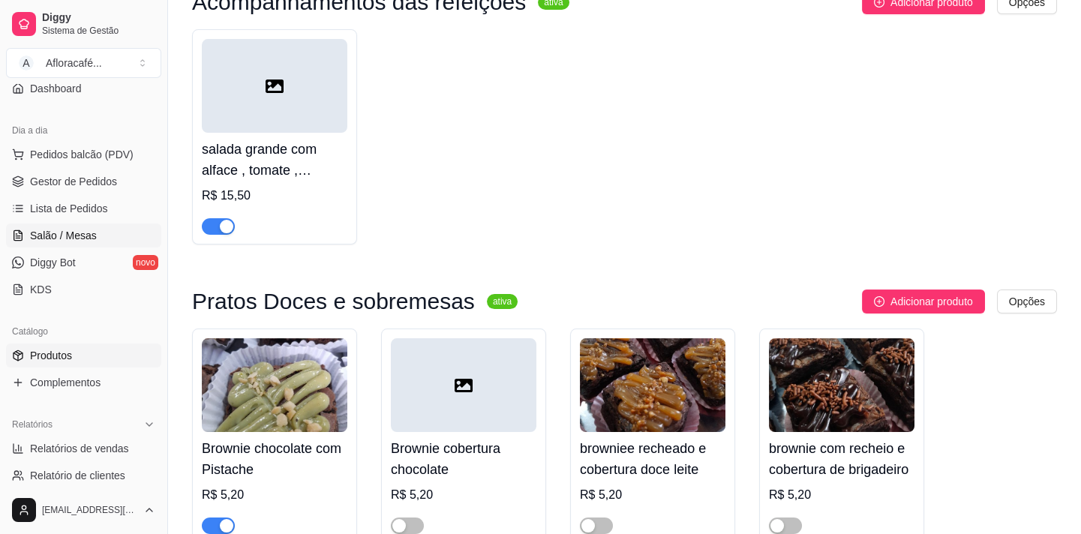
click at [100, 218] on link "Lista de Pedidos" at bounding box center [83, 209] width 155 height 24
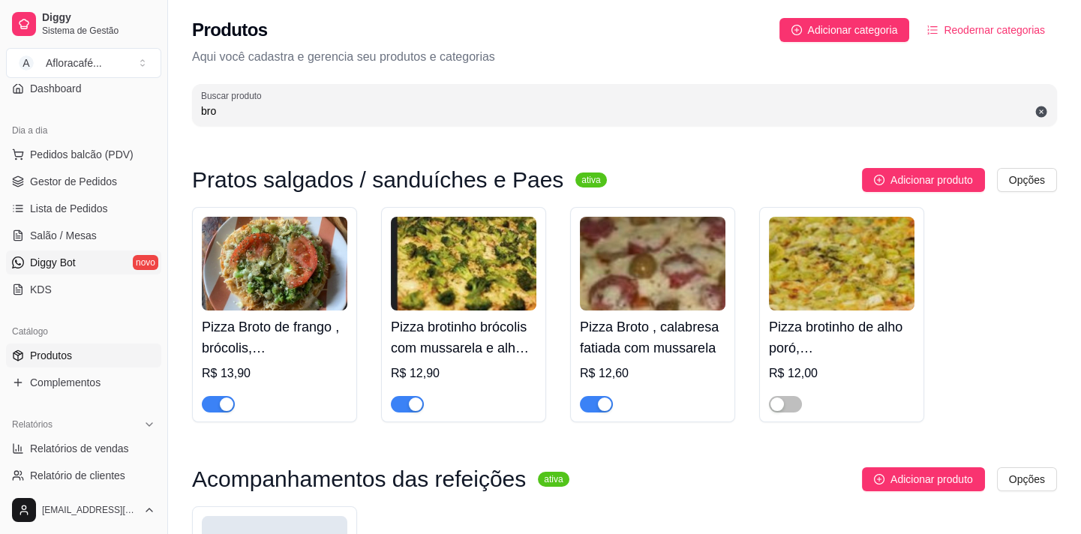
drag, startPoint x: 83, startPoint y: 255, endPoint x: 96, endPoint y: 255, distance: 12.8
click at [86, 255] on link "Diggy Bot novo" at bounding box center [83, 263] width 155 height 24
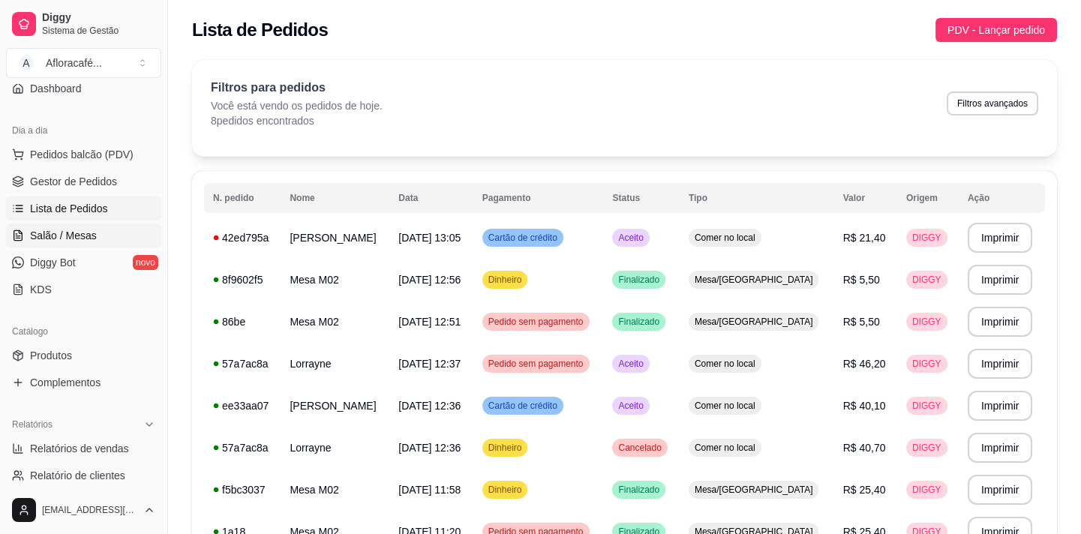
click at [113, 236] on link "Salão / Mesas" at bounding box center [83, 236] width 155 height 24
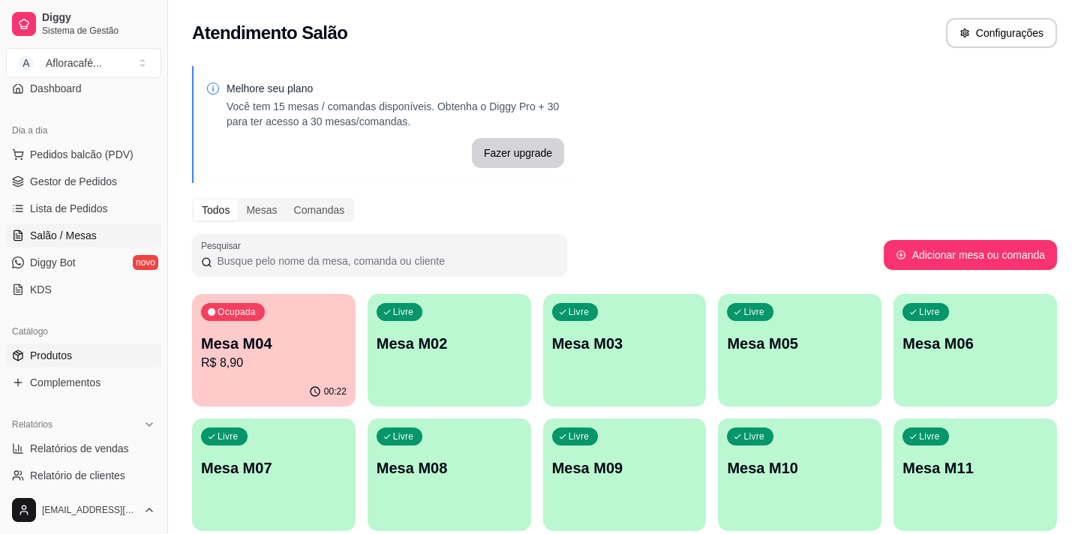
click at [70, 352] on link "Produtos" at bounding box center [83, 356] width 155 height 24
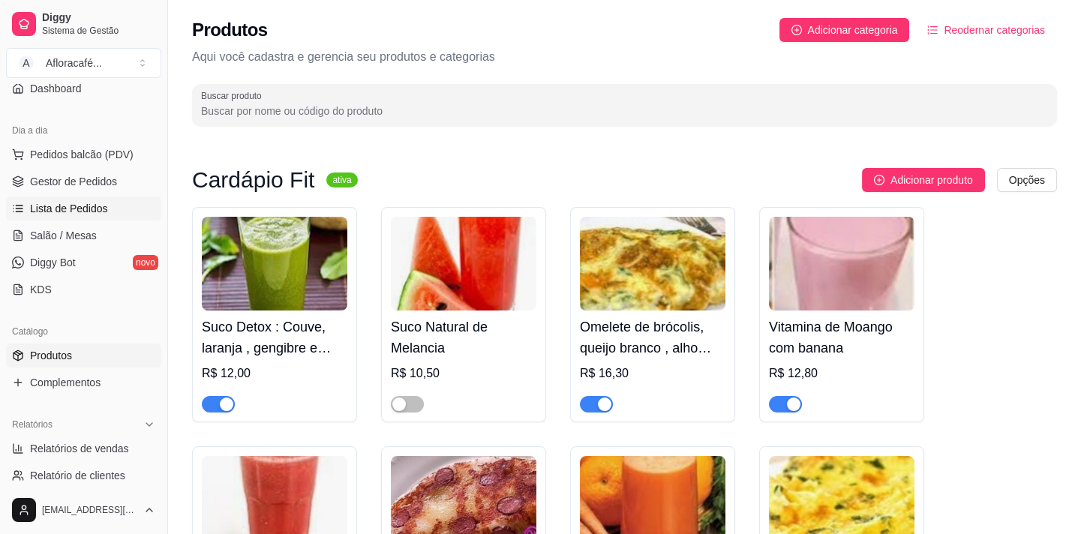
click at [65, 214] on span "Lista de Pedidos" at bounding box center [69, 208] width 78 height 15
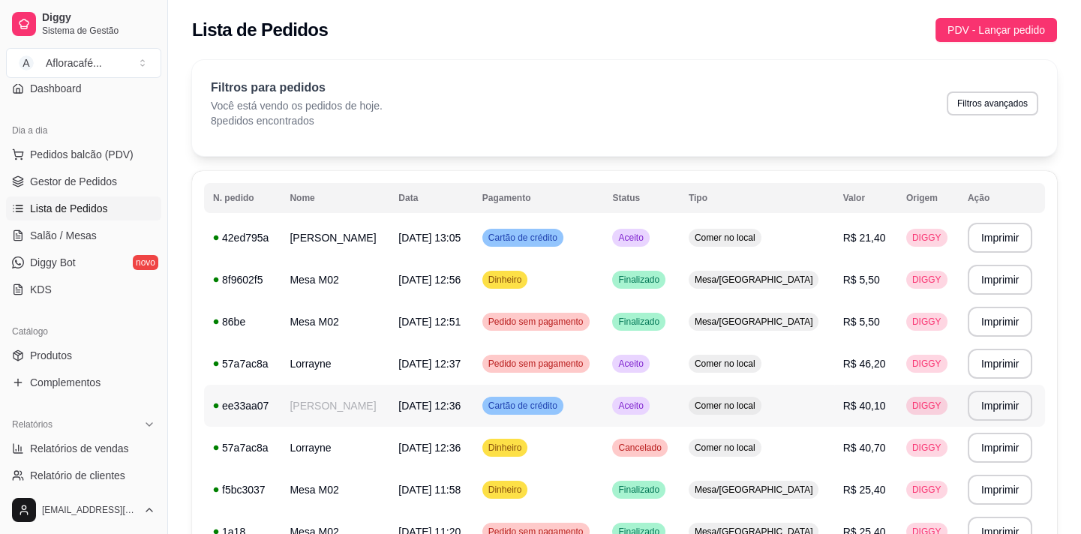
click at [355, 412] on td "[PERSON_NAME]" at bounding box center [335, 406] width 109 height 42
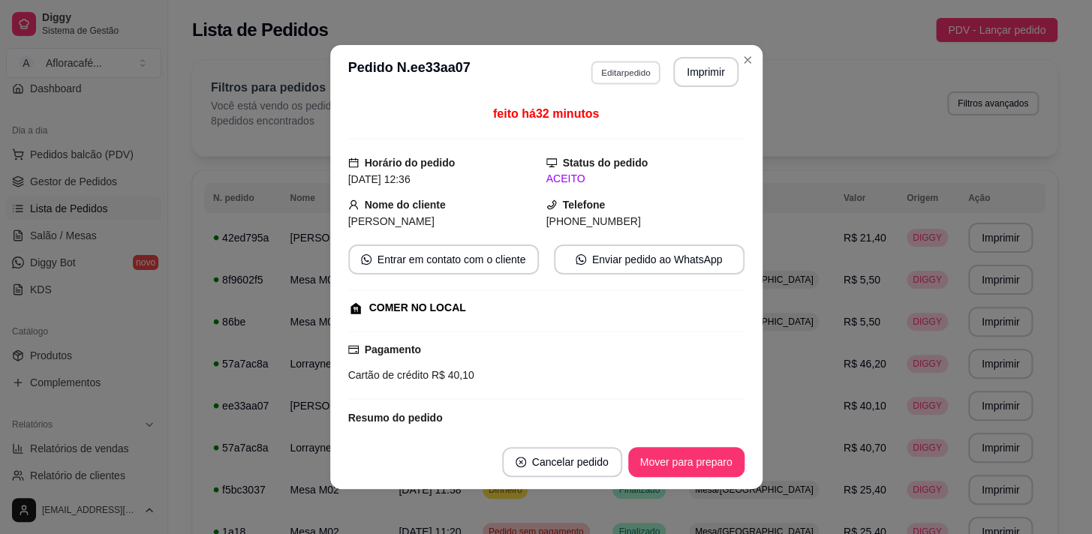
click at [591, 68] on button "Editar pedido" at bounding box center [626, 72] width 70 height 23
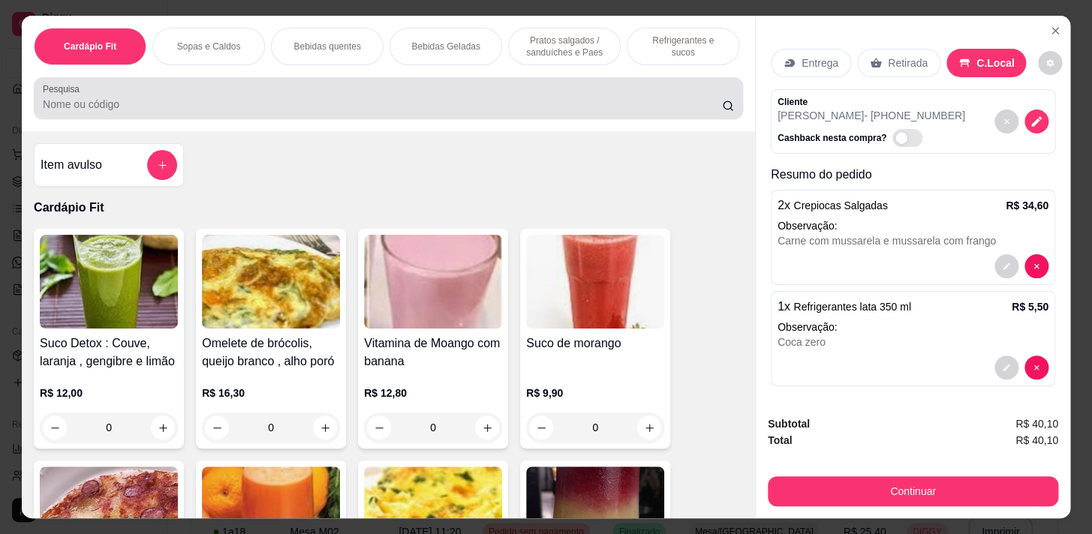
click at [600, 102] on input "Pesquisa" at bounding box center [382, 104] width 679 height 15
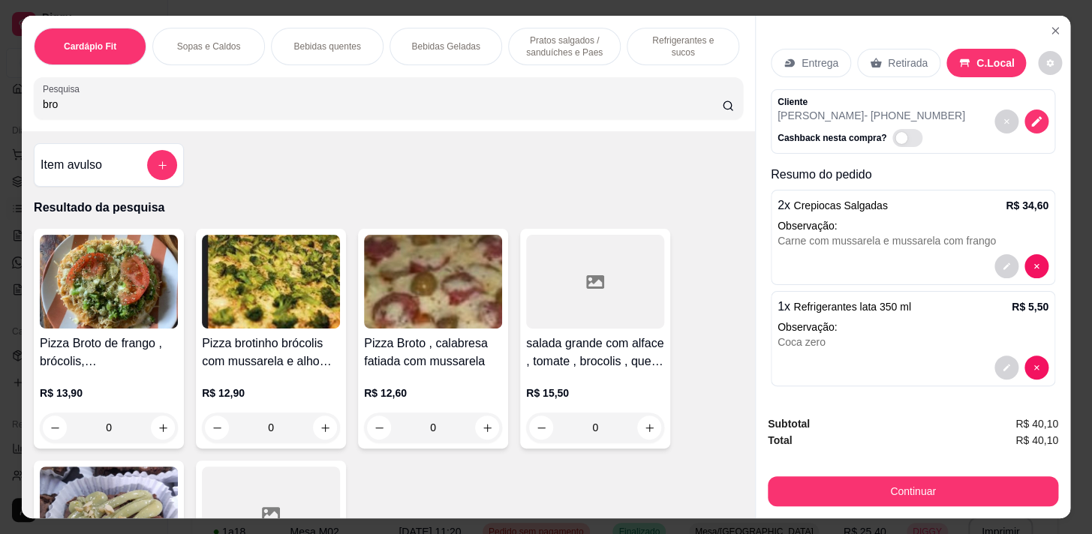
scroll to position [204, 0]
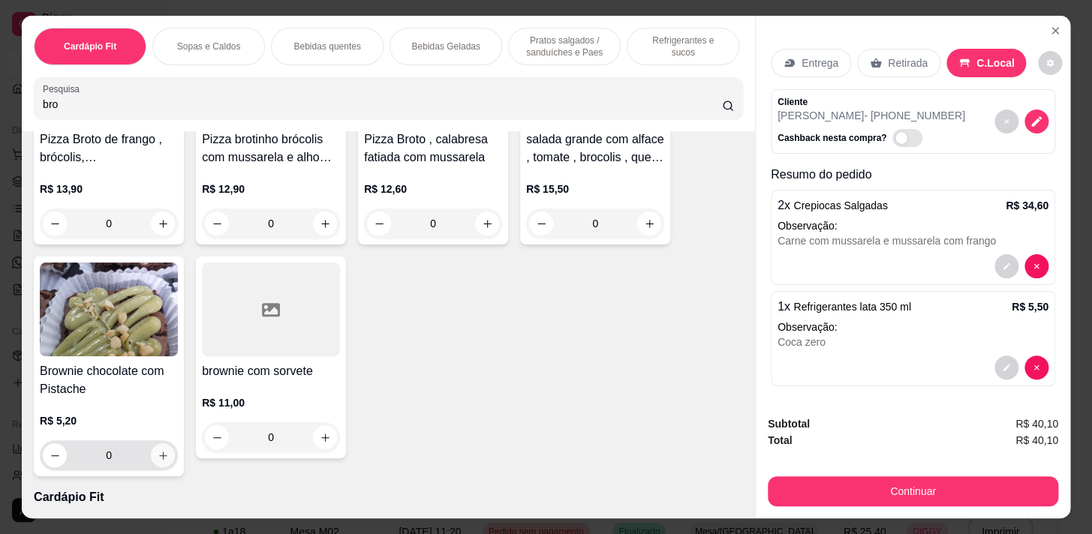
type input "bro"
click at [162, 462] on icon "increase-product-quantity" at bounding box center [163, 455] width 11 height 11
type input "2"
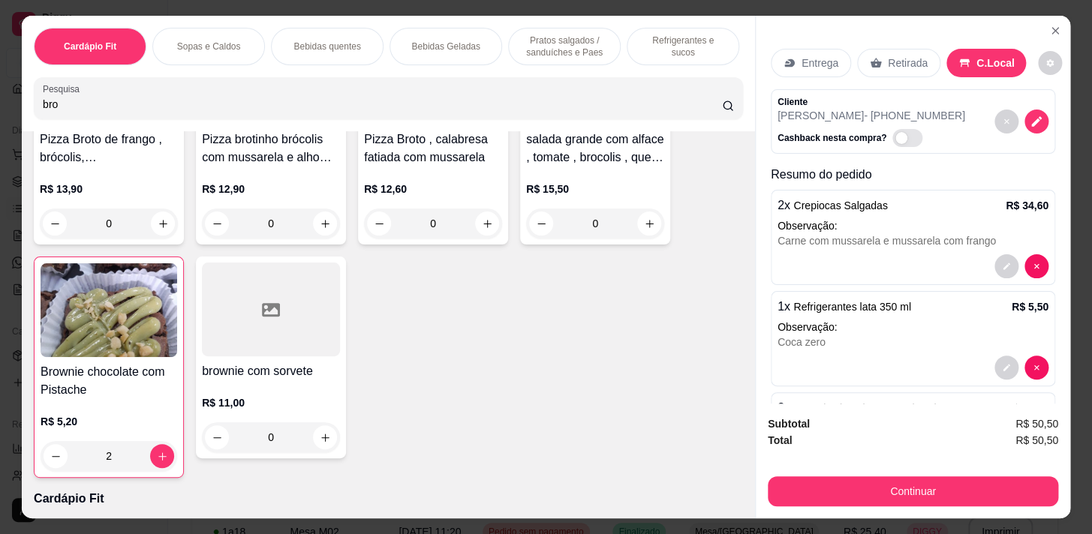
scroll to position [0, 620]
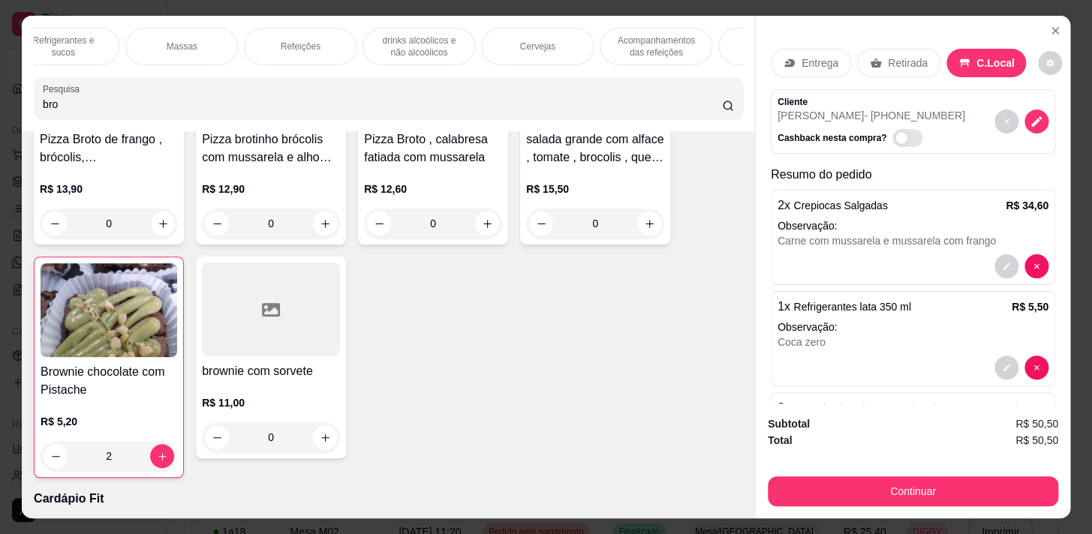
click at [666, 53] on p "Acompanhamentos das refeições" at bounding box center [655, 47] width 87 height 24
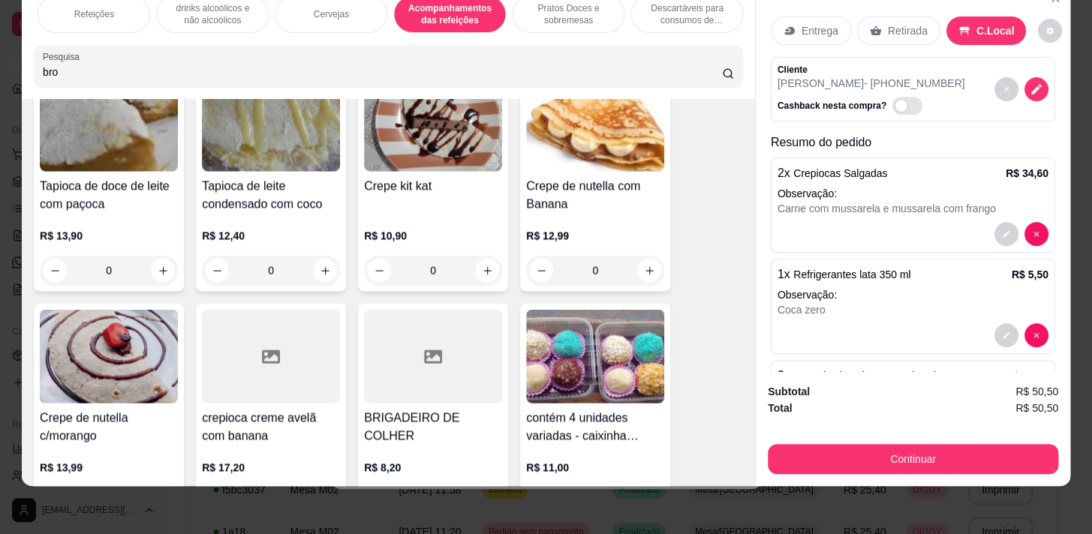
scroll to position [13308, 0]
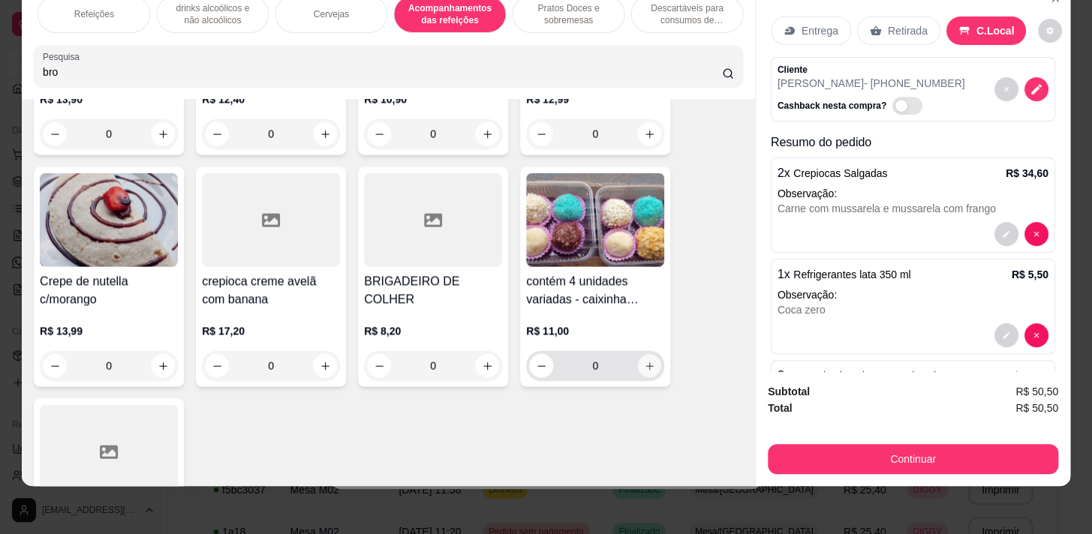
click at [644, 360] on icon "increase-product-quantity" at bounding box center [649, 365] width 11 height 11
type input "1"
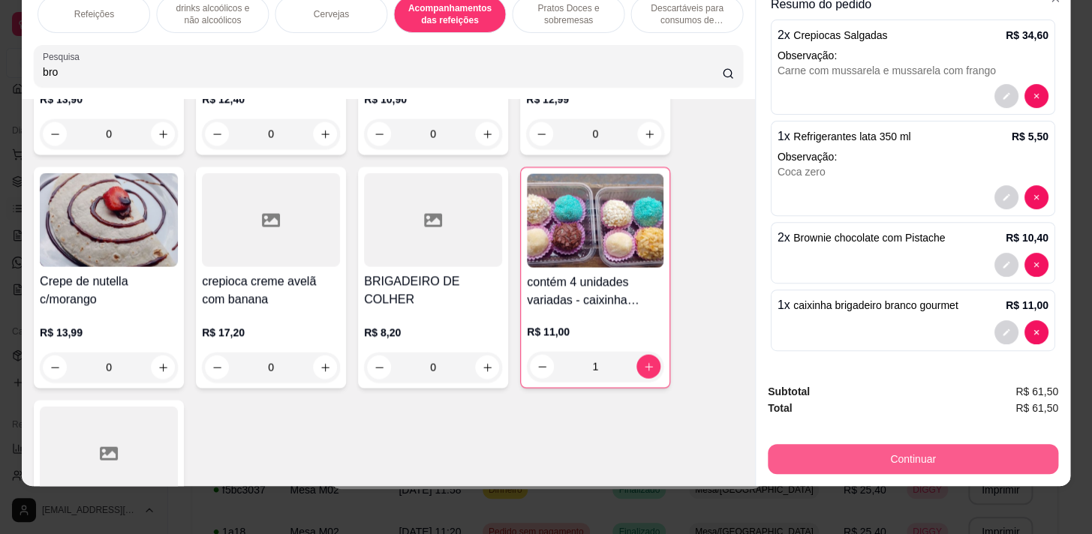
click at [1008, 450] on button "Continuar" at bounding box center [913, 459] width 290 height 30
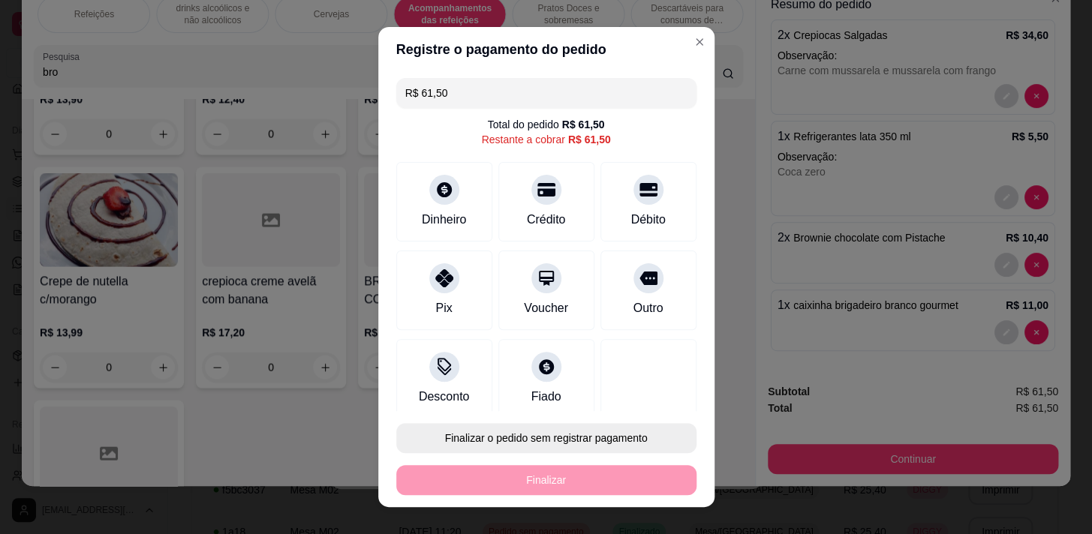
click at [564, 435] on button "Finalizar o pedido sem registrar pagamento" at bounding box center [546, 438] width 300 height 30
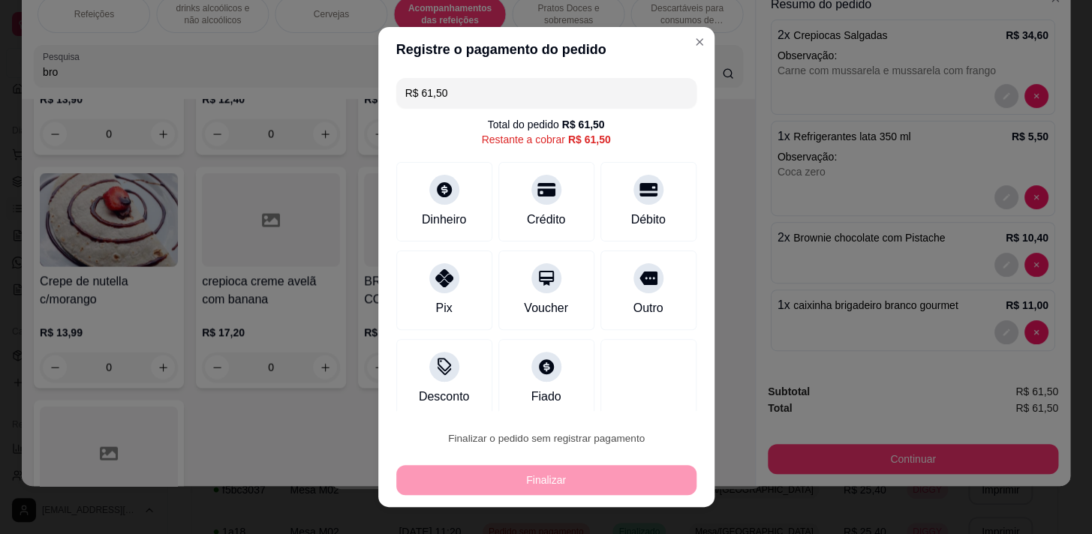
click at [634, 388] on button "Confirmar" at bounding box center [633, 395] width 56 height 23
type input "0"
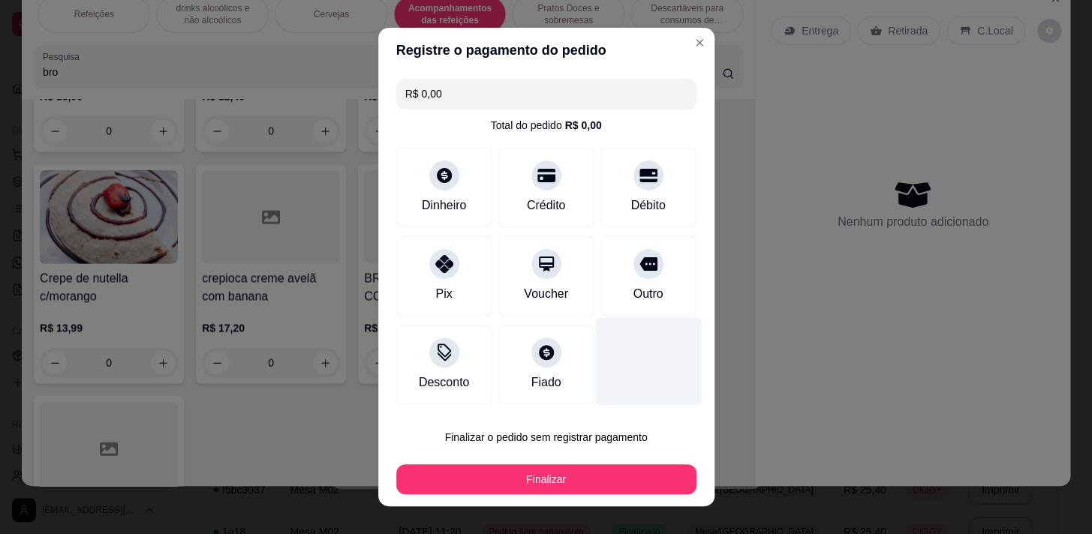
type input "R$ 0,00"
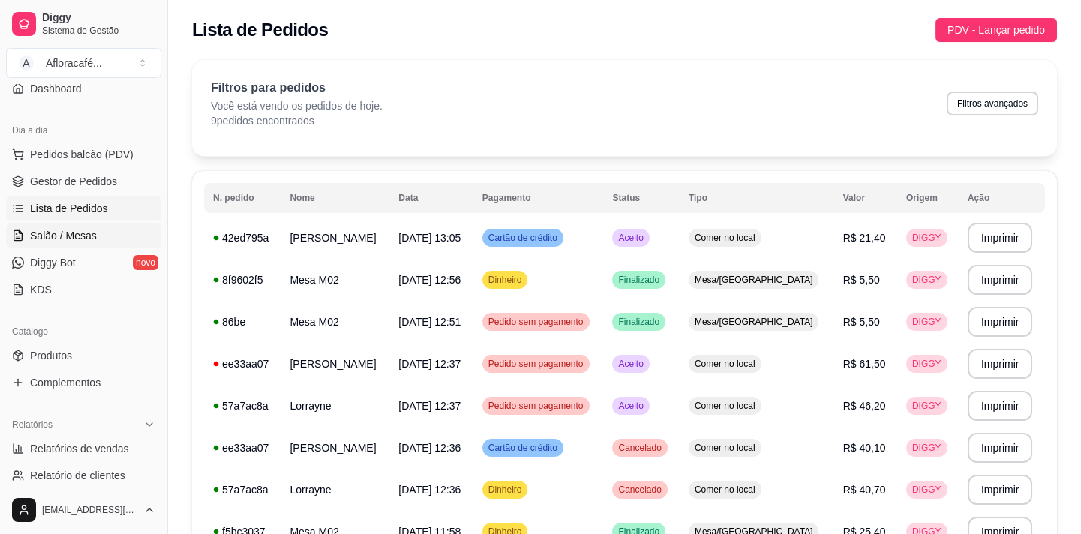
click at [86, 233] on span "Salão / Mesas" at bounding box center [63, 235] width 67 height 15
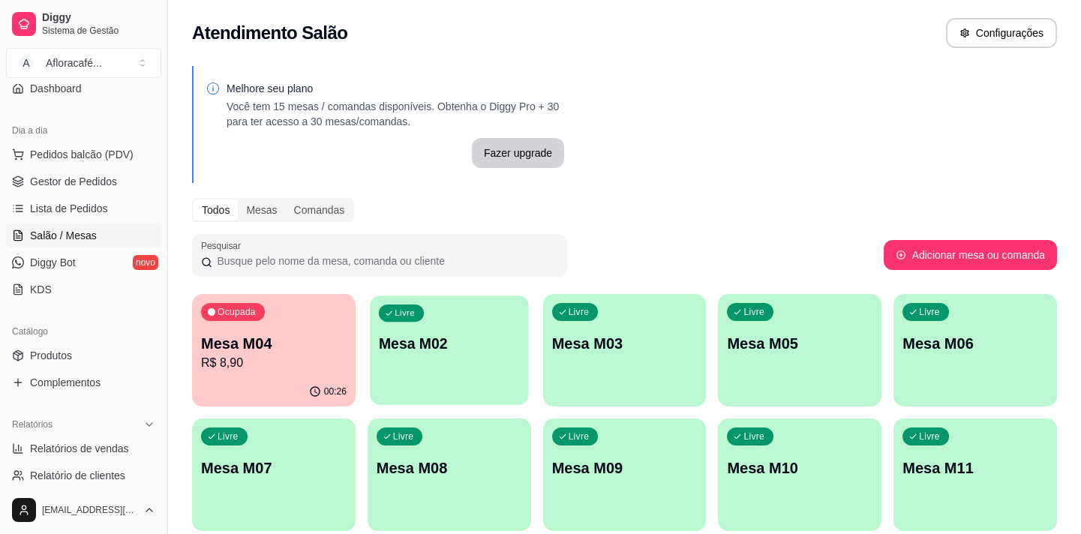
click at [420, 357] on div "Livre Mesa M02" at bounding box center [449, 342] width 158 height 92
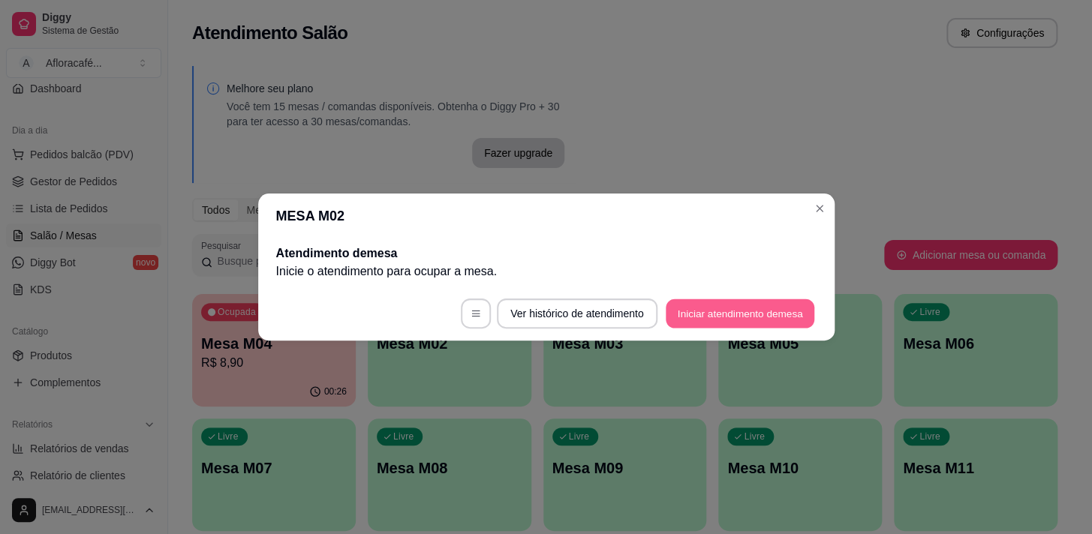
click at [730, 326] on button "Iniciar atendimento de mesa" at bounding box center [740, 313] width 149 height 29
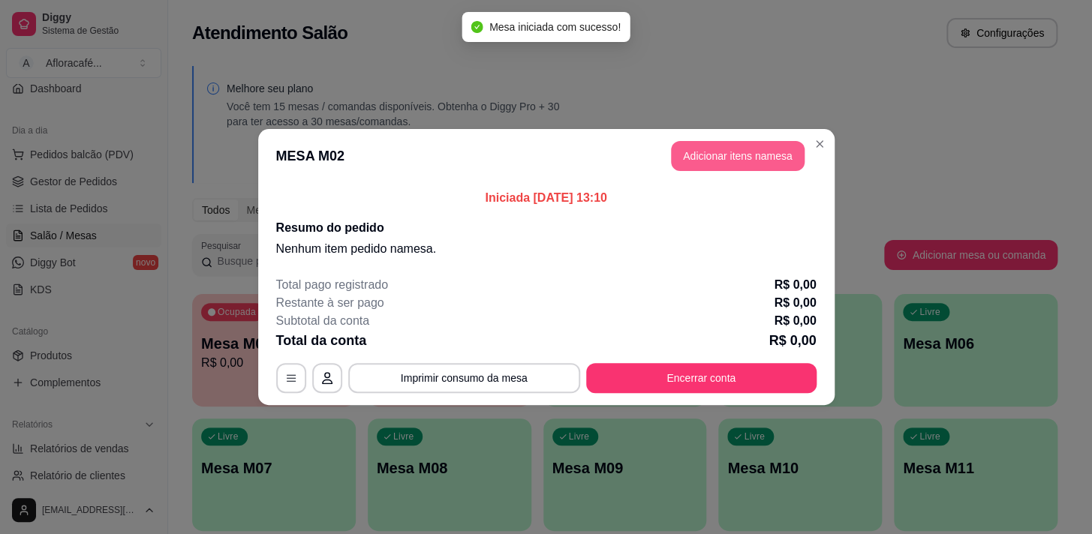
click at [730, 158] on button "Adicionar itens na mesa" at bounding box center [738, 156] width 134 height 30
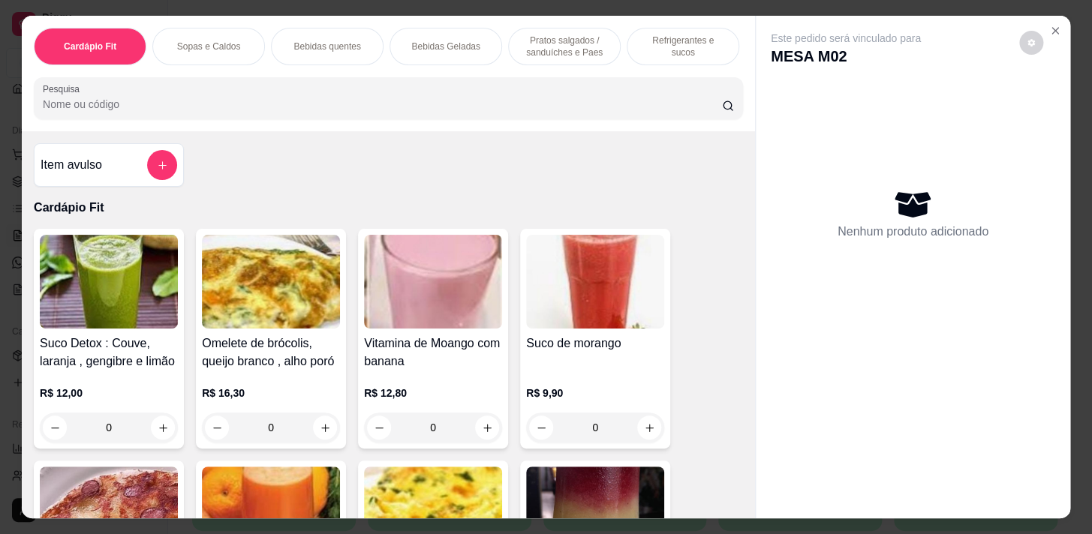
click at [556, 36] on p "Pratos salgados / sanduíches e Paes" at bounding box center [564, 47] width 87 height 24
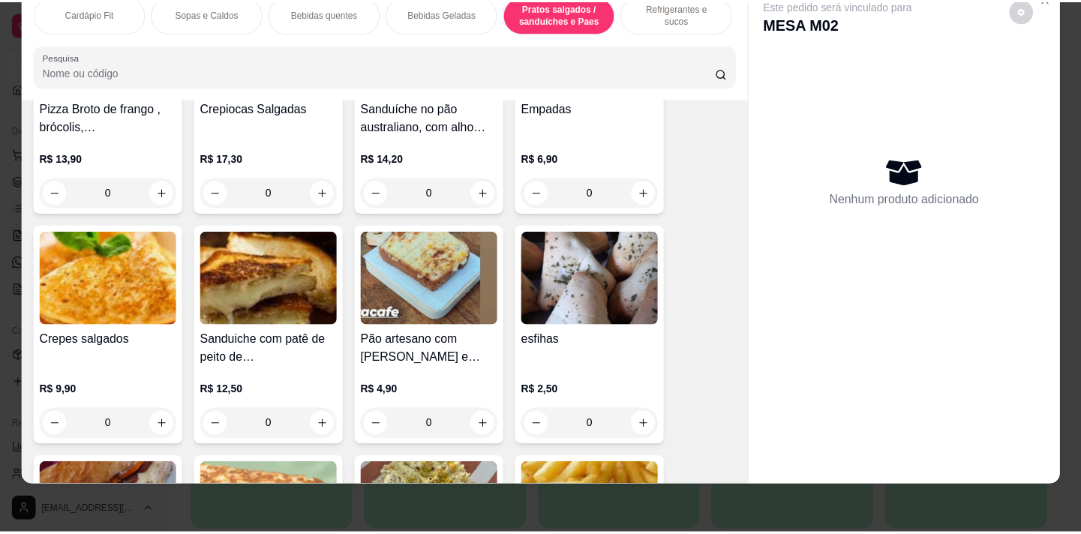
scroll to position [5293, 0]
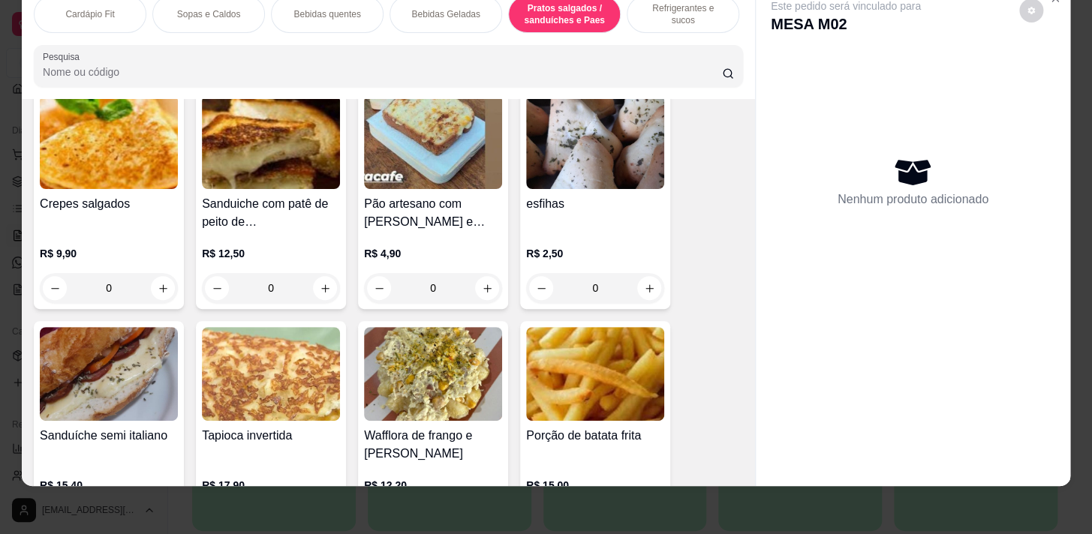
click at [636, 283] on div "0" at bounding box center [595, 288] width 138 height 30
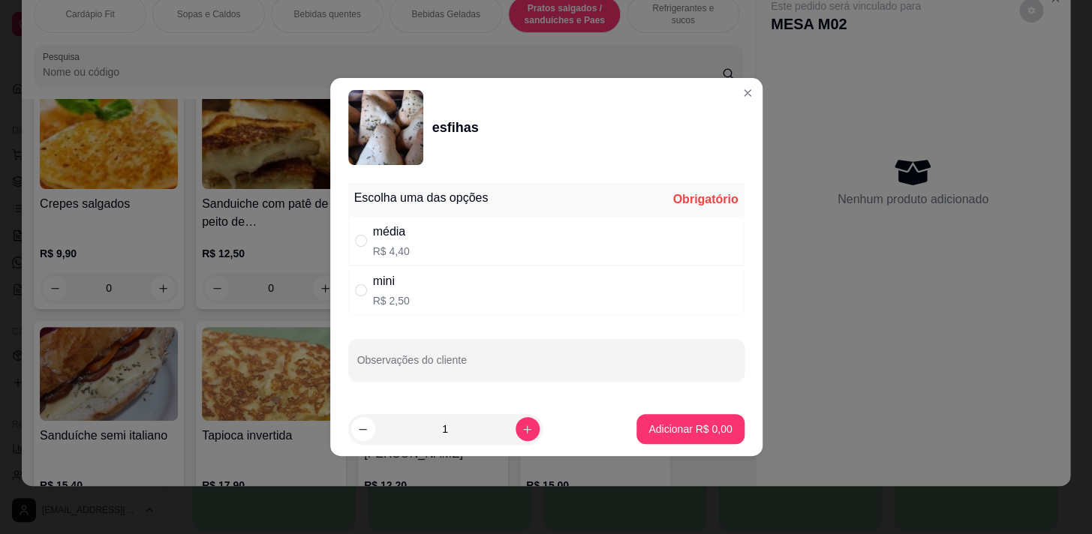
click at [588, 254] on div "média R$ 4,40" at bounding box center [546, 241] width 396 height 50
radio input "true"
click at [718, 414] on div "Adicionar R$ 4,40" at bounding box center [689, 429] width 107 height 30
click at [709, 433] on p "Adicionar R$ 4,40" at bounding box center [690, 429] width 81 height 14
type input "1"
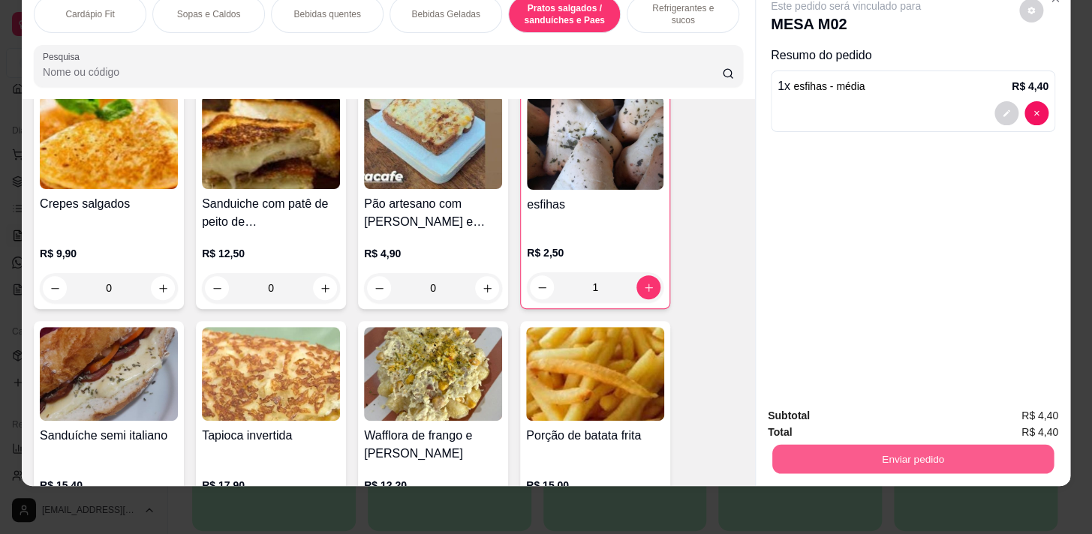
click at [955, 464] on div "Enviar pedido" at bounding box center [913, 458] width 290 height 34
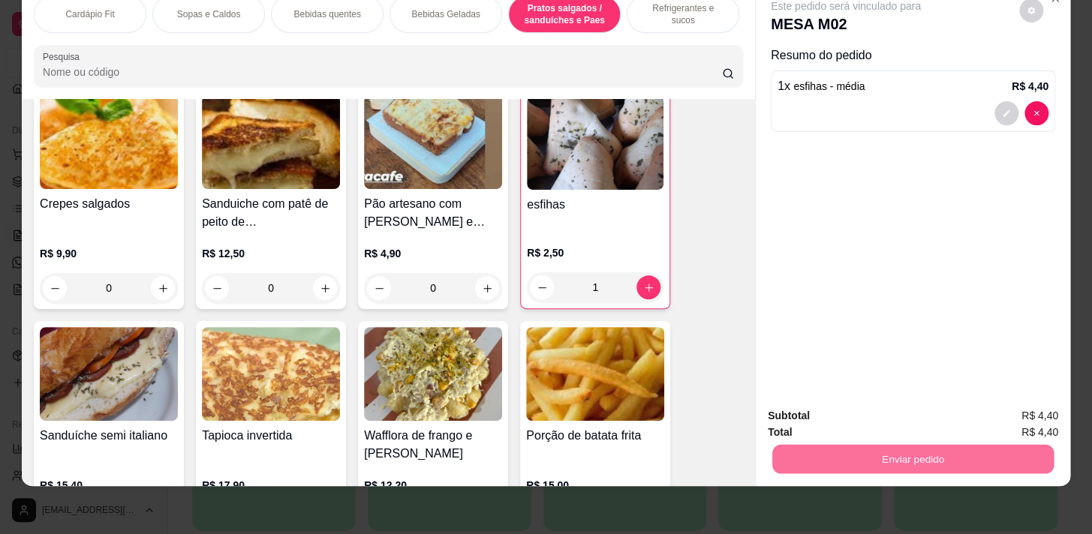
click at [1010, 408] on button "Enviar pedido" at bounding box center [1019, 413] width 85 height 29
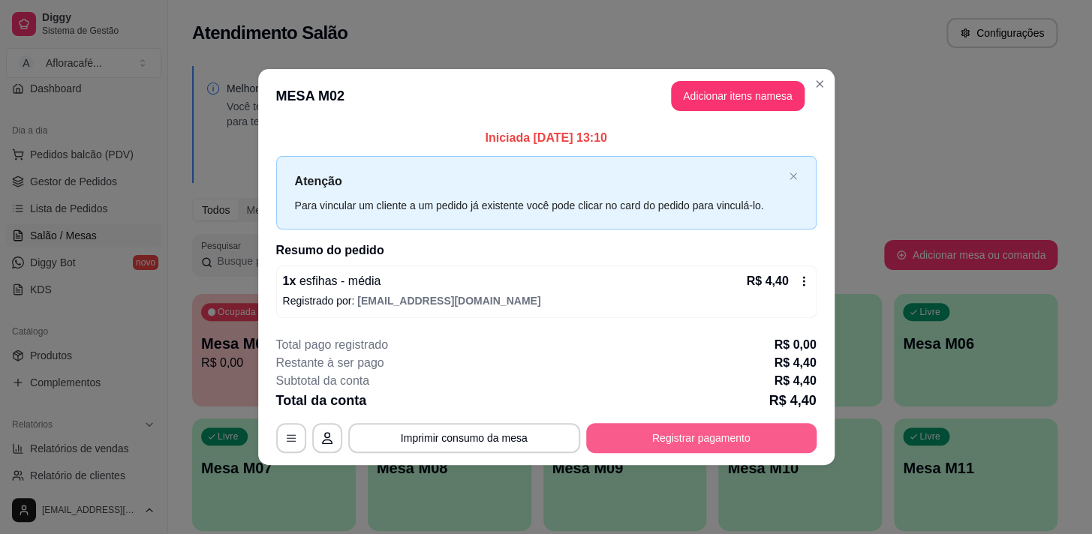
click at [768, 429] on button "Registrar pagamento" at bounding box center [701, 438] width 230 height 30
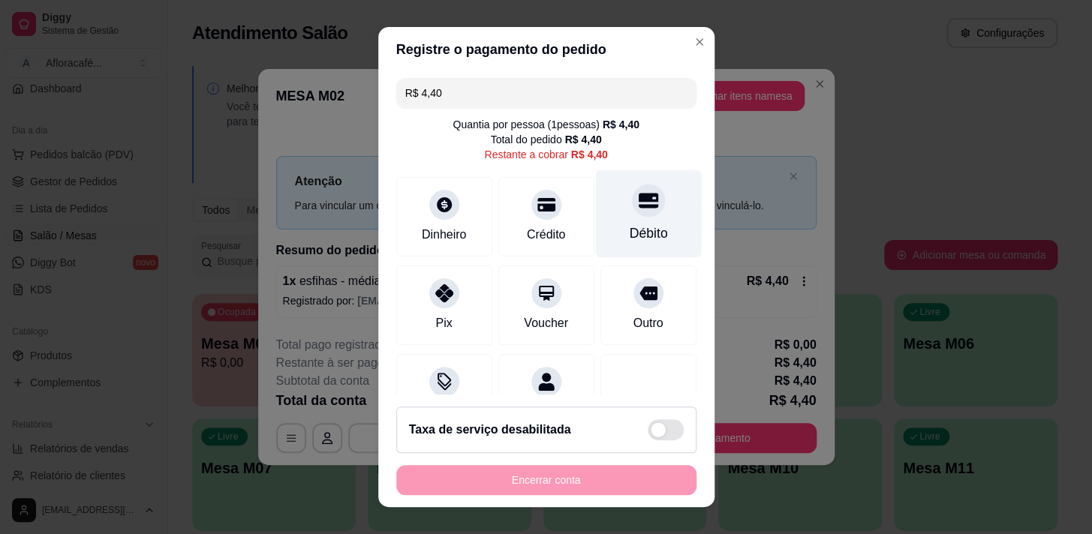
click at [641, 198] on div at bounding box center [648, 200] width 33 height 33
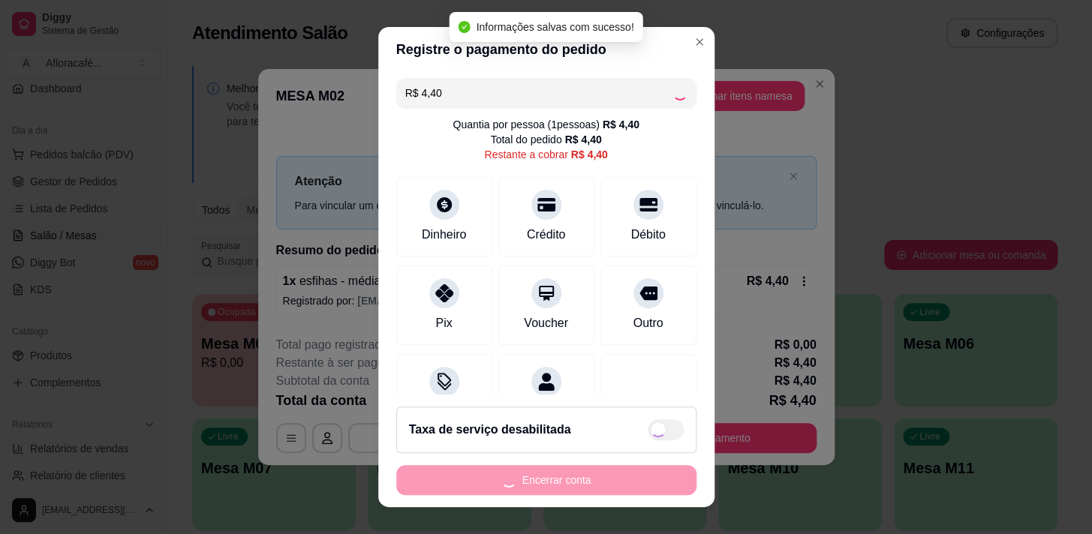
type input "R$ 0,00"
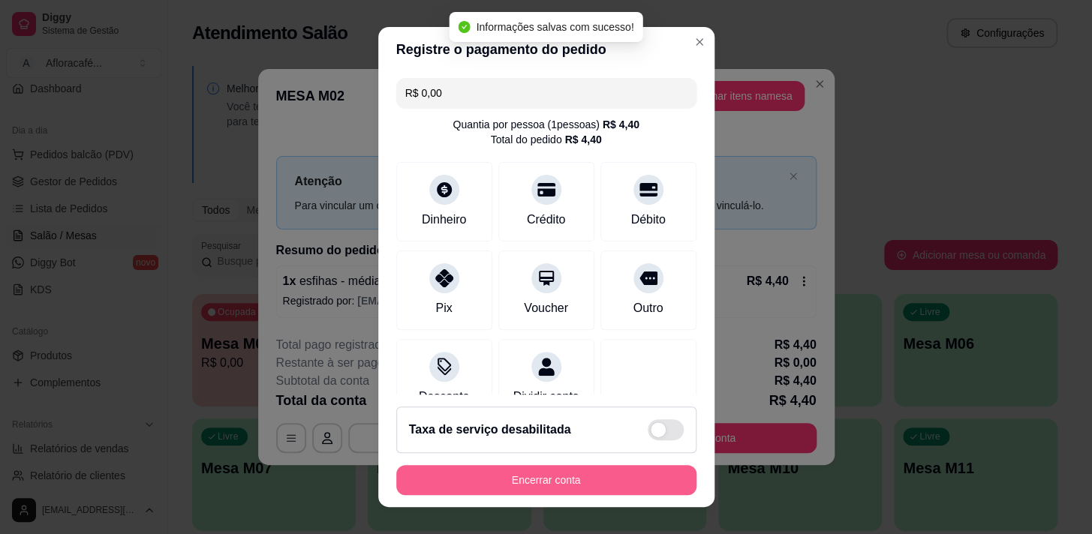
click at [573, 473] on button "Encerrar conta" at bounding box center [546, 480] width 300 height 30
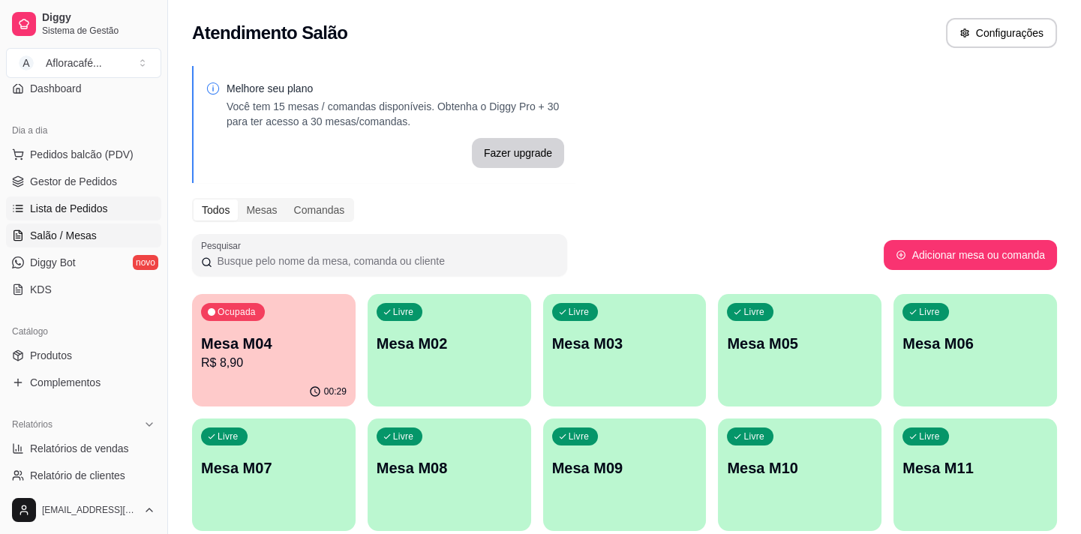
click at [37, 209] on span "Lista de Pedidos" at bounding box center [69, 208] width 78 height 15
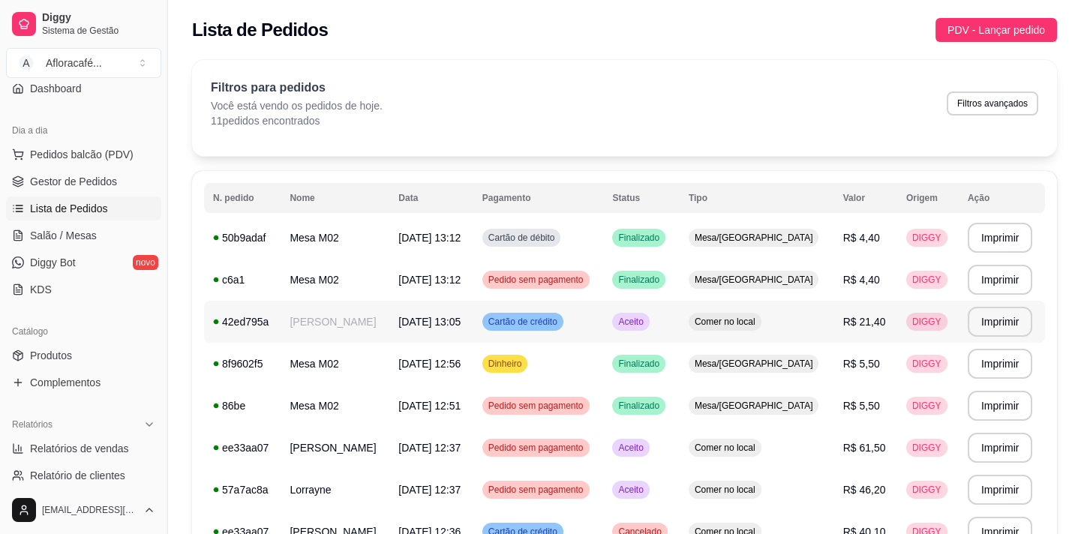
click at [361, 315] on td "[PERSON_NAME]" at bounding box center [335, 322] width 109 height 42
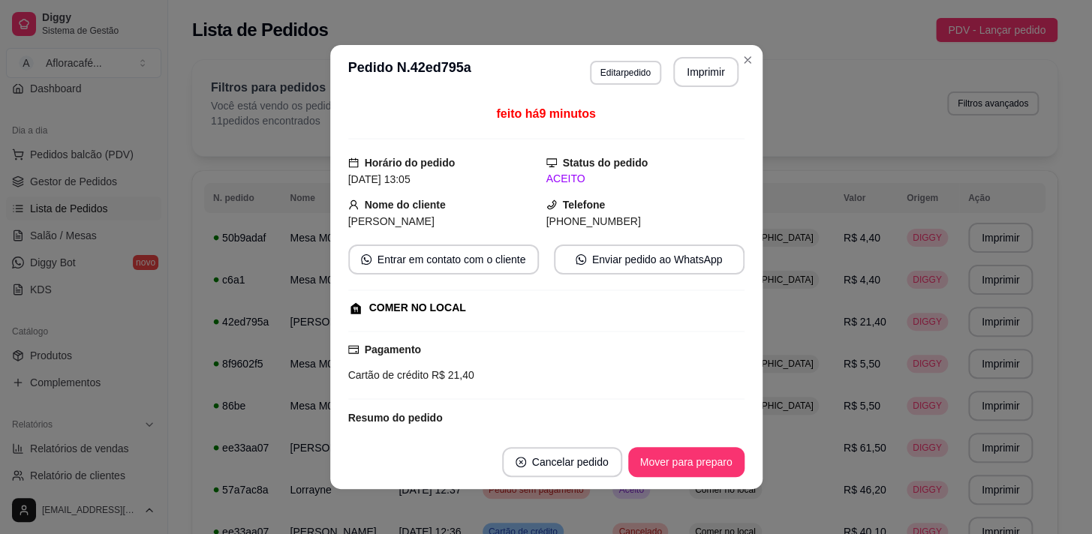
scroll to position [143, 0]
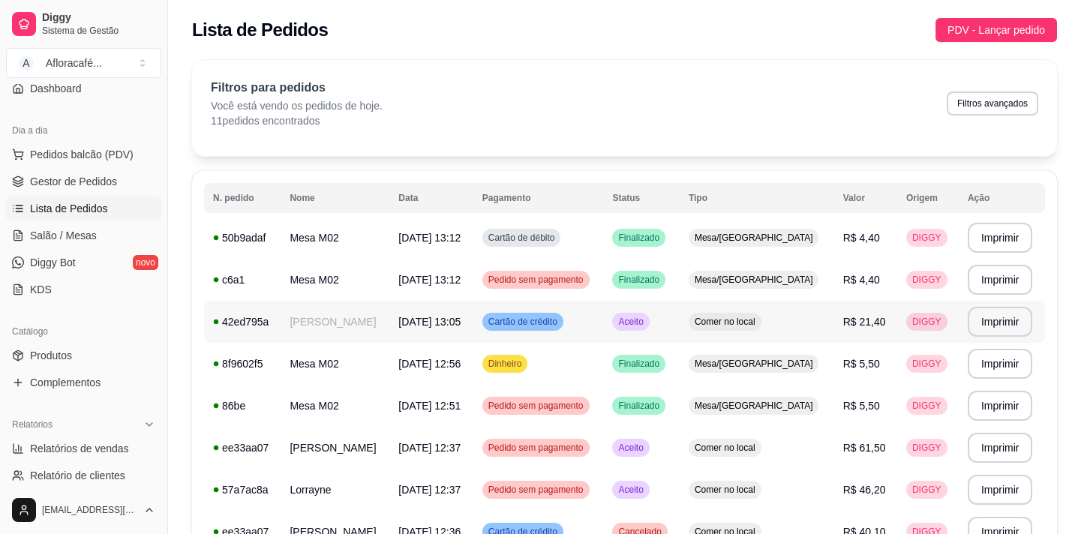
click at [338, 326] on td "[PERSON_NAME]" at bounding box center [335, 322] width 109 height 42
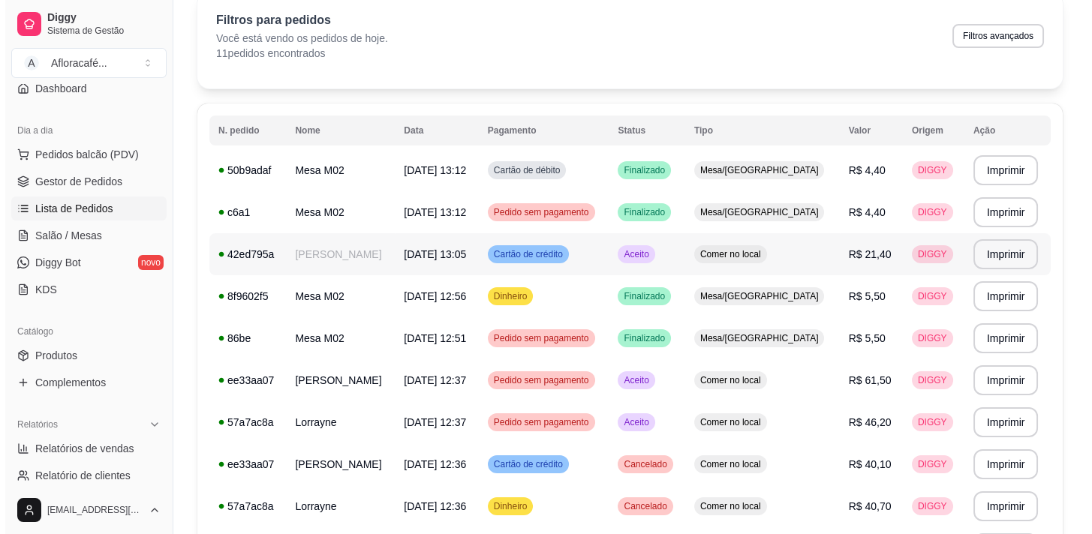
scroll to position [136, 0]
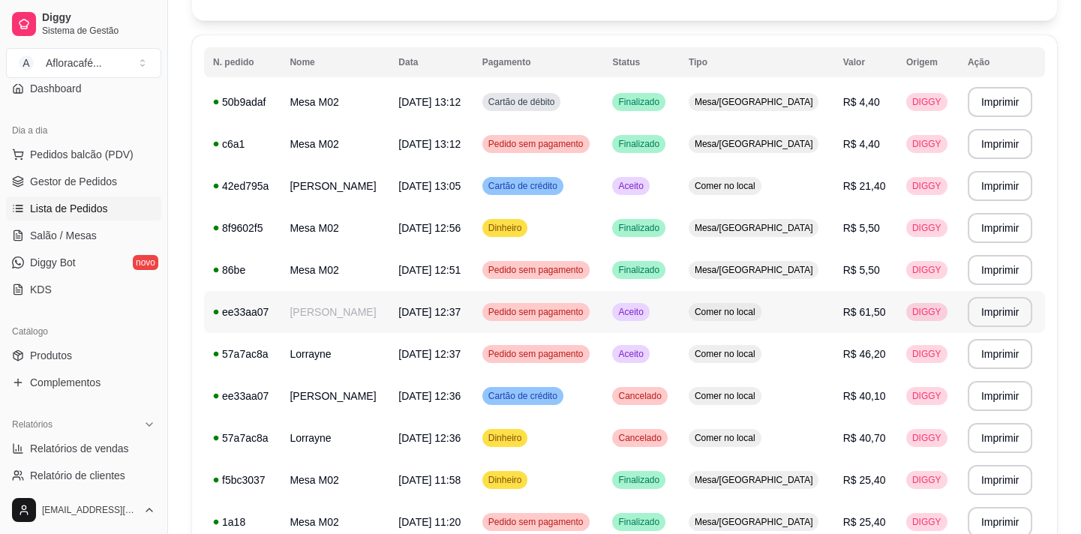
click at [336, 302] on td "[PERSON_NAME]" at bounding box center [335, 312] width 109 height 42
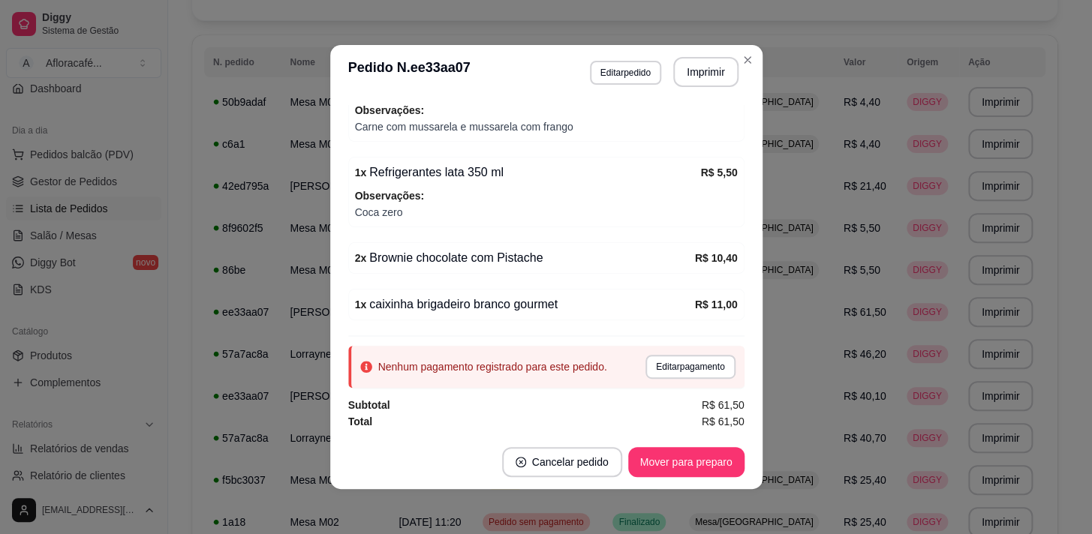
scroll to position [2, 0]
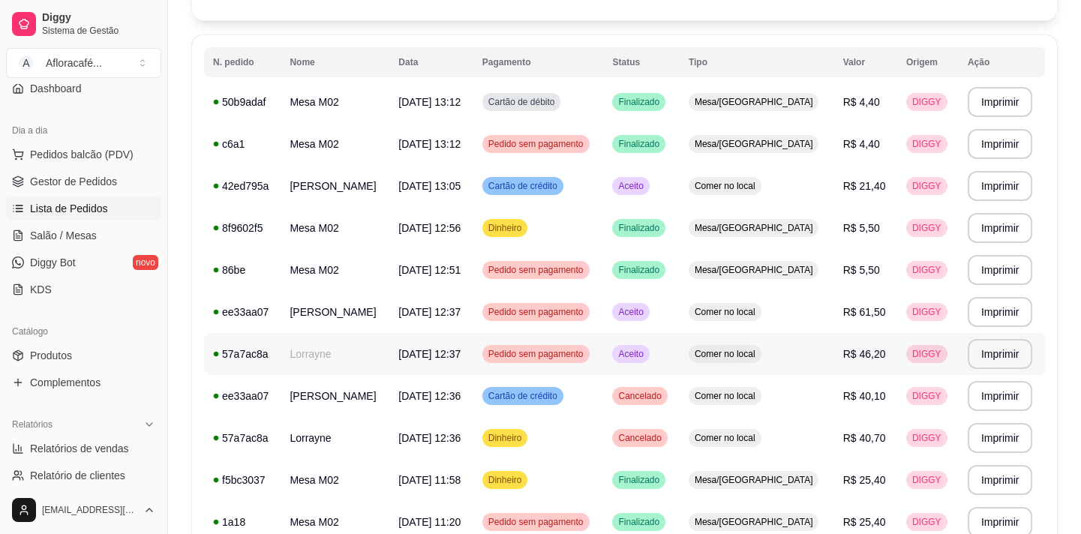
click at [324, 356] on td "Lorrayne" at bounding box center [335, 354] width 109 height 42
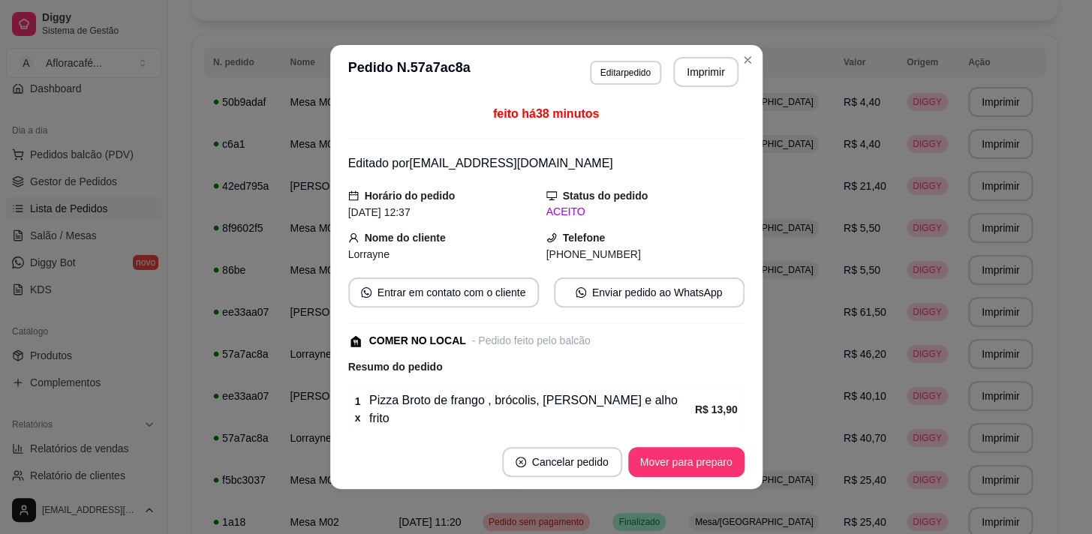
scroll to position [235, 0]
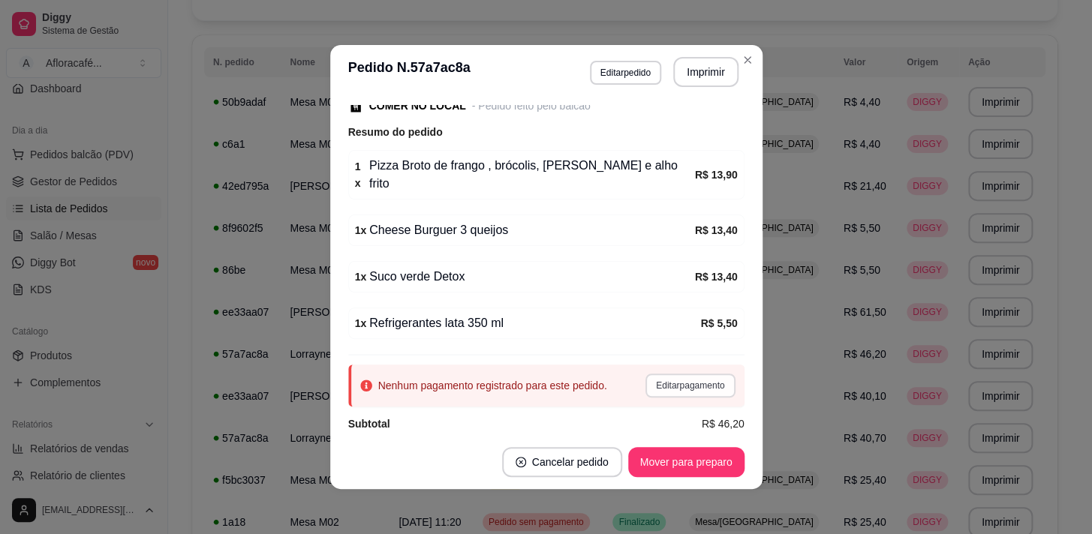
click at [672, 374] on button "Editar pagamento" at bounding box center [689, 386] width 89 height 24
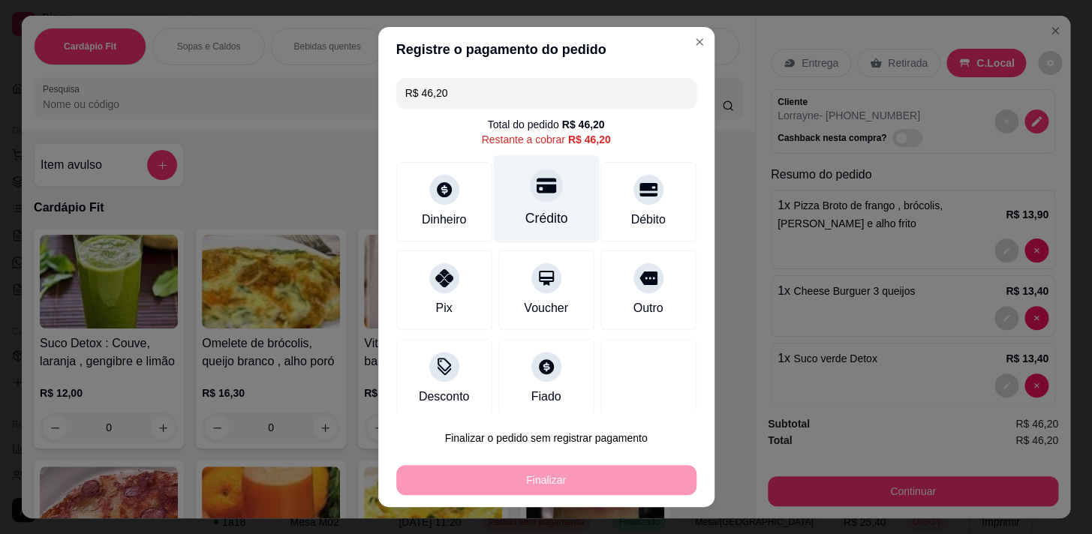
click at [546, 202] on div "Crédito" at bounding box center [546, 199] width 106 height 88
type input "R$ 0,00"
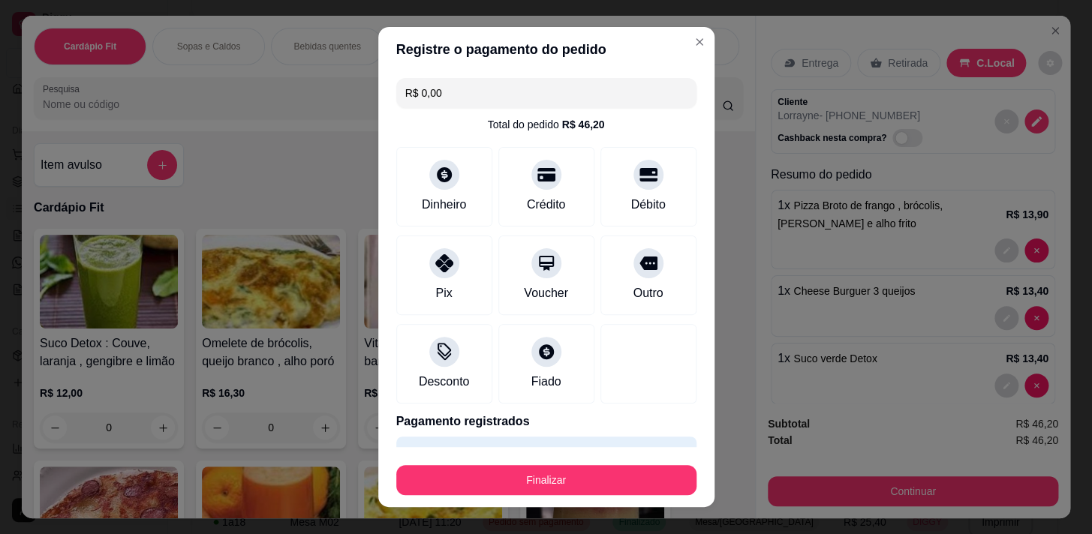
click at [606, 462] on div "Finalizar" at bounding box center [546, 477] width 300 height 36
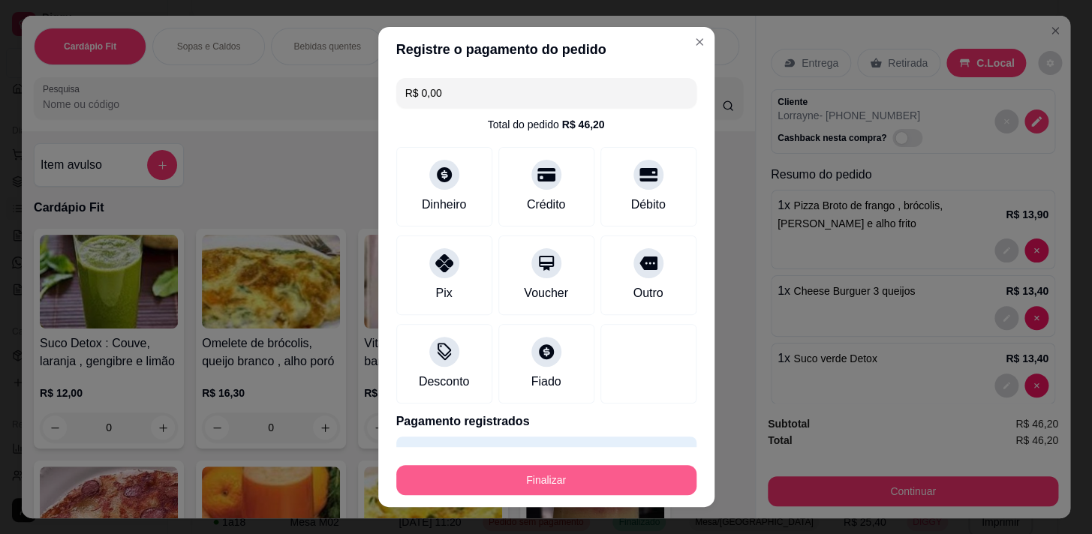
click at [605, 473] on button "Finalizar" at bounding box center [546, 480] width 300 height 30
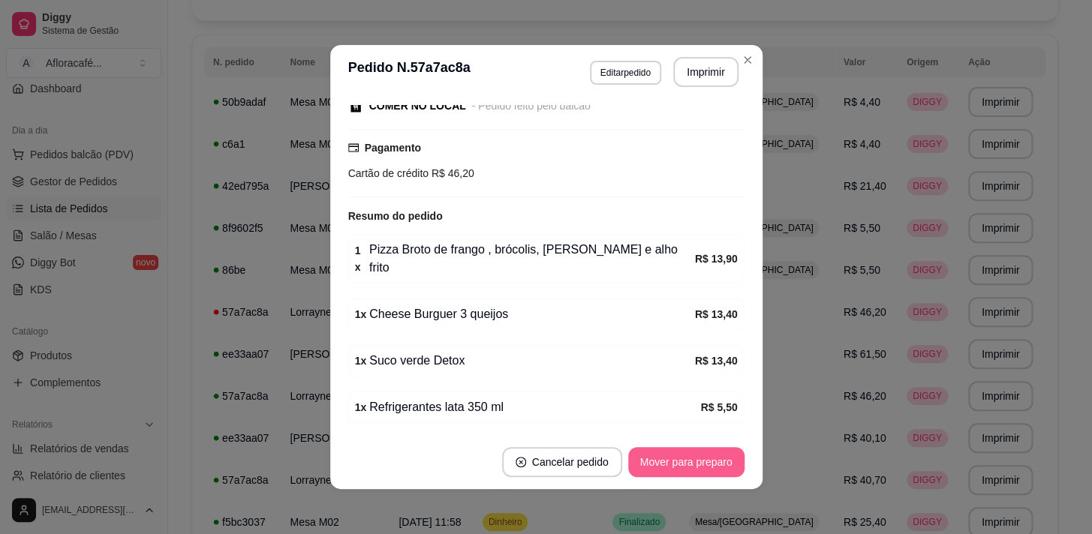
click at [700, 459] on button "Mover para preparo" at bounding box center [686, 462] width 116 height 30
click at [703, 456] on button "Mover para retirada disponível" at bounding box center [661, 462] width 166 height 30
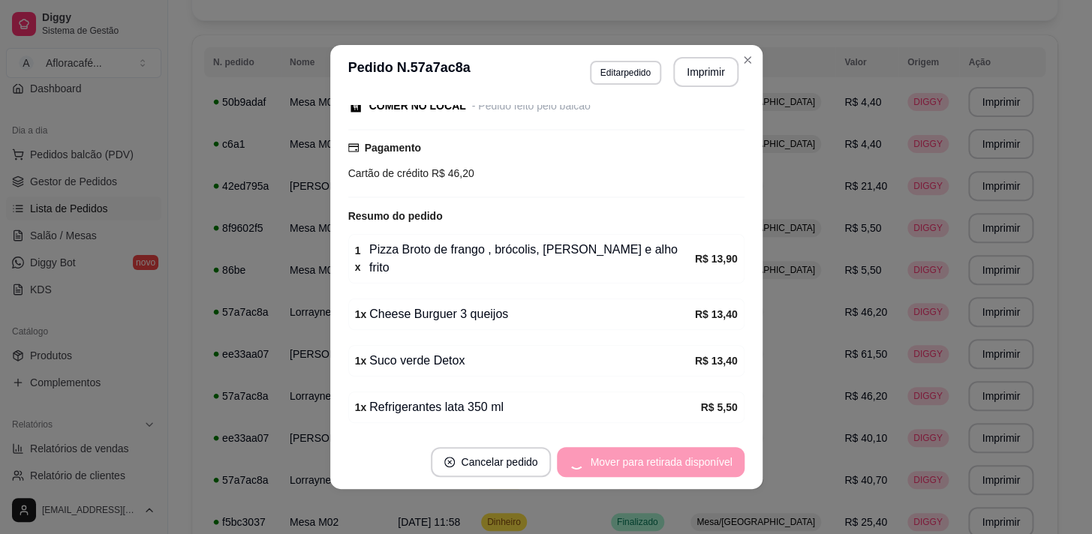
click at [702, 452] on div "Mover para retirada disponível" at bounding box center [650, 462] width 187 height 30
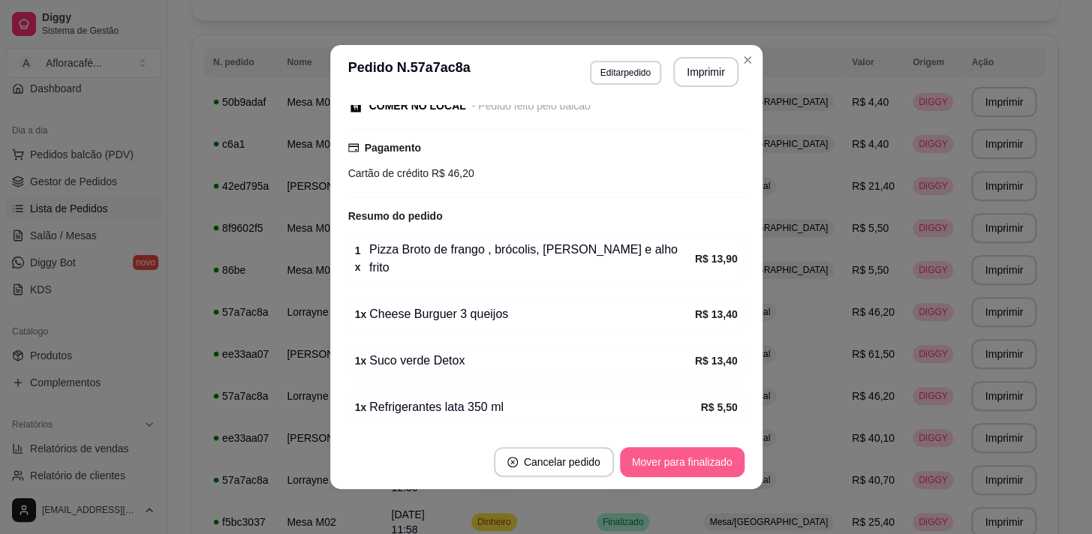
click at [699, 456] on button "Mover para finalizado" at bounding box center [682, 462] width 125 height 30
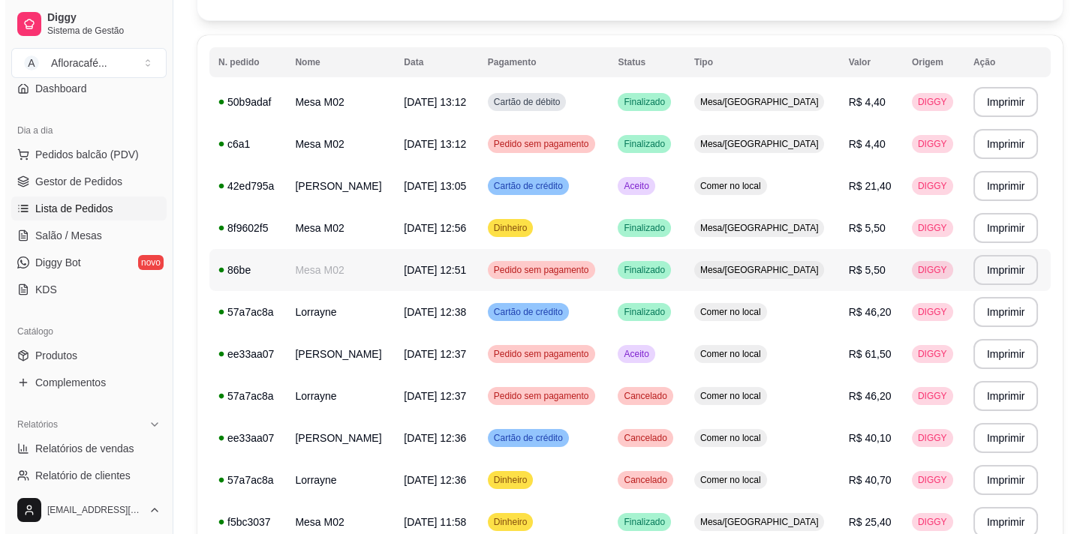
scroll to position [204, 0]
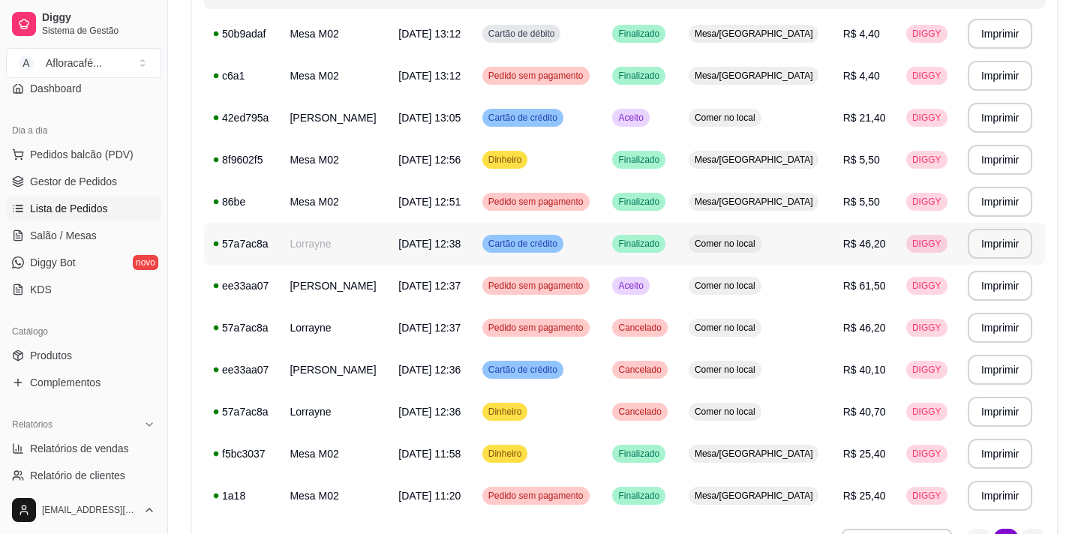
click at [320, 248] on td "Lorrayne" at bounding box center [335, 244] width 109 height 42
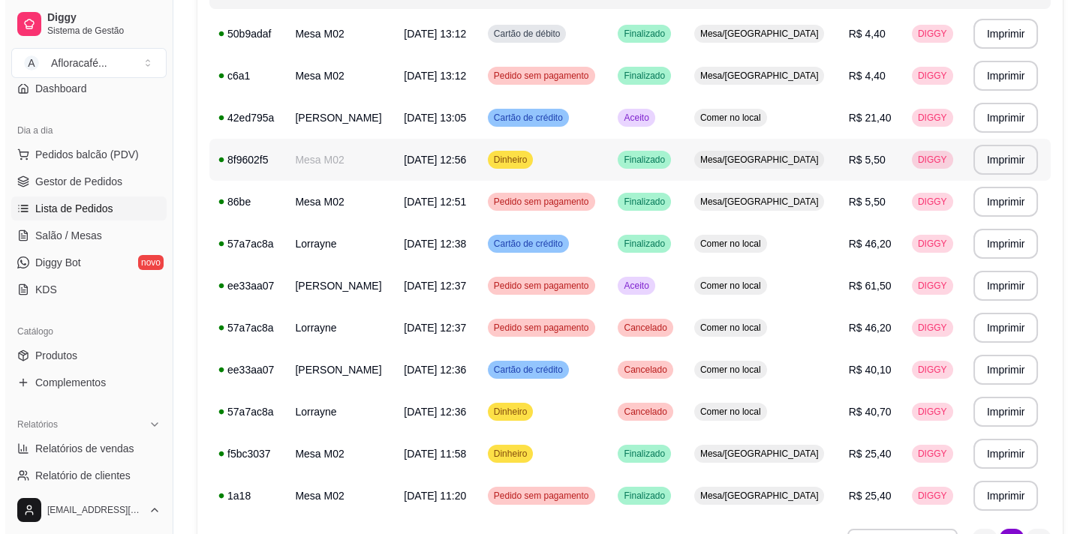
scroll to position [136, 0]
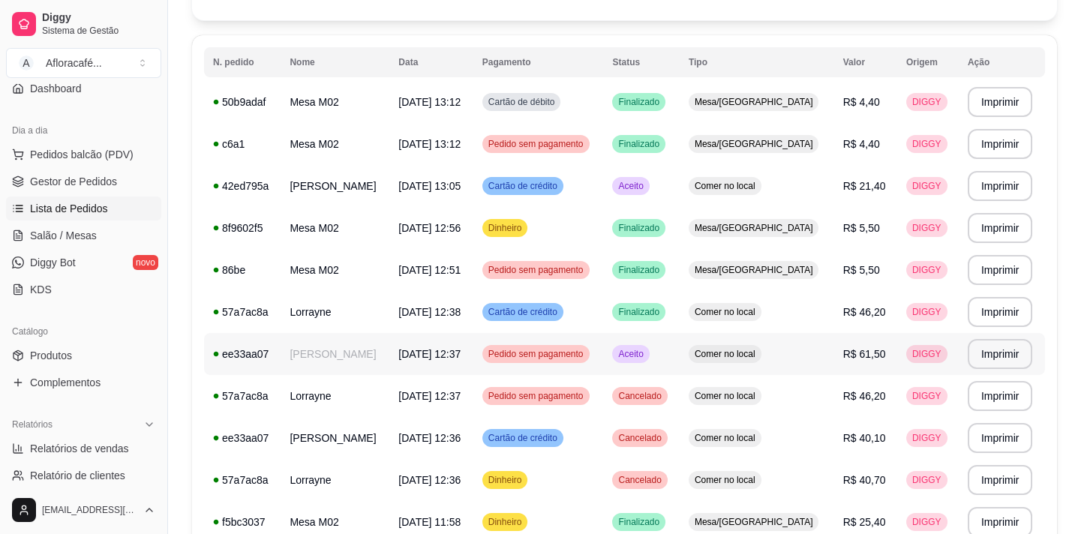
click at [604, 359] on td "Pedido sem pagamento" at bounding box center [539, 354] width 131 height 42
click at [604, 351] on td "Pedido sem pagamento" at bounding box center [539, 354] width 131 height 42
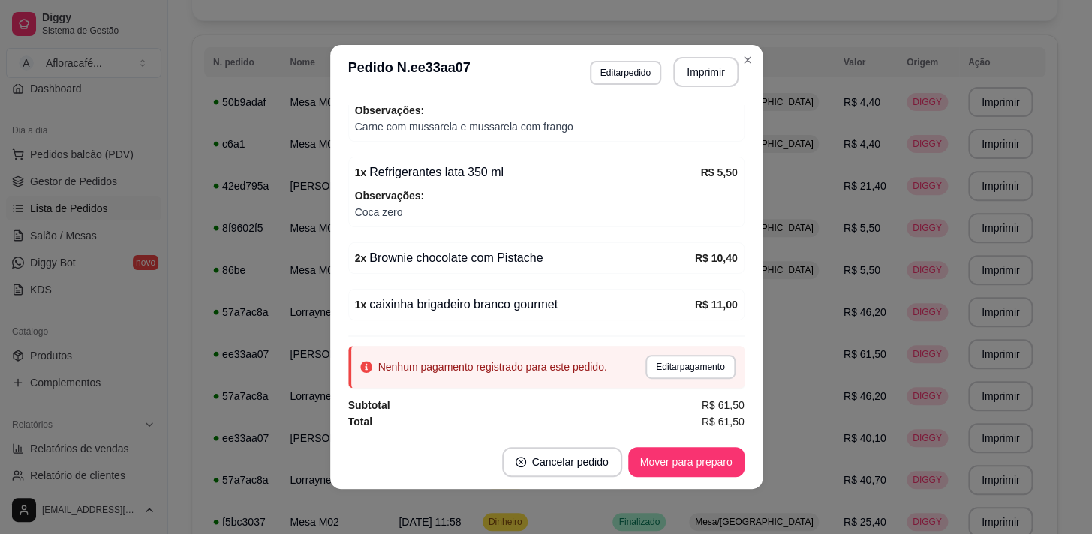
scroll to position [2, 0]
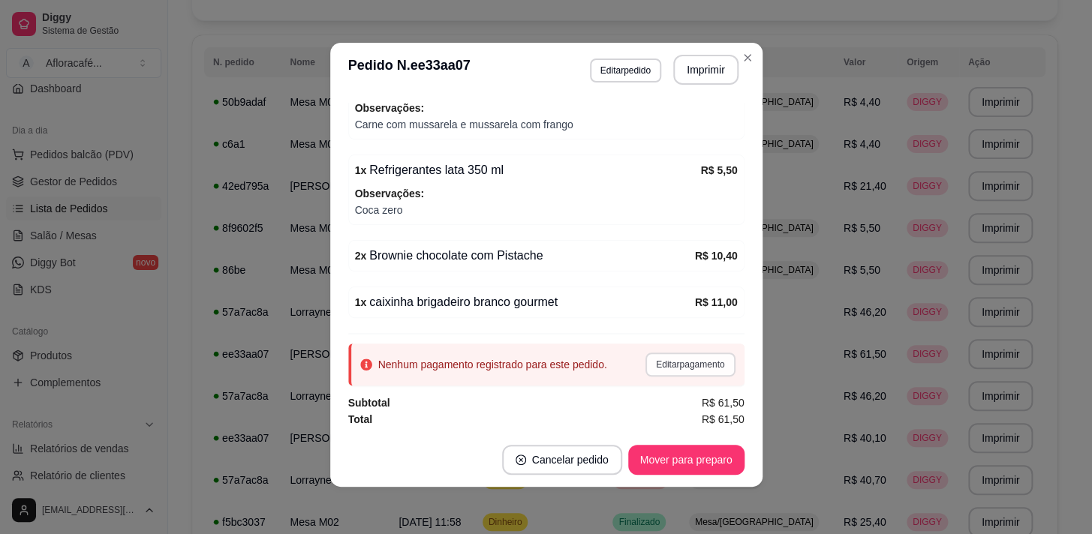
click at [684, 361] on button "Editar pagamento" at bounding box center [689, 365] width 89 height 24
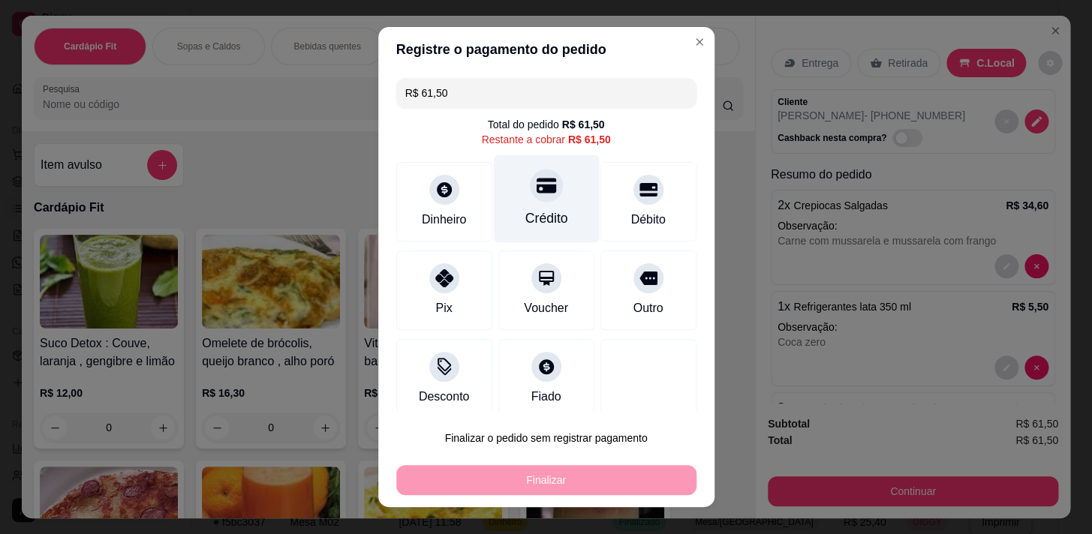
drag, startPoint x: 561, startPoint y: 171, endPoint x: 534, endPoint y: 185, distance: 30.5
click at [558, 174] on div "Crédito" at bounding box center [546, 199] width 106 height 88
type input "R$ 0,00"
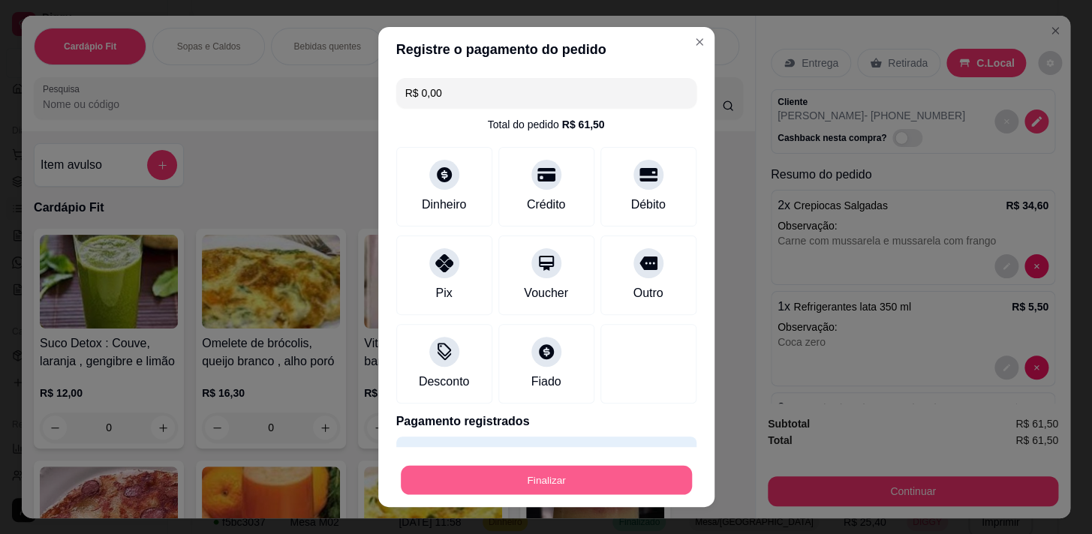
click at [597, 468] on button "Finalizar" at bounding box center [546, 480] width 291 height 29
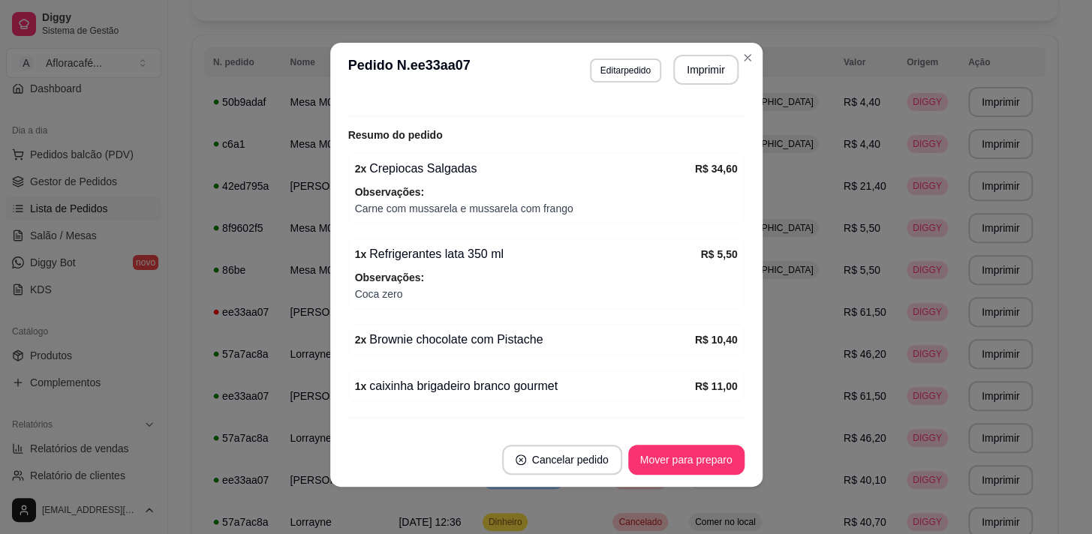
scroll to position [346, 0]
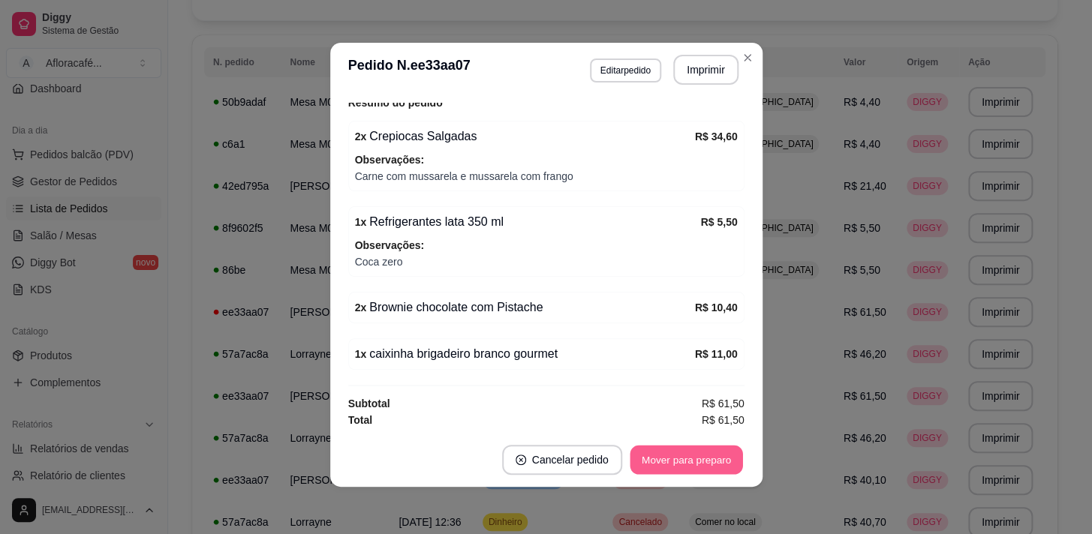
click at [683, 450] on button "Mover para preparo" at bounding box center [686, 460] width 113 height 29
click at [683, 450] on button "Mover para retirada disponível" at bounding box center [661, 460] width 166 height 30
click at [683, 450] on button "Mover para finalizado" at bounding box center [681, 460] width 121 height 29
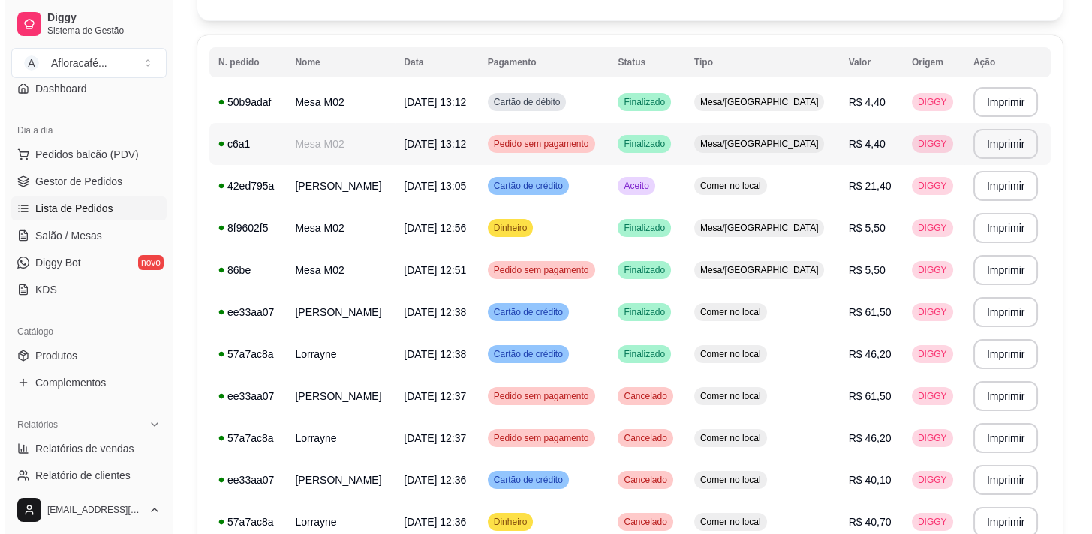
scroll to position [0, 0]
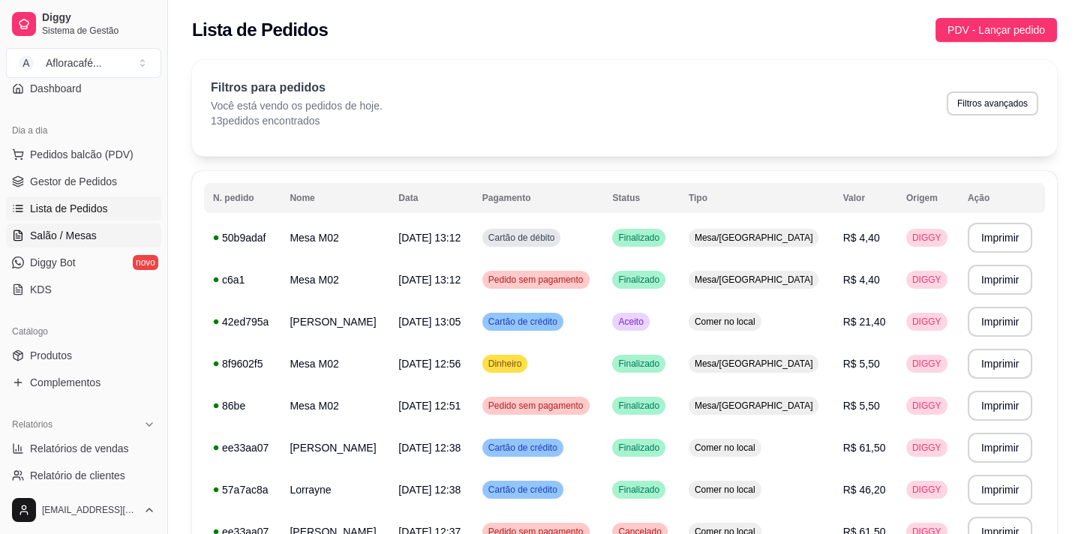
click at [76, 239] on span "Salão / Mesas" at bounding box center [63, 235] width 67 height 15
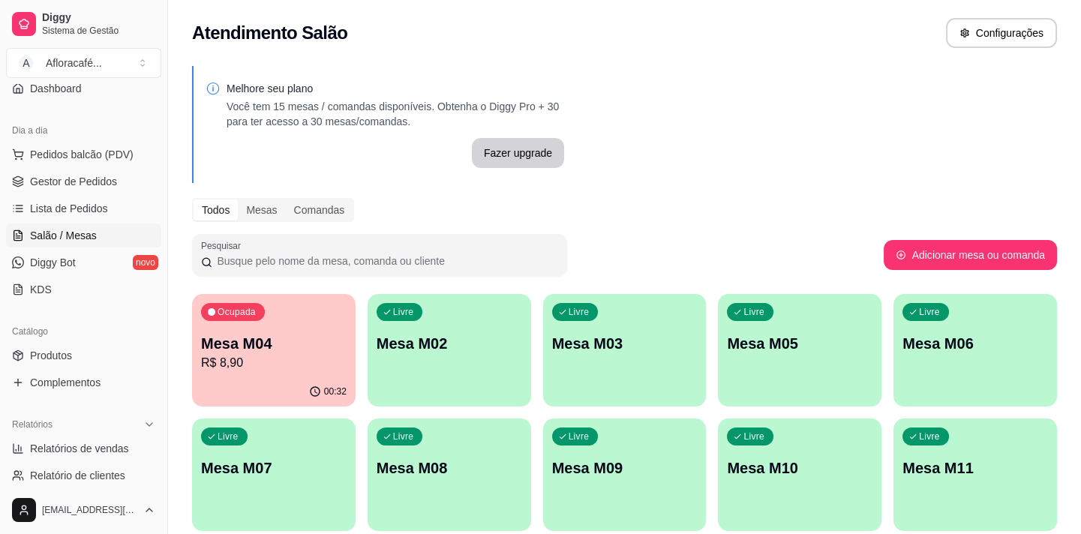
click at [495, 340] on p "Mesa M02" at bounding box center [450, 343] width 146 height 21
click at [417, 336] on p "Mesa M02" at bounding box center [449, 344] width 141 height 20
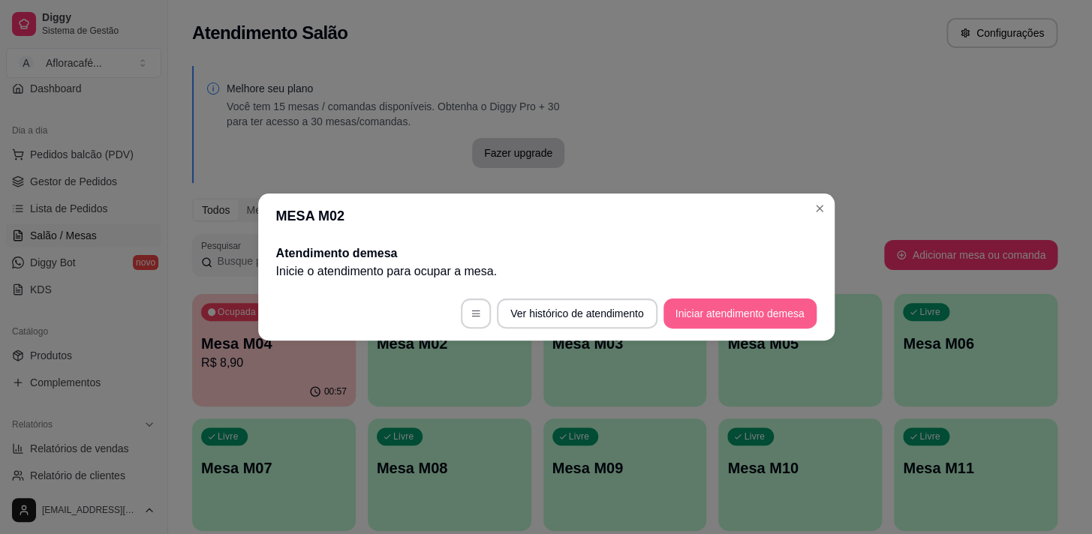
click at [704, 312] on button "Iniciar atendimento de mesa" at bounding box center [739, 314] width 153 height 30
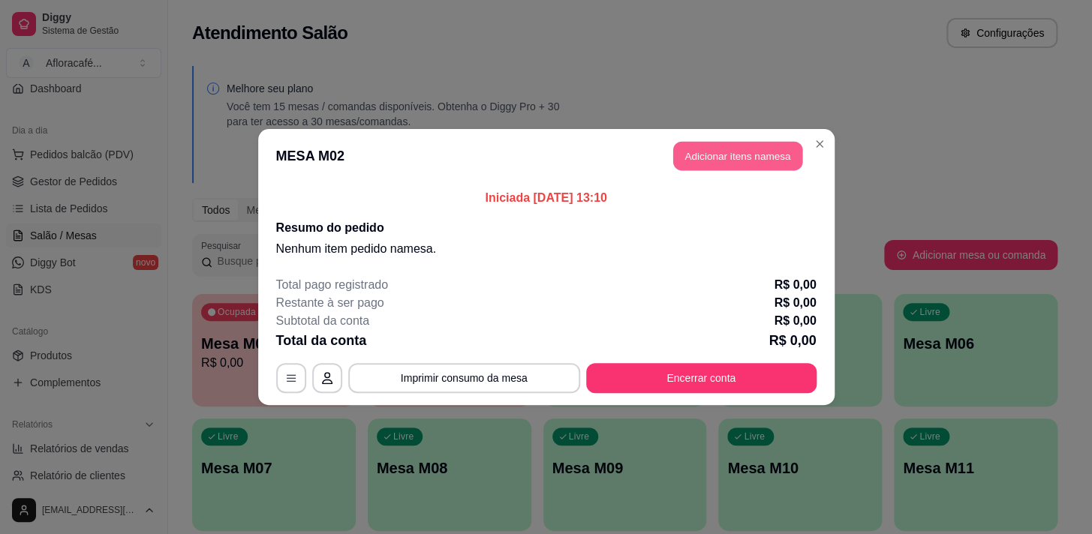
click at [711, 145] on button "Adicionar itens na mesa" at bounding box center [737, 156] width 129 height 29
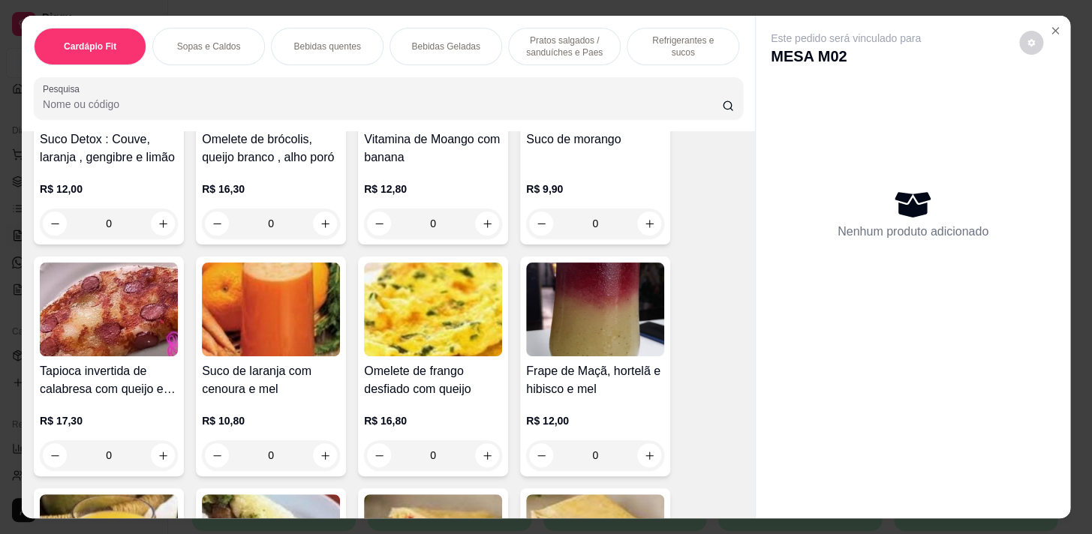
scroll to position [409, 0]
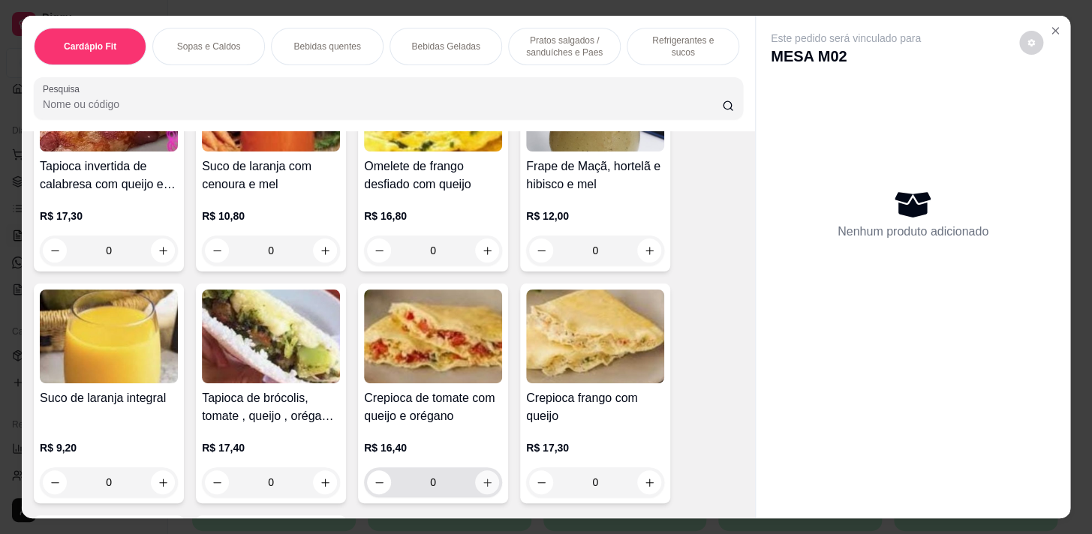
click at [475, 488] on button "increase-product-quantity" at bounding box center [487, 483] width 24 height 24
type input "1"
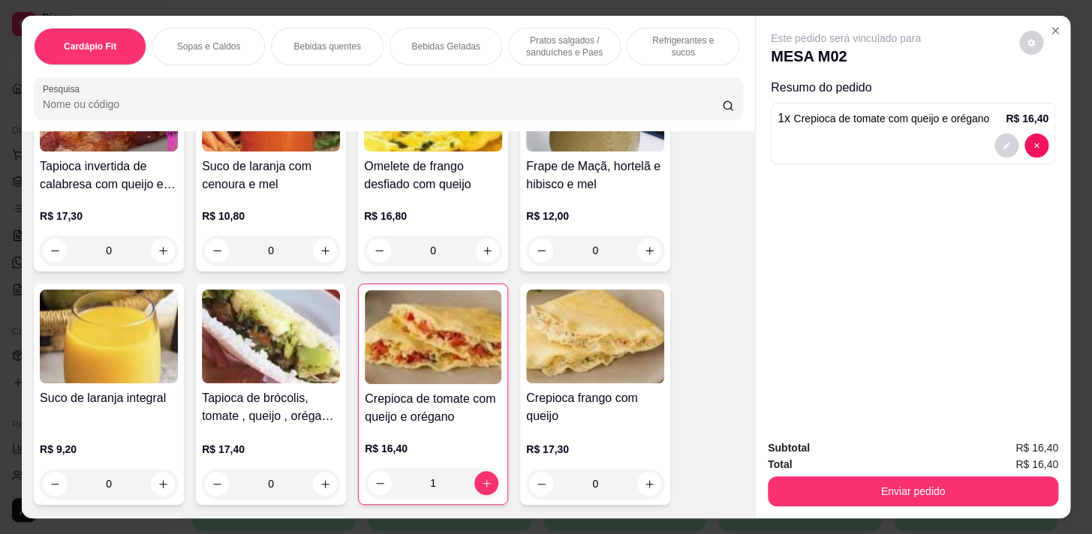
click at [582, 44] on p "Pratos salgados / sanduíches e Paes" at bounding box center [564, 47] width 87 height 24
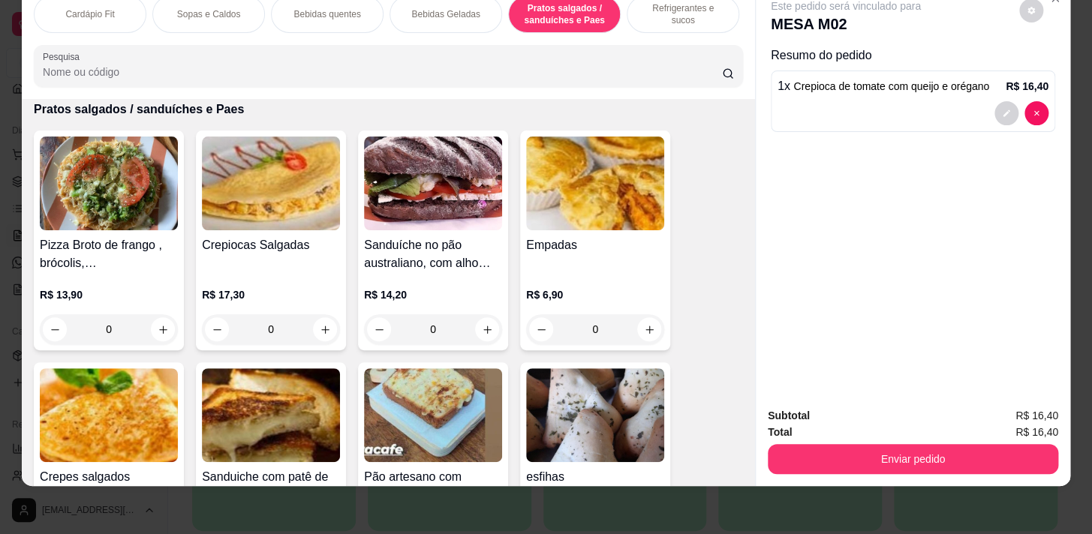
scroll to position [5158, 0]
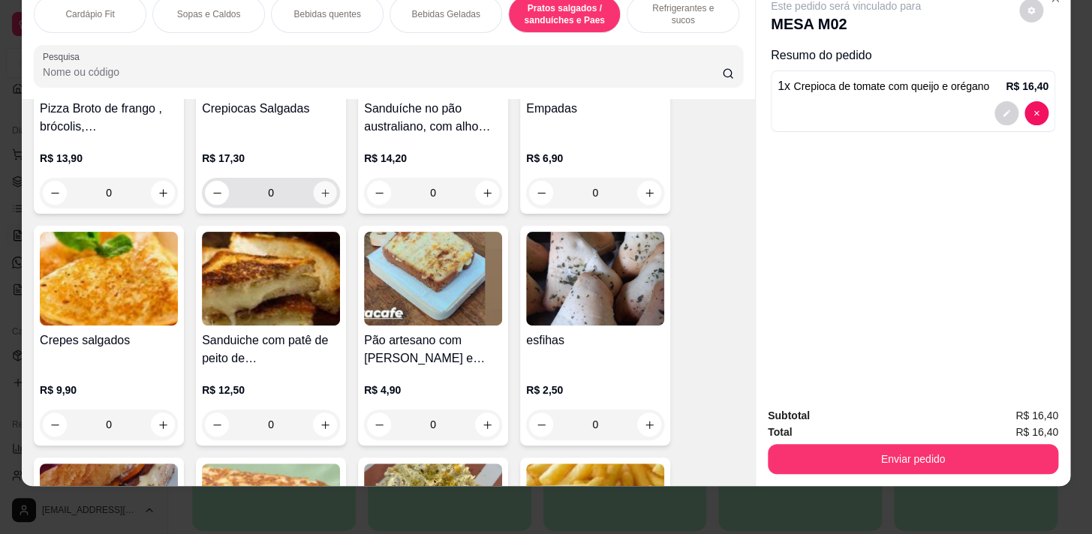
click at [326, 200] on button "increase-product-quantity" at bounding box center [325, 193] width 23 height 23
type input "1"
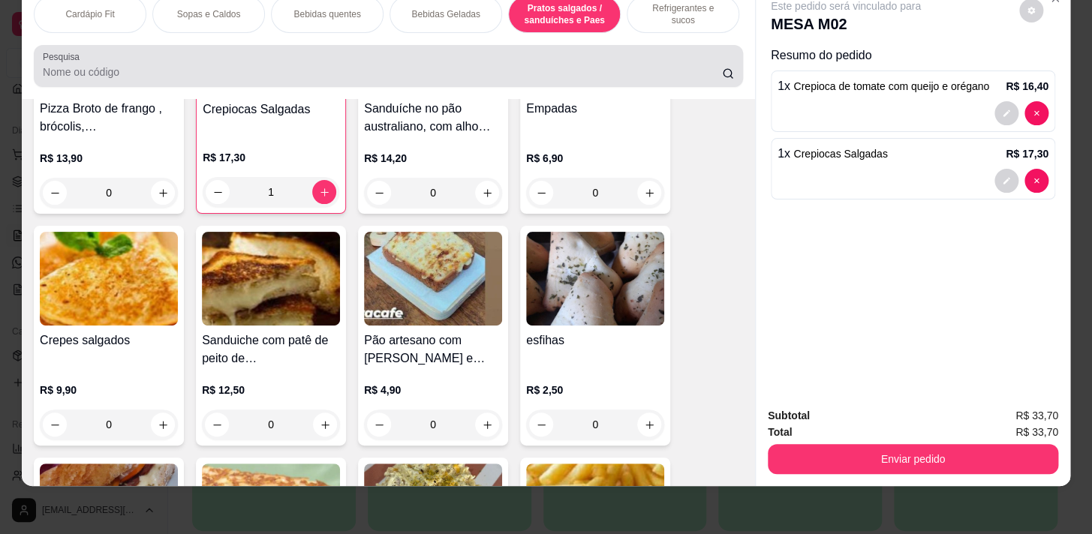
scroll to position [0, 0]
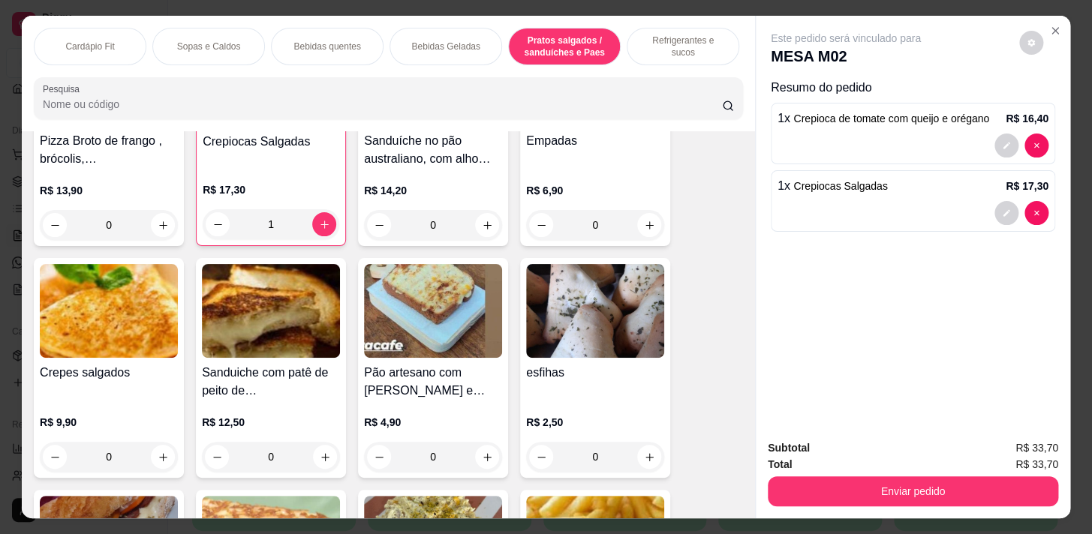
drag, startPoint x: 285, startPoint y: 38, endPoint x: 337, endPoint y: 53, distance: 53.9
click at [287, 38] on div "Bebidas quentes" at bounding box center [327, 47] width 113 height 38
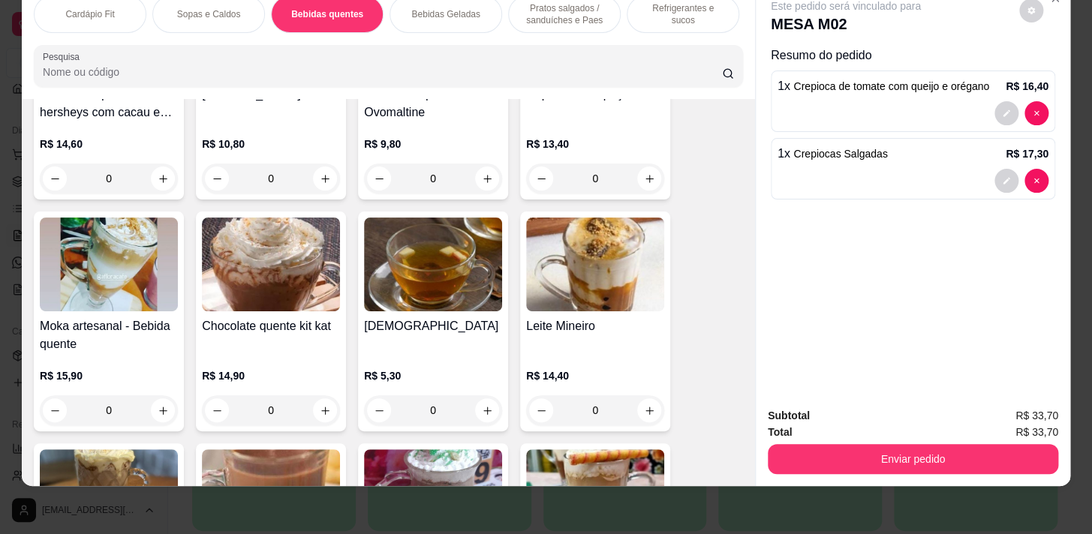
scroll to position [1697, 0]
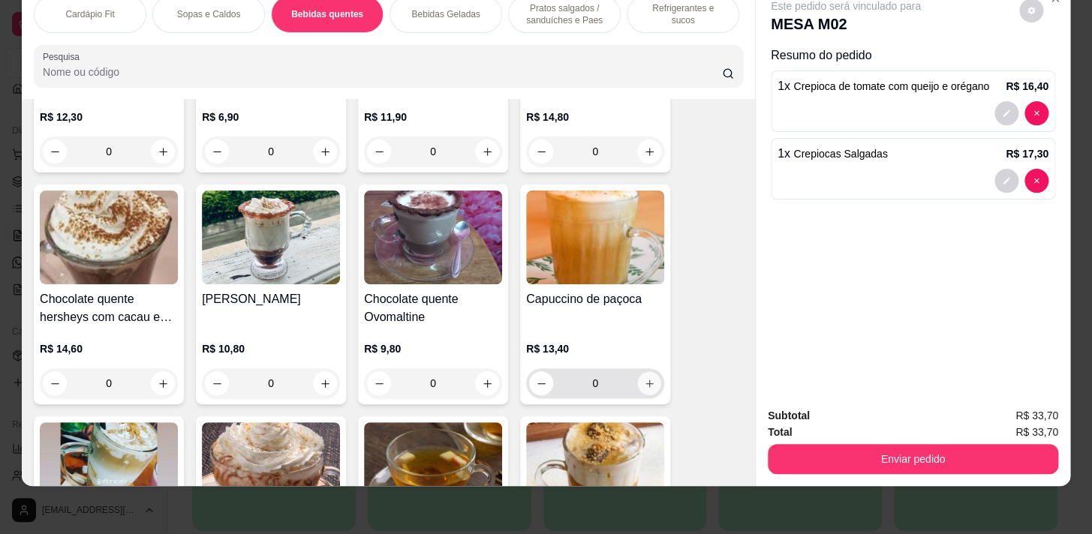
click at [648, 382] on icon "increase-product-quantity" at bounding box center [649, 383] width 11 height 11
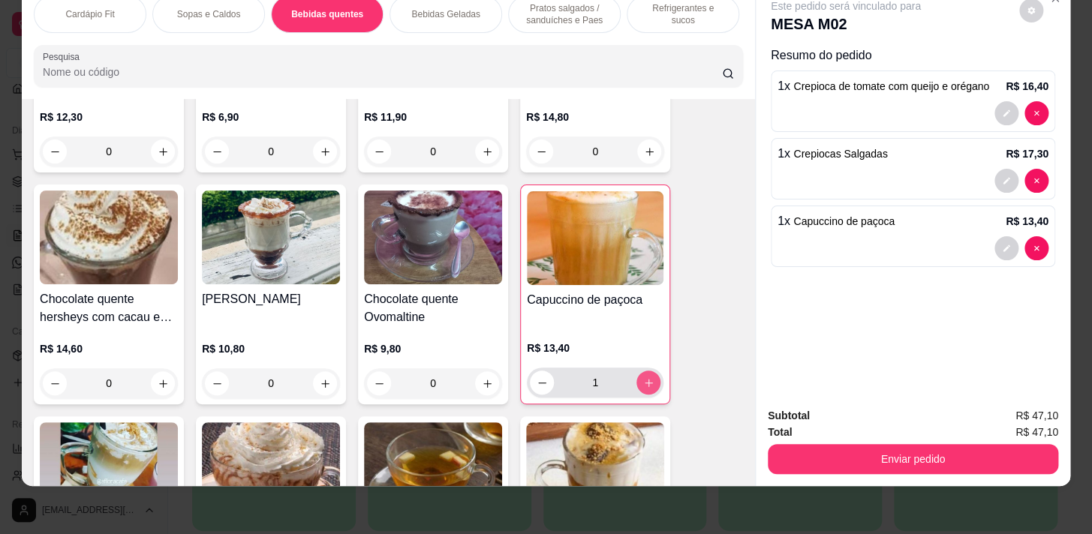
type input "1"
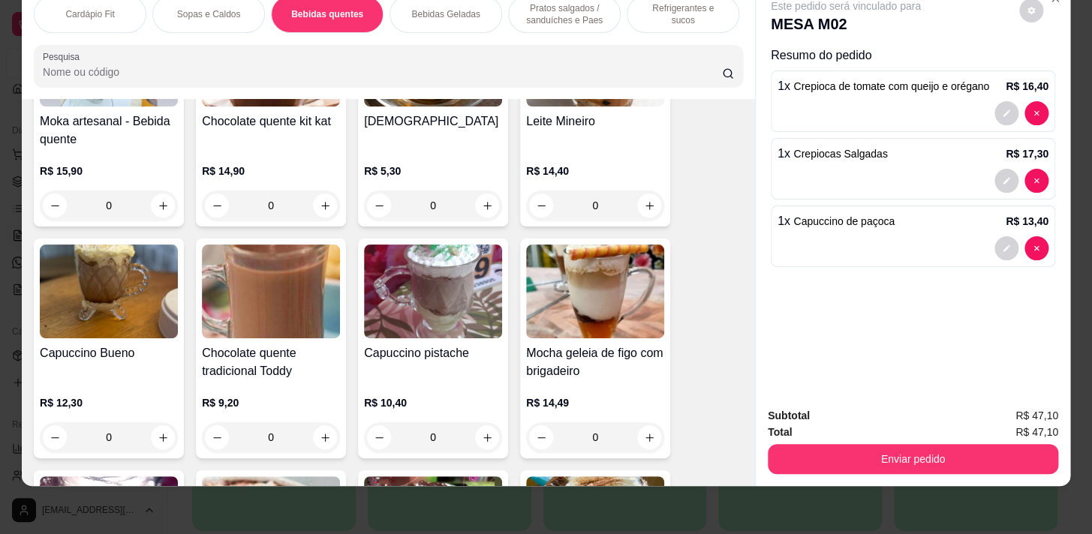
scroll to position [2243, 0]
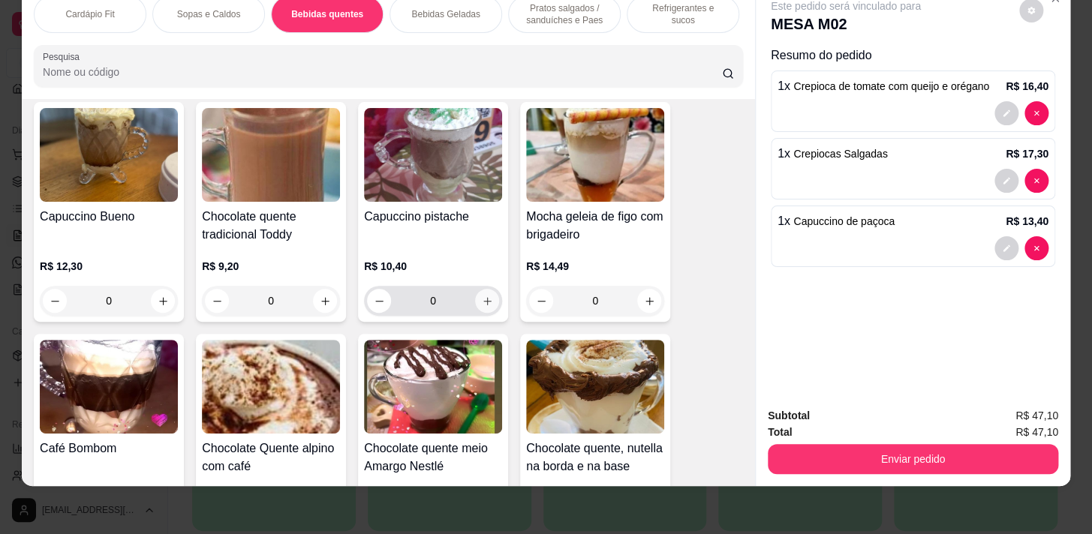
click at [488, 303] on button "increase-product-quantity" at bounding box center [487, 301] width 24 height 24
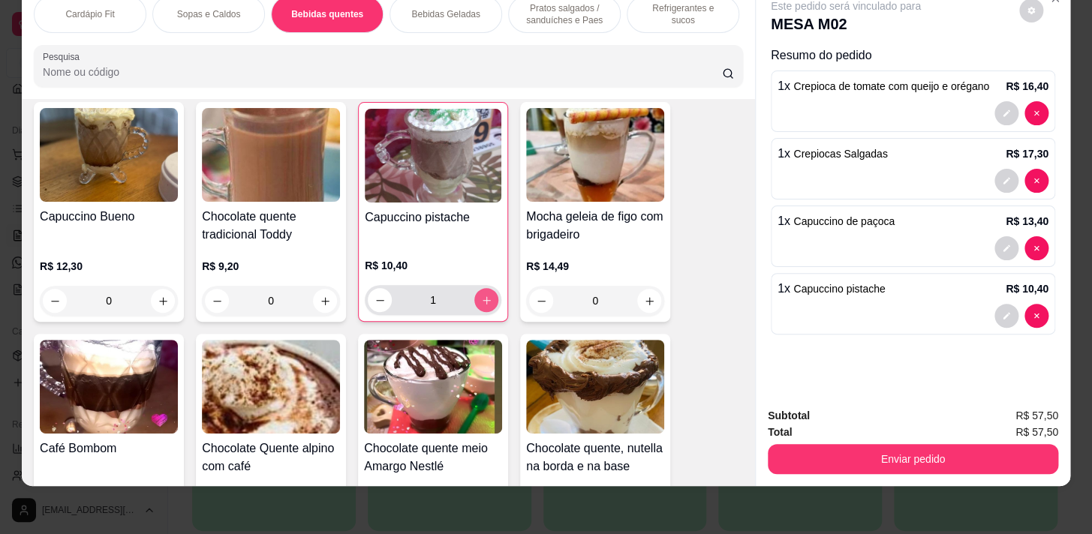
type input "1"
drag, startPoint x: 898, startPoint y: 469, endPoint x: 897, endPoint y: 452, distance: 17.3
click at [895, 462] on div "Subtotal R$ 57,50 Total R$ 57,50 Enviar pedido" at bounding box center [913, 441] width 314 height 91
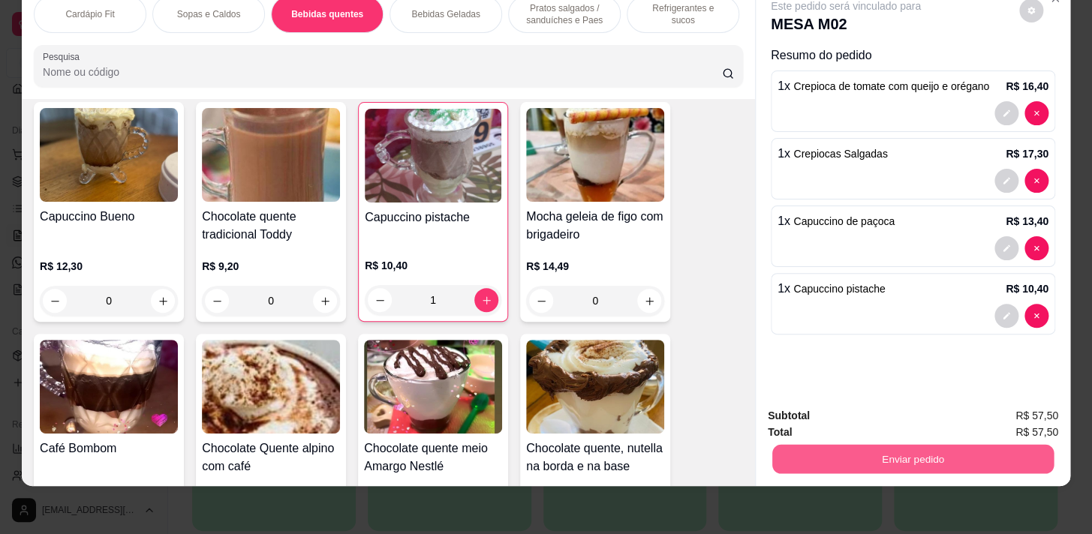
click at [900, 446] on button "Enviar pedido" at bounding box center [912, 458] width 281 height 29
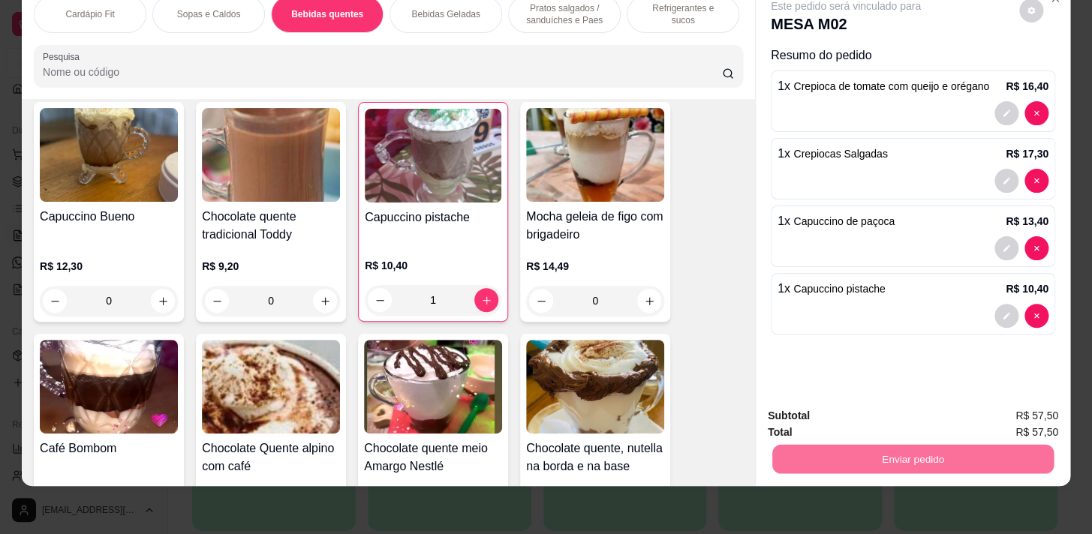
click at [1044, 403] on button "Enviar pedido" at bounding box center [1019, 413] width 85 height 29
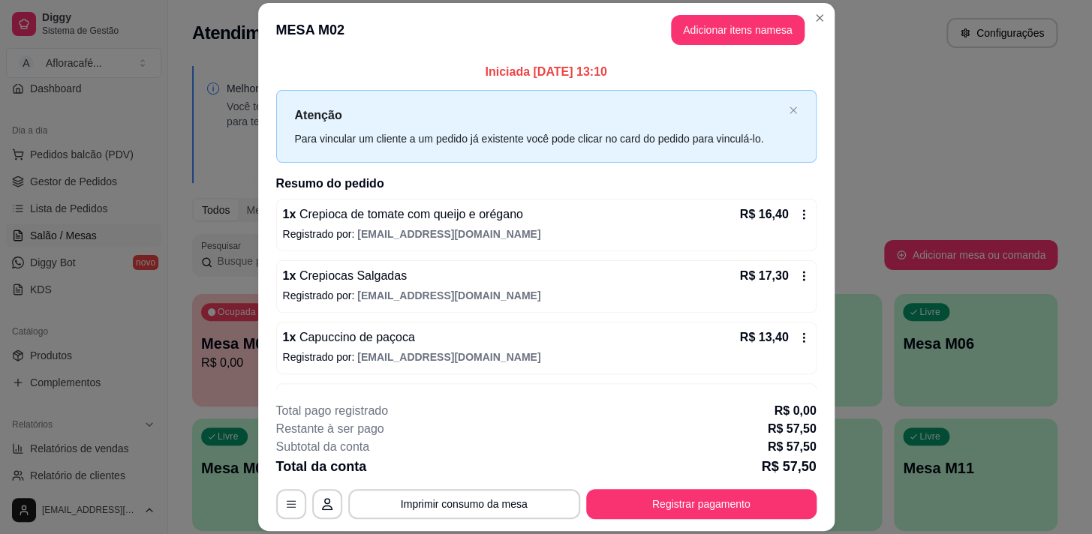
scroll to position [50, 0]
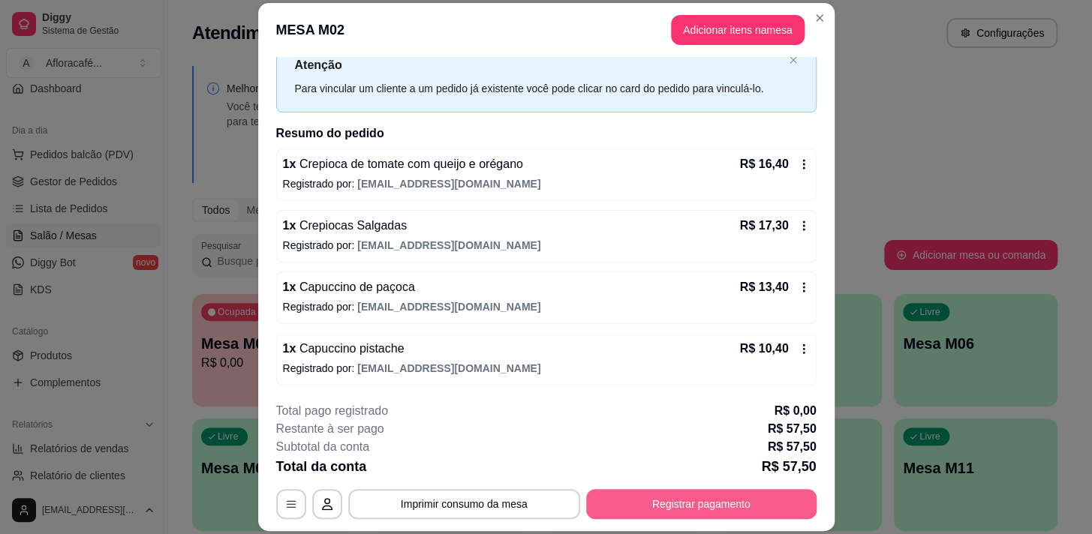
click at [645, 511] on button "Registrar pagamento" at bounding box center [701, 504] width 230 height 30
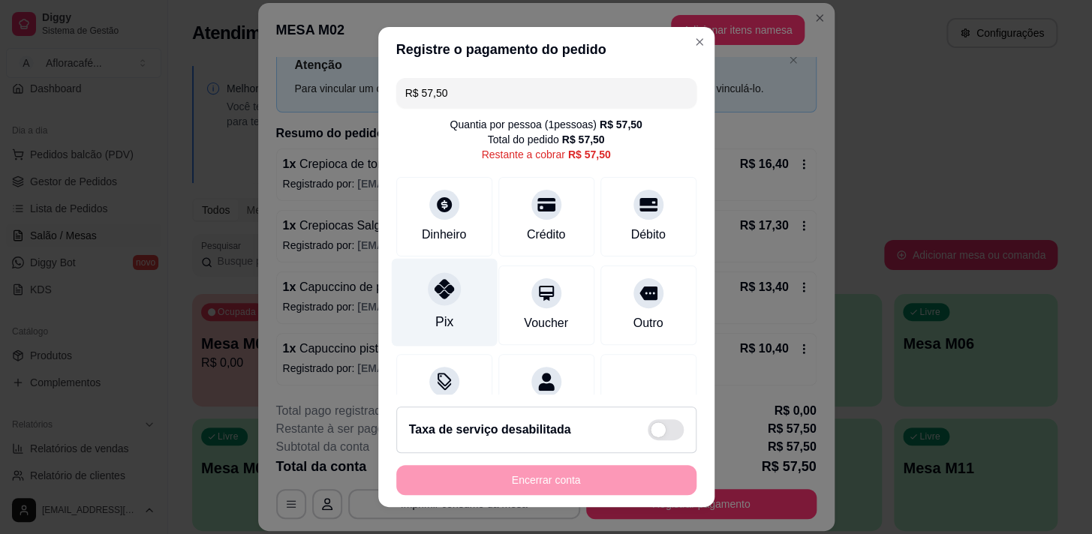
click at [436, 315] on div "Pix" at bounding box center [444, 322] width 18 height 20
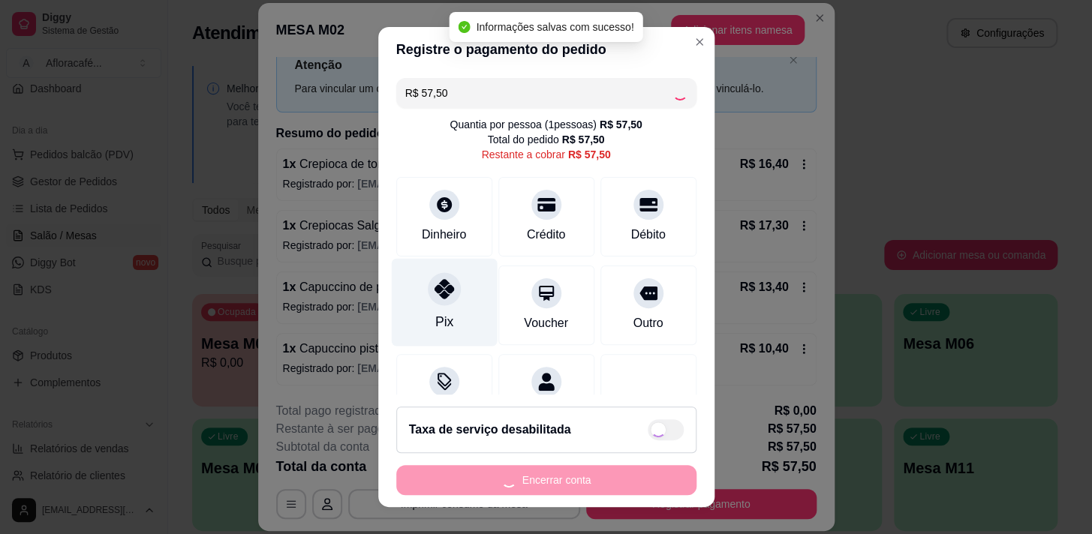
type input "R$ 0,00"
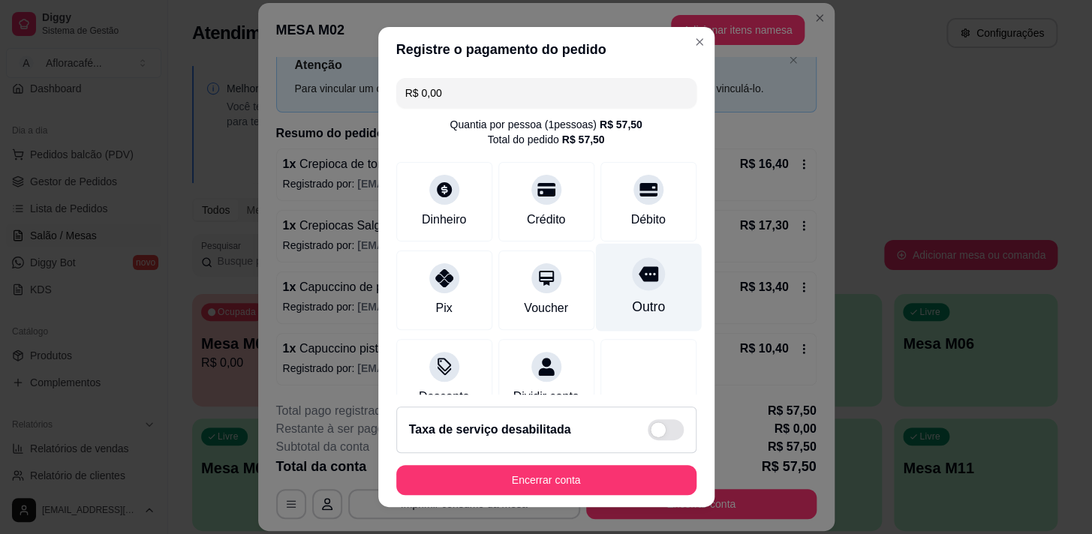
scroll to position [125, 0]
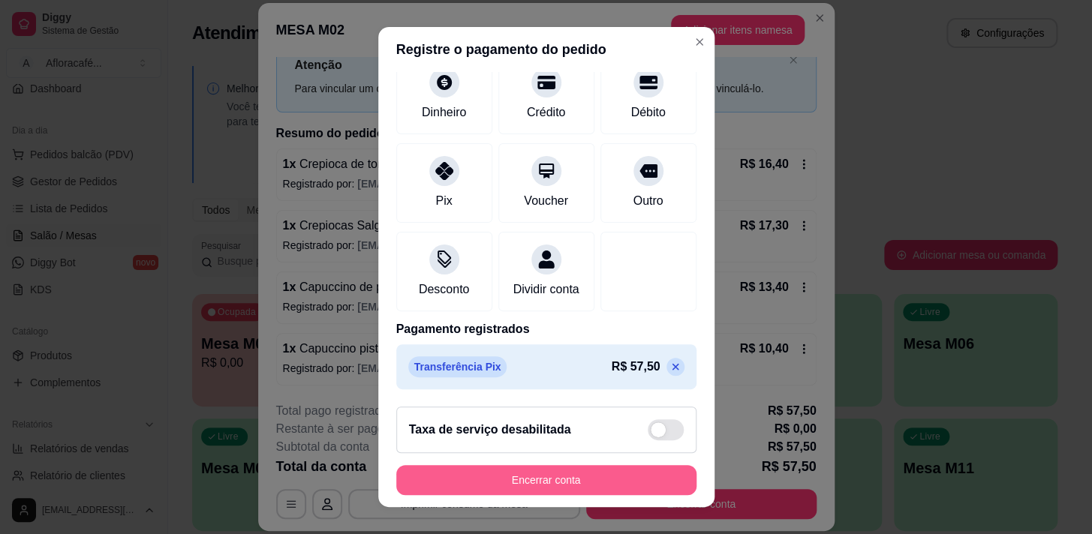
click at [606, 477] on button "Encerrar conta" at bounding box center [546, 480] width 300 height 30
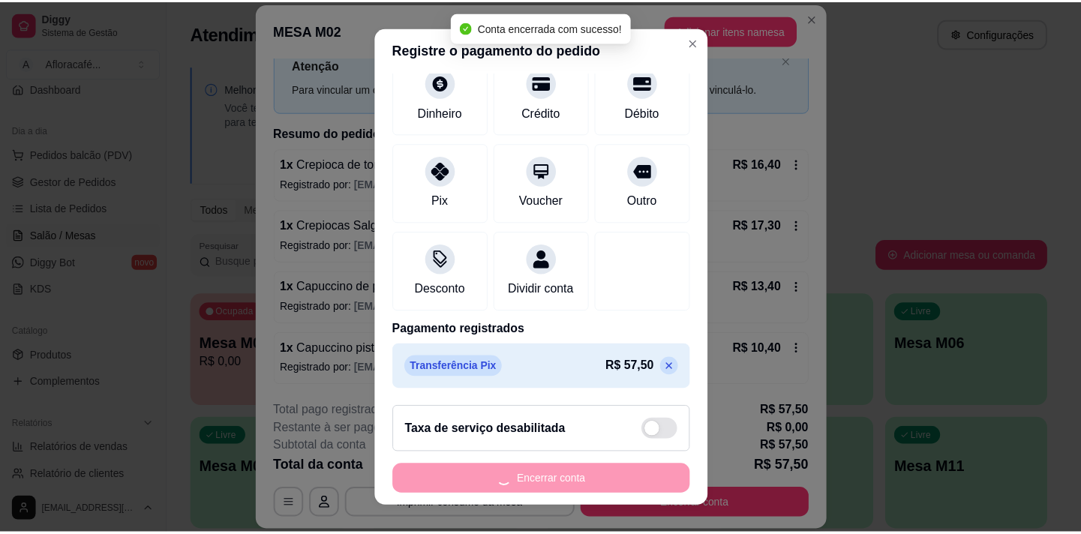
scroll to position [0, 0]
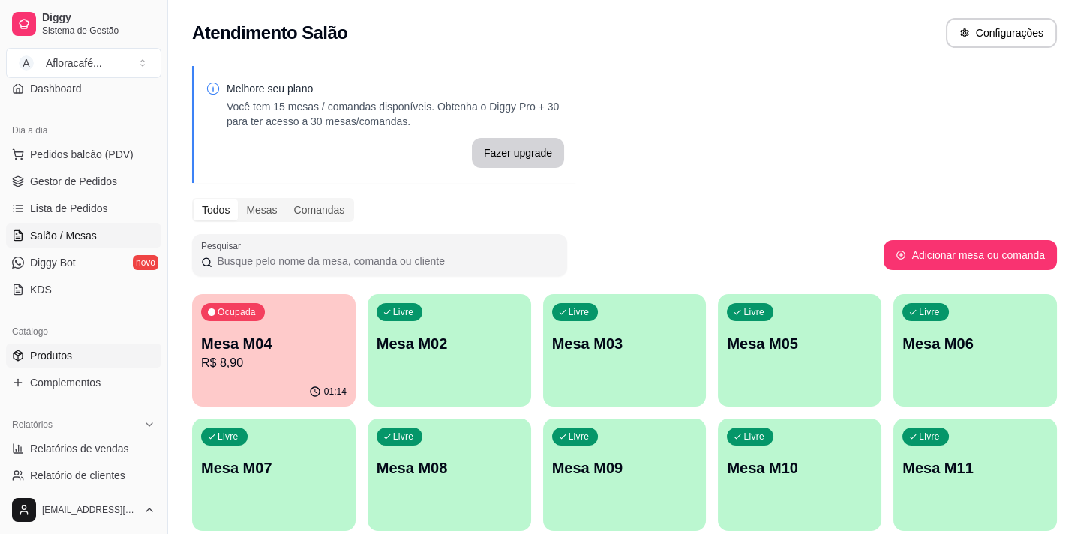
click at [98, 347] on link "Produtos" at bounding box center [83, 356] width 155 height 24
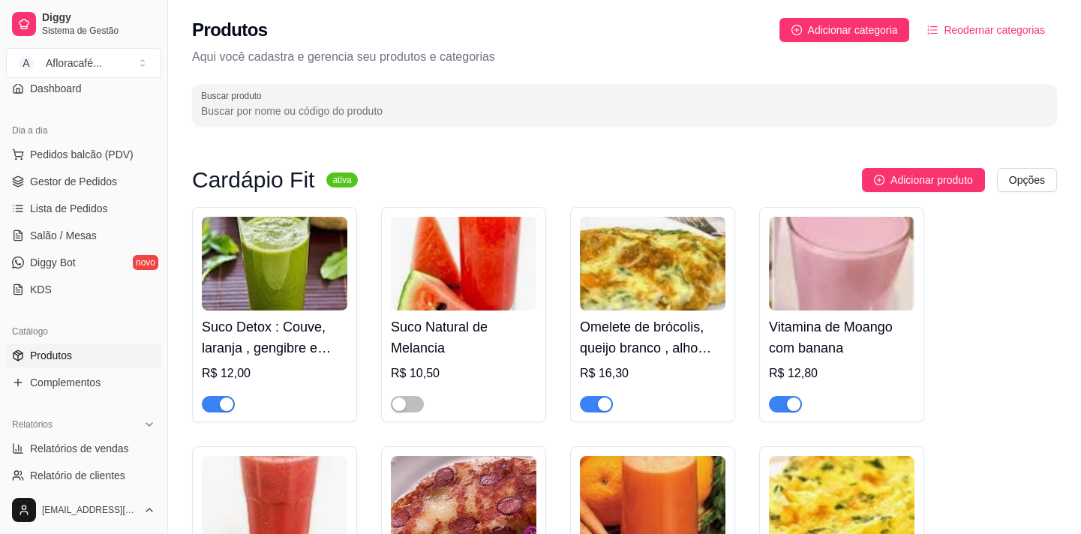
click at [289, 112] on input "Buscar produto" at bounding box center [624, 111] width 847 height 15
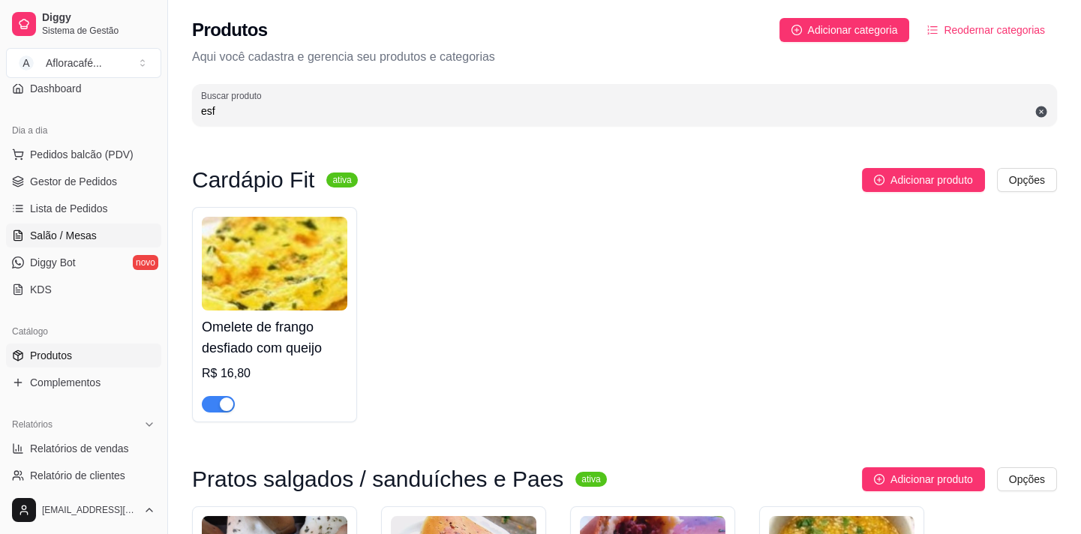
type input "esf"
click at [80, 242] on link "Salão / Mesas" at bounding box center [83, 236] width 155 height 24
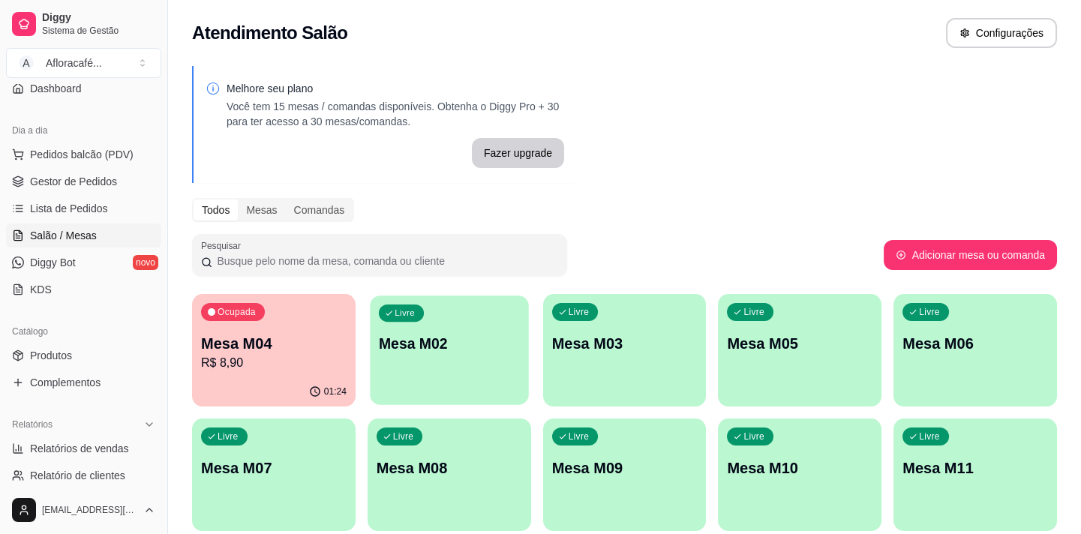
click at [391, 366] on div "Livre Mesa M02" at bounding box center [449, 342] width 158 height 92
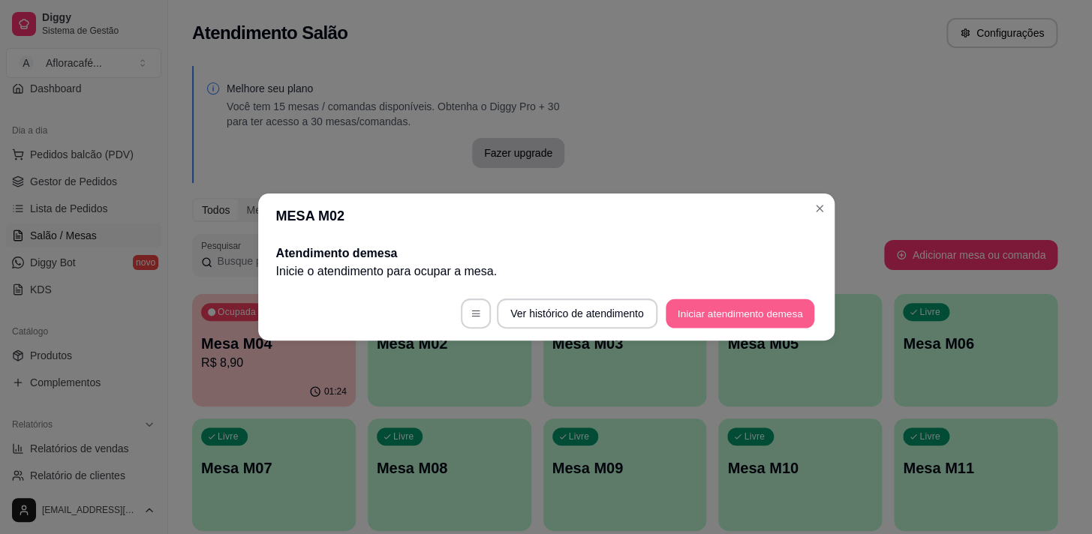
click at [705, 314] on button "Iniciar atendimento de mesa" at bounding box center [740, 313] width 149 height 29
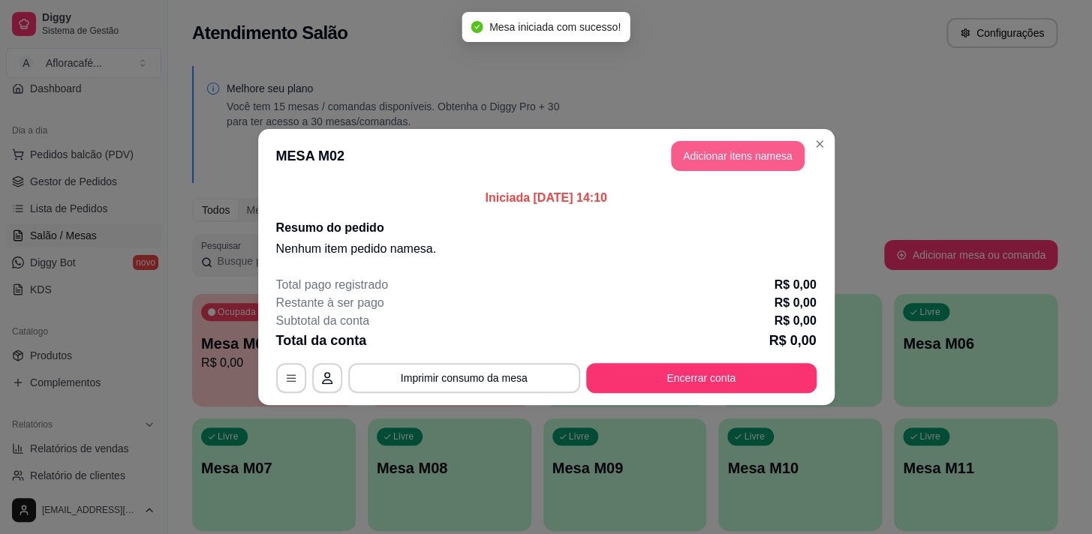
click at [696, 163] on button "Adicionar itens na mesa" at bounding box center [738, 156] width 134 height 30
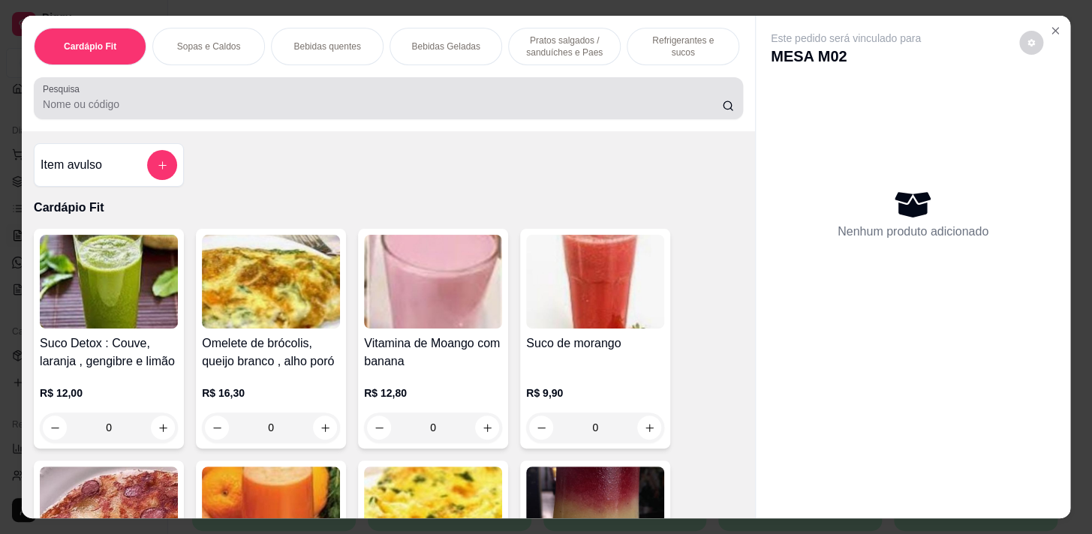
click at [264, 119] on div "Pesquisa" at bounding box center [388, 98] width 709 height 42
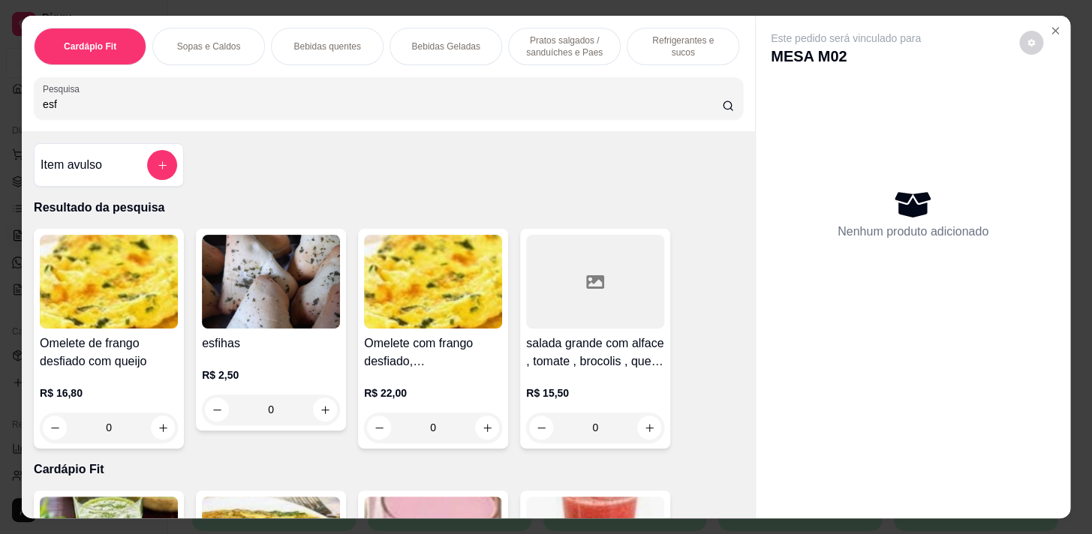
type input "esf"
click at [320, 416] on div "0" at bounding box center [271, 410] width 138 height 30
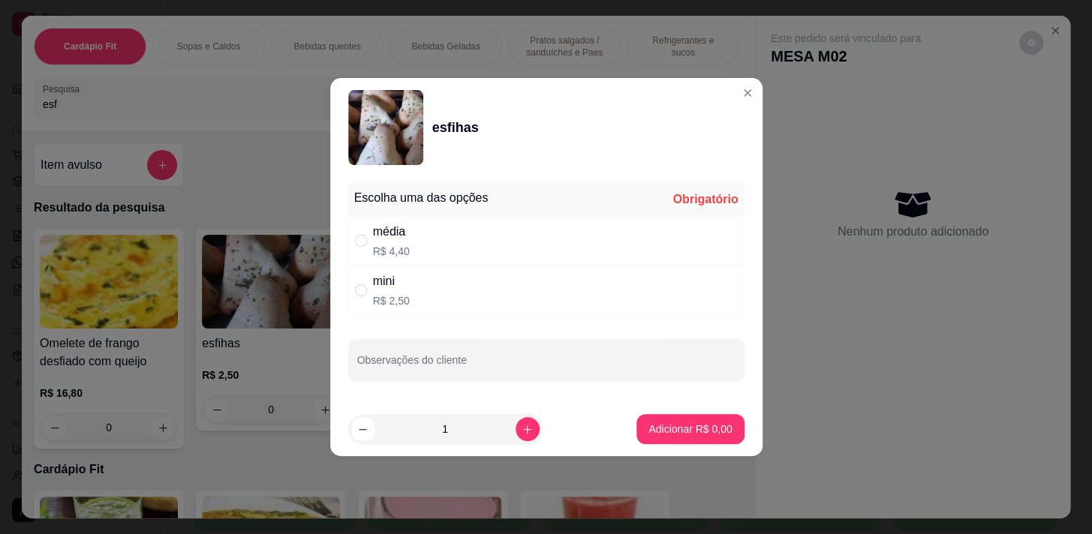
click at [485, 246] on div "média R$ 4,40" at bounding box center [546, 241] width 396 height 50
radio input "true"
click at [650, 422] on p "Adicionar R$ 4,40" at bounding box center [690, 429] width 81 height 14
type input "1"
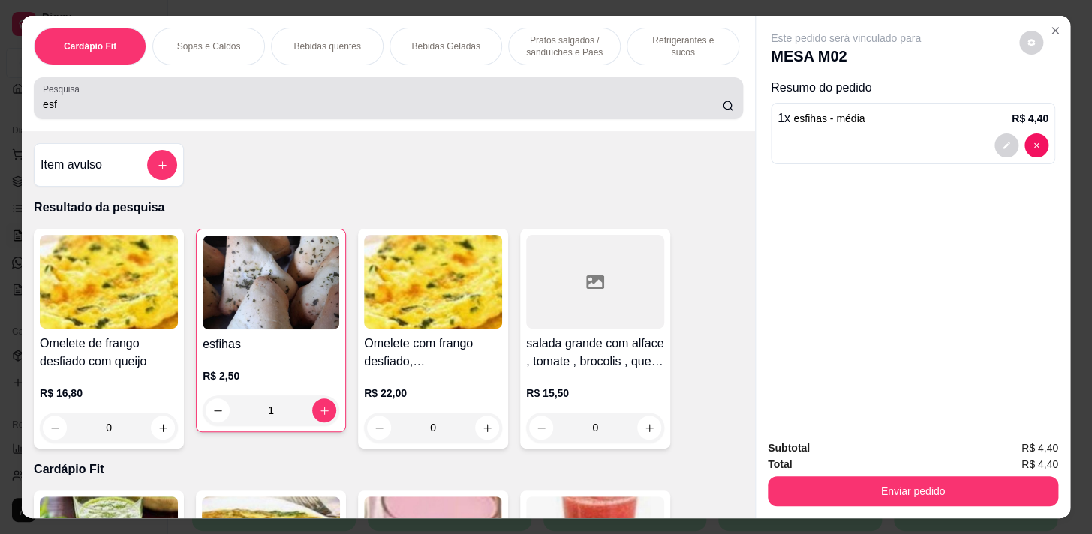
click at [390, 105] on input "esf" at bounding box center [382, 104] width 679 height 15
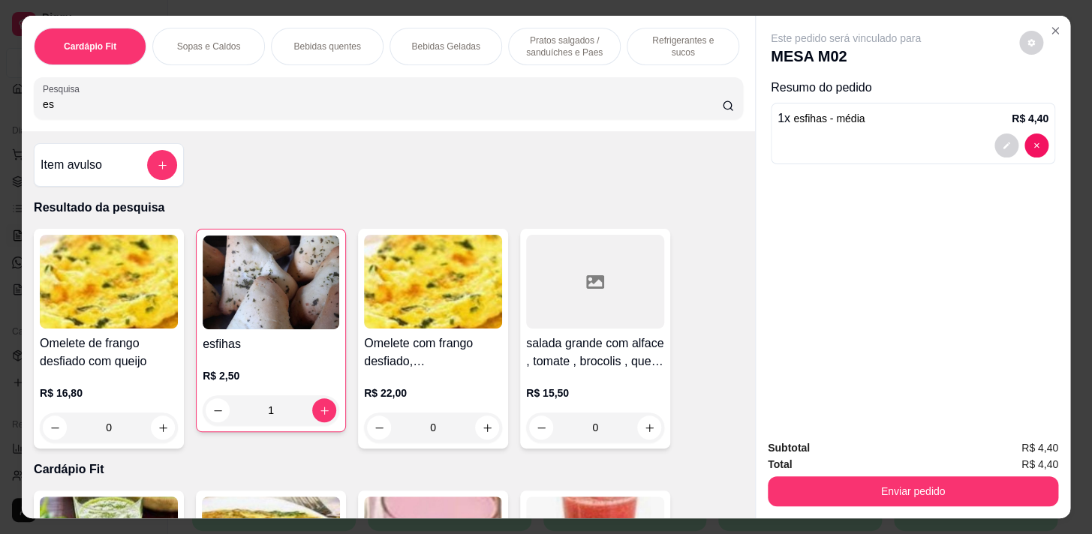
type input "e"
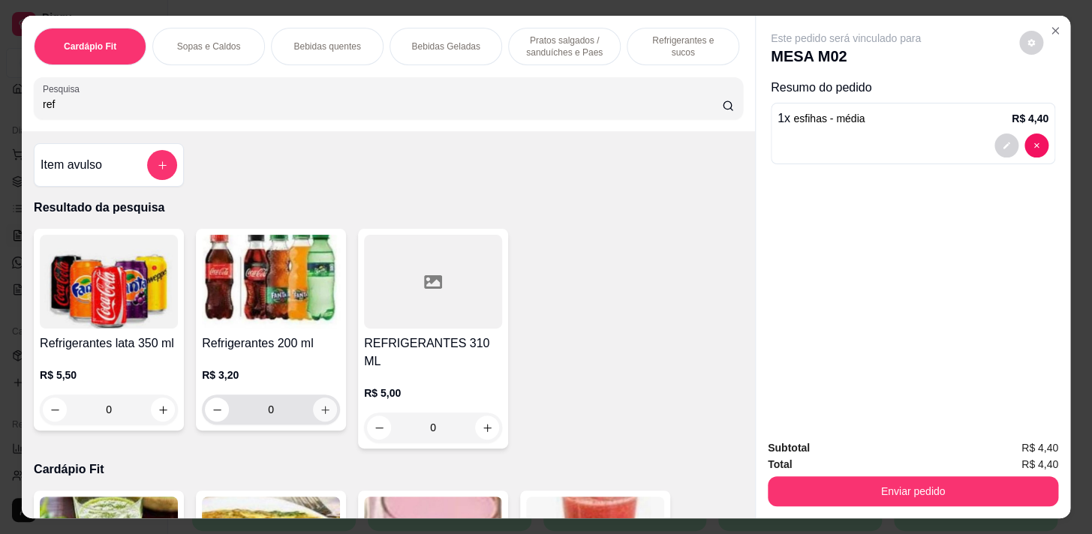
type input "ref"
click at [323, 416] on icon "increase-product-quantity" at bounding box center [325, 410] width 11 height 11
type input "1"
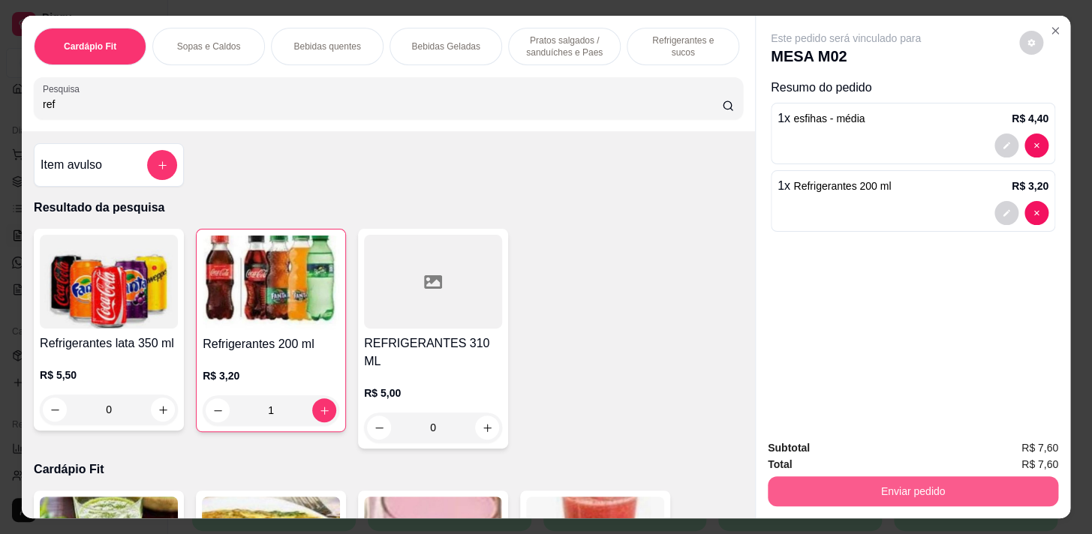
click at [865, 487] on button "Enviar pedido" at bounding box center [913, 492] width 290 height 30
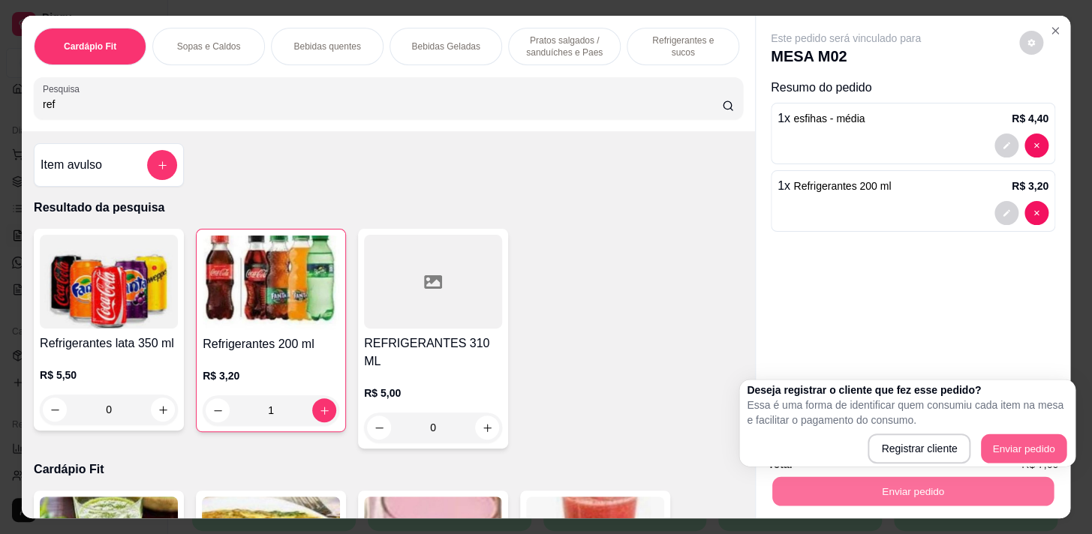
click at [1001, 435] on button "Enviar pedido" at bounding box center [1024, 449] width 86 height 29
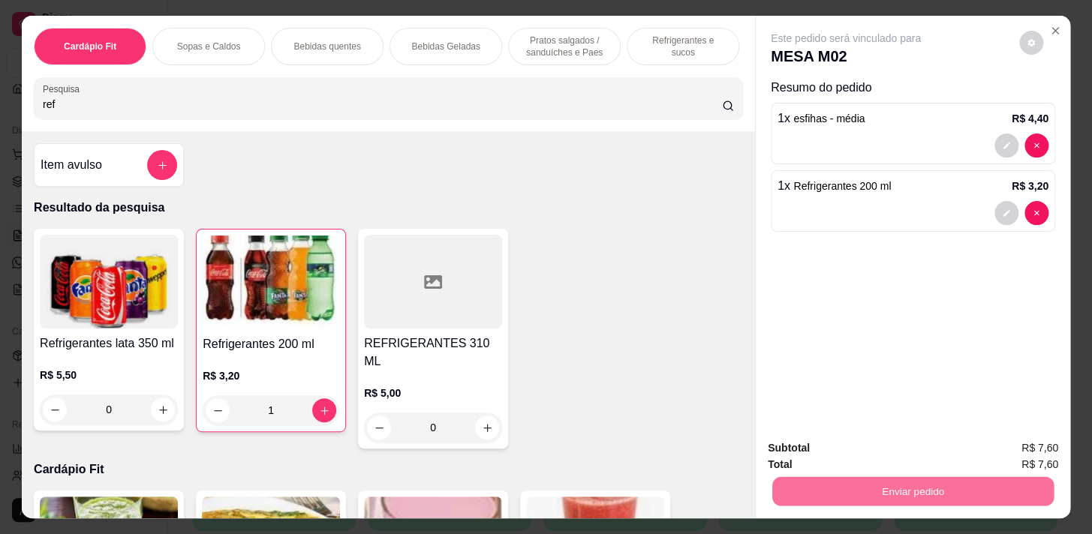
click at [1021, 455] on button "Enviar pedido" at bounding box center [1019, 449] width 83 height 28
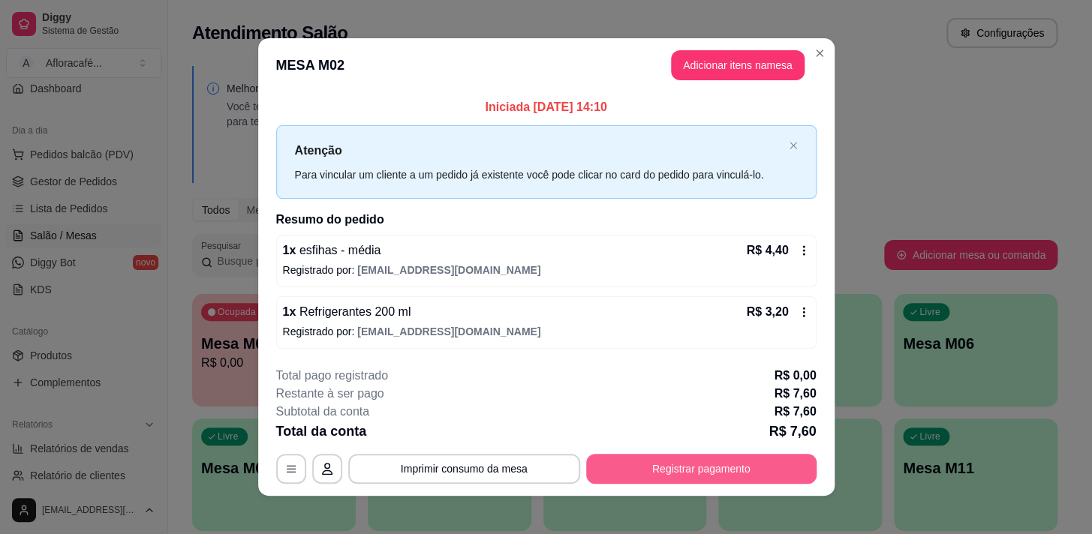
click at [680, 471] on button "Registrar pagamento" at bounding box center [701, 469] width 230 height 30
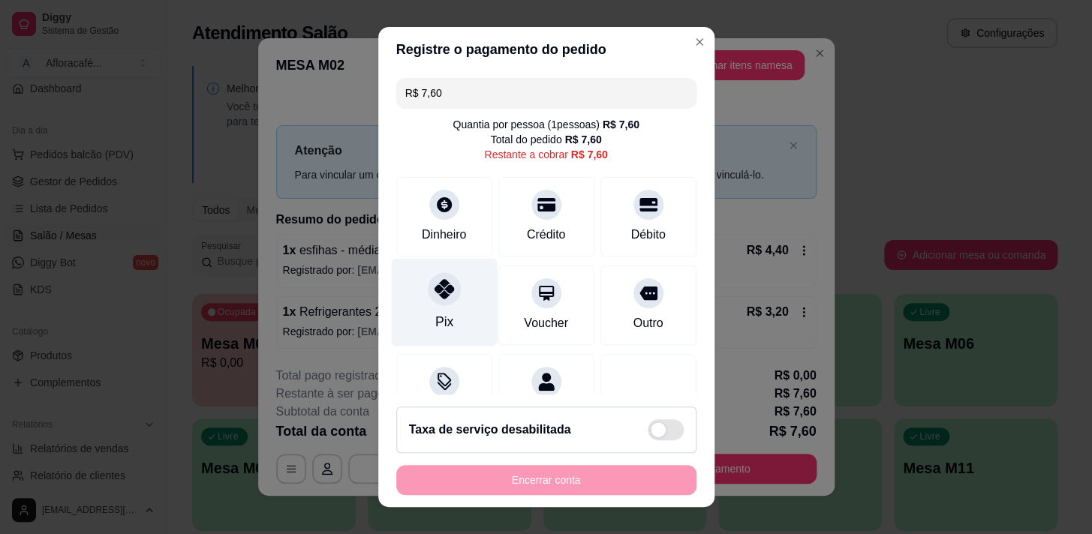
click at [451, 314] on div "Pix" at bounding box center [444, 302] width 106 height 88
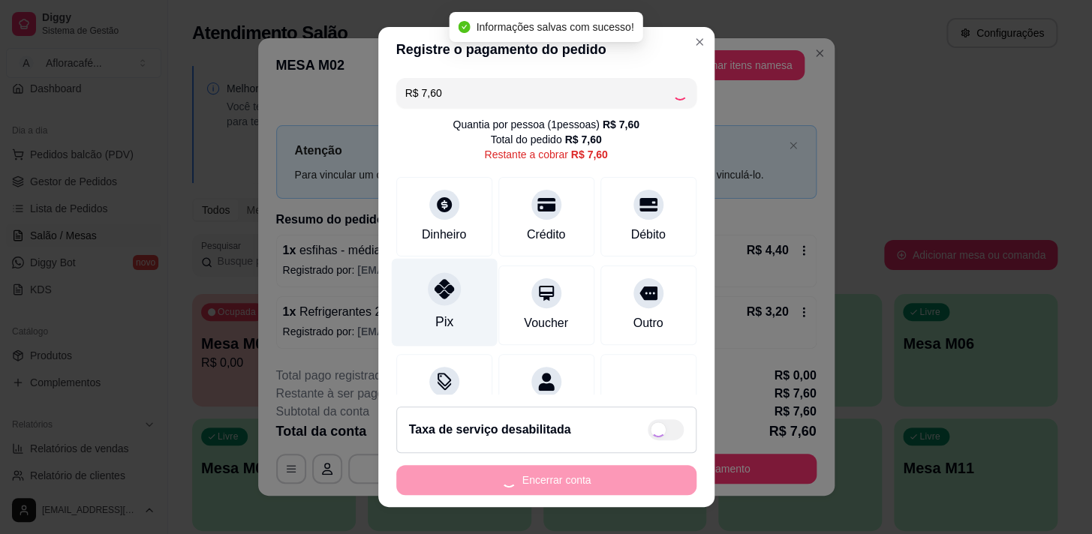
type input "R$ 0,00"
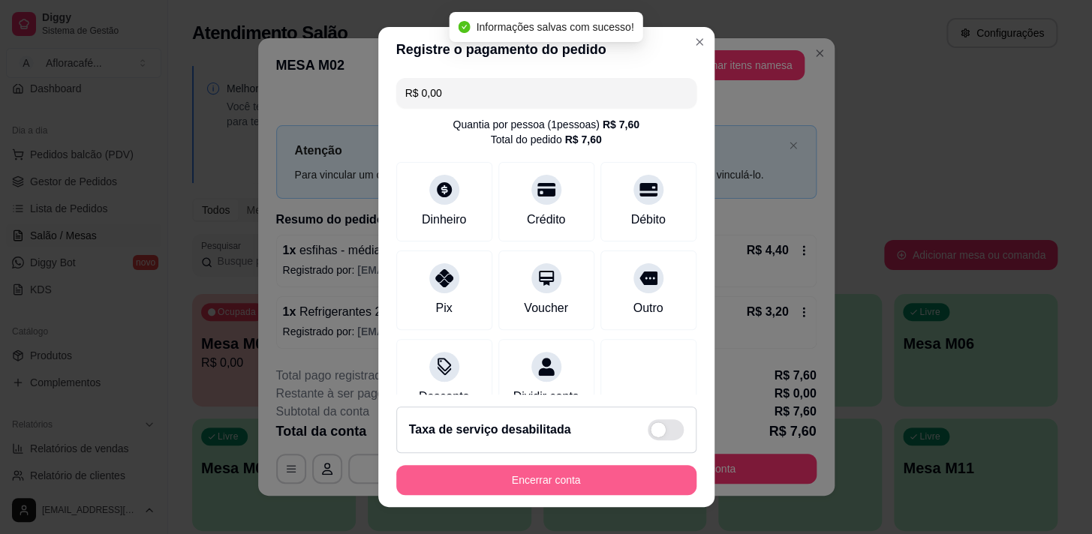
click at [517, 481] on button "Encerrar conta" at bounding box center [546, 480] width 300 height 30
